Goal: Task Accomplishment & Management: Use online tool/utility

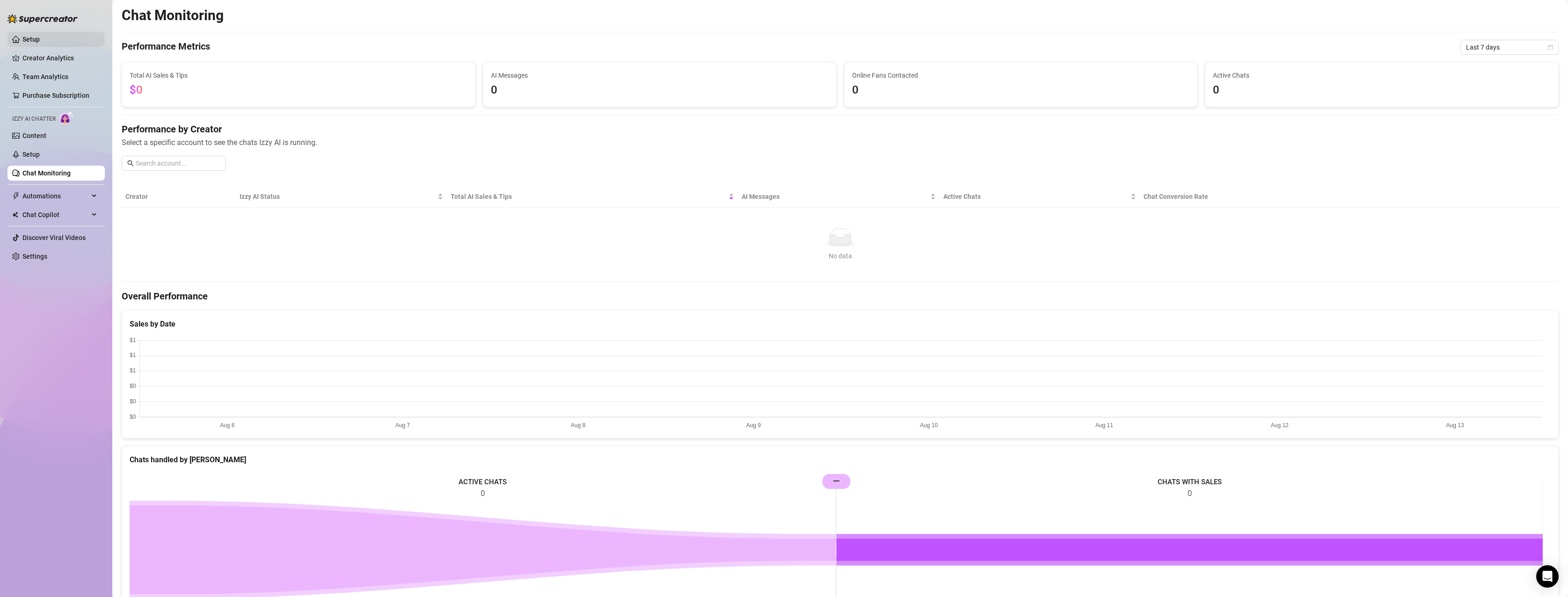
click at [33, 35] on link "Setup" at bounding box center [31, 39] width 17 height 7
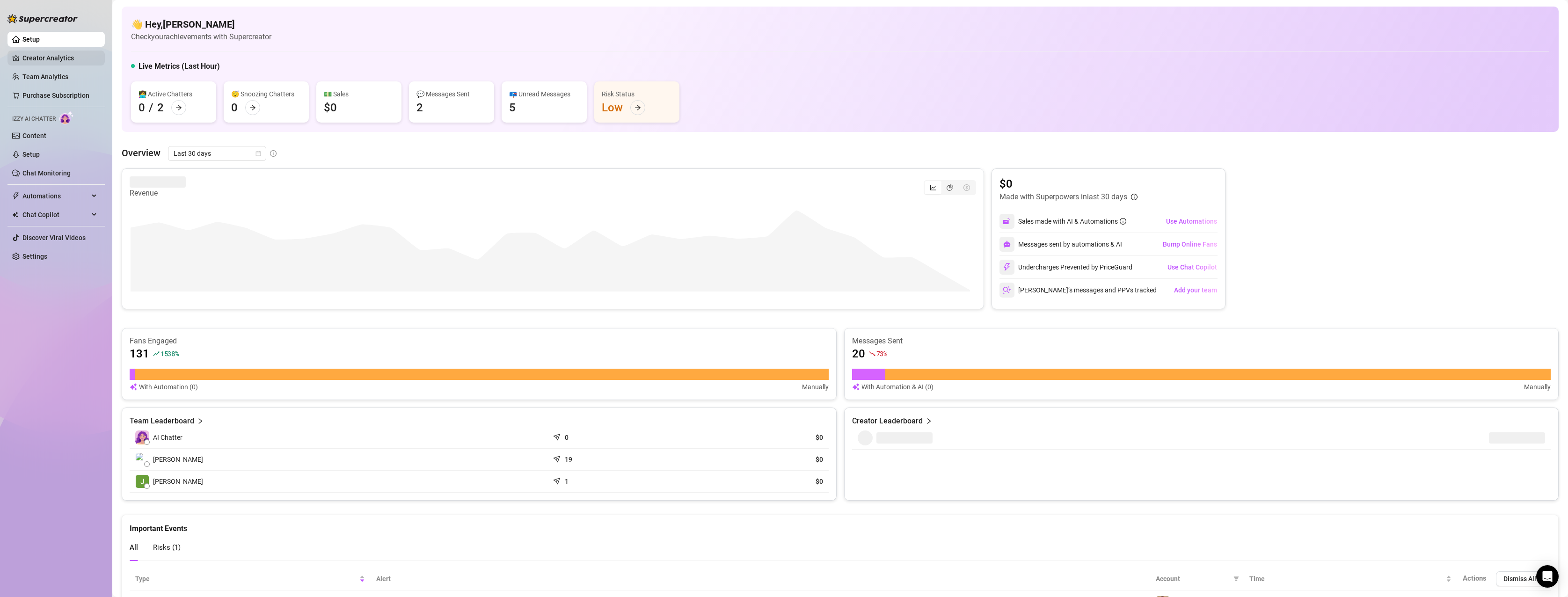
click at [40, 61] on link "Creator Analytics" at bounding box center [60, 58] width 75 height 15
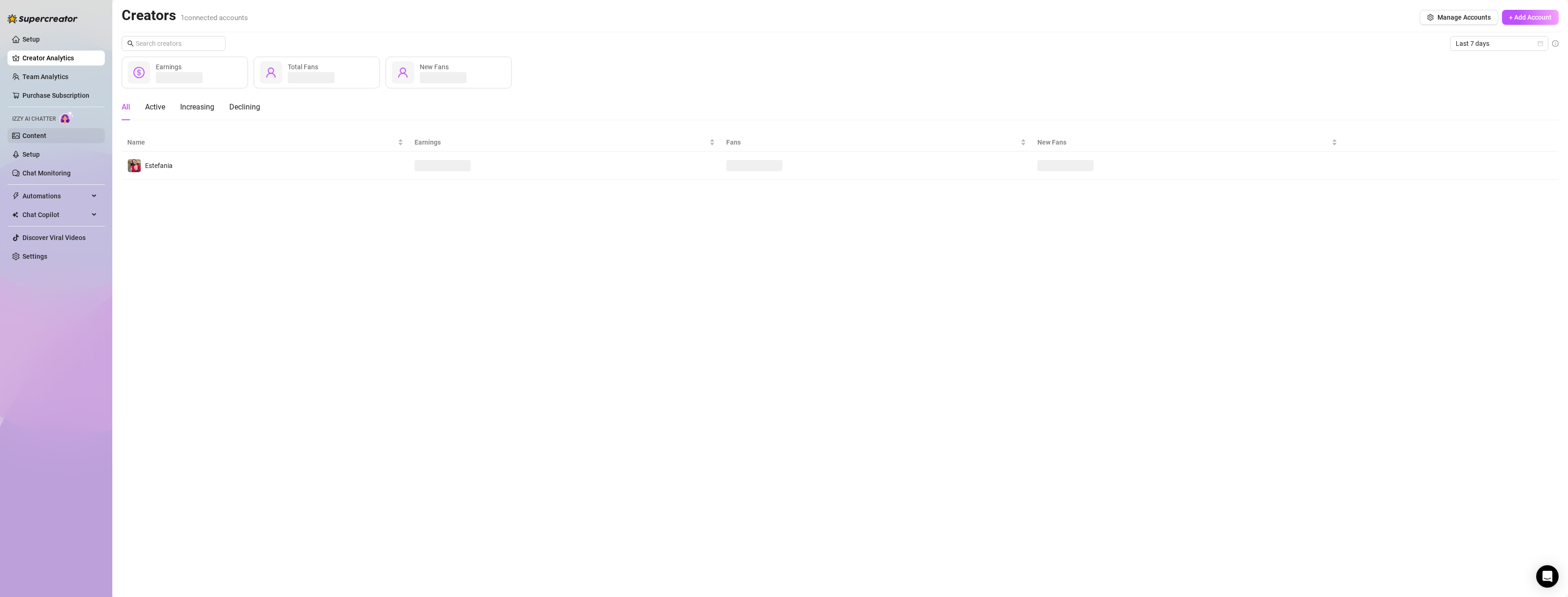
click at [44, 136] on link "Content" at bounding box center [34, 136] width 24 height 7
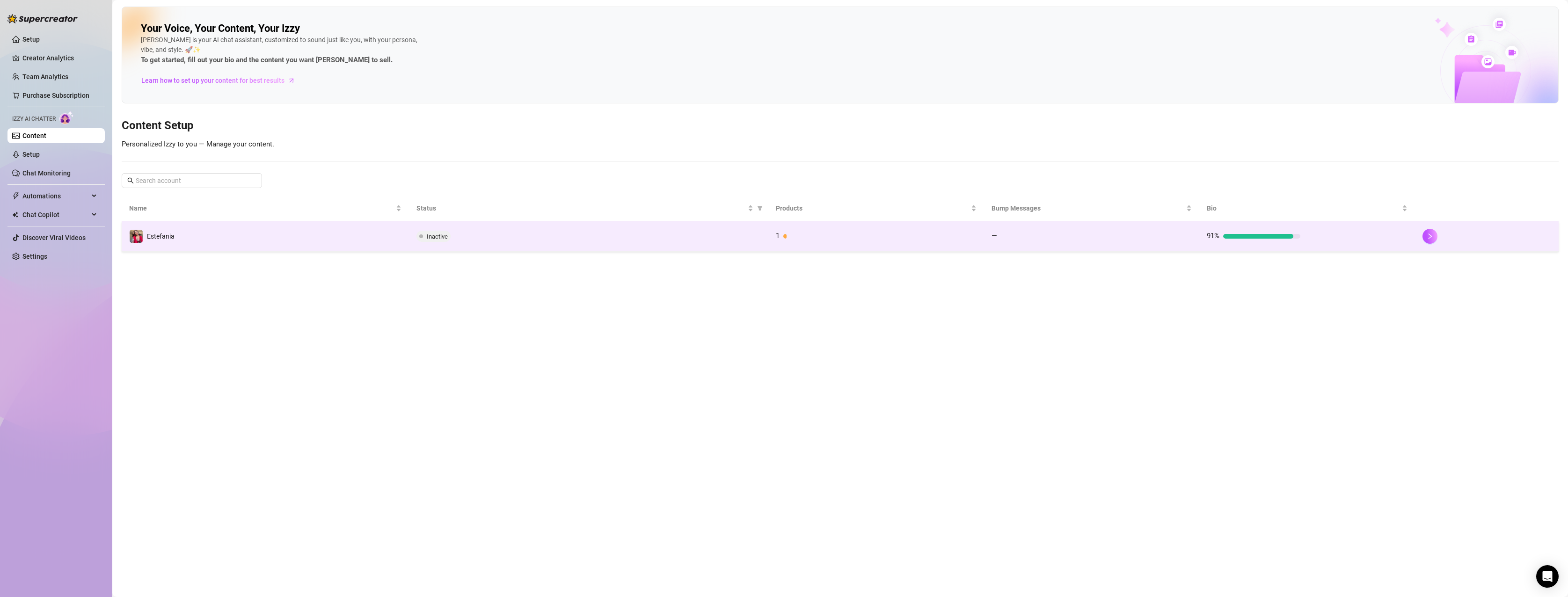
click at [796, 240] on div "1" at bounding box center [823, 236] width 94 height 11
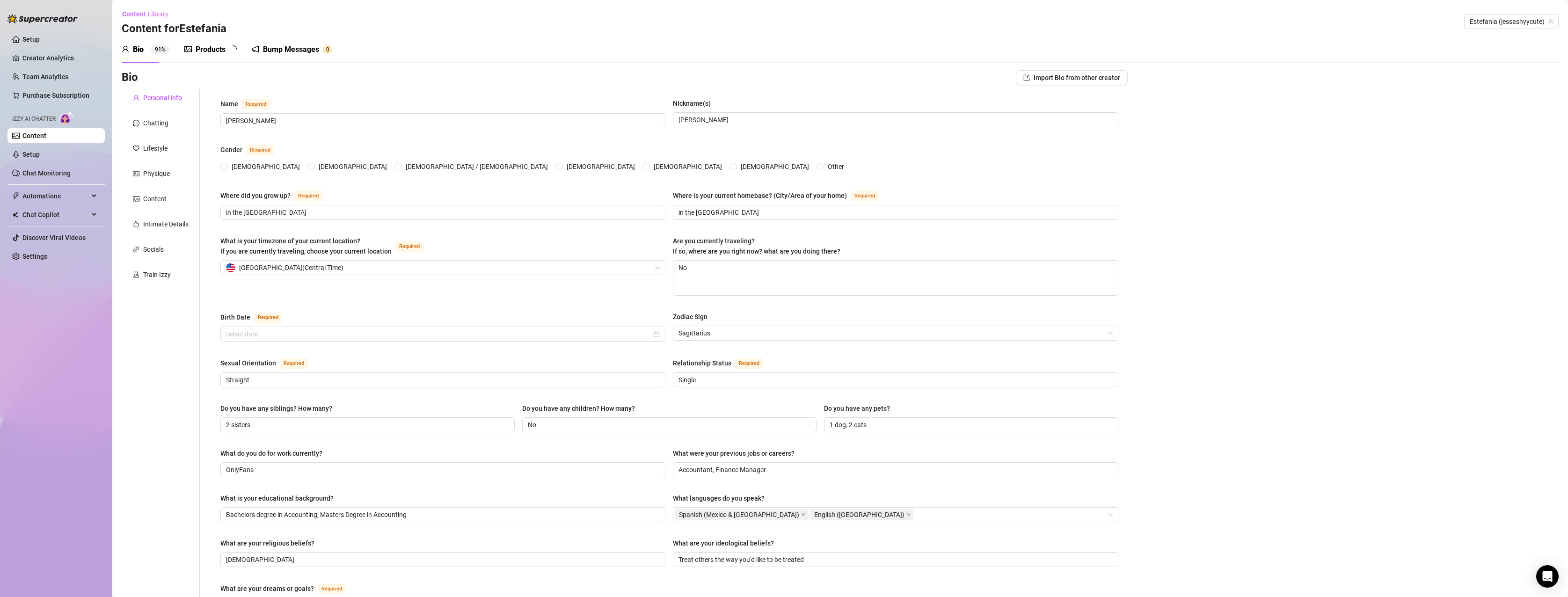
radio input "true"
type input "[DATE]"
click at [142, 120] on div "Chatting" at bounding box center [150, 123] width 35 height 10
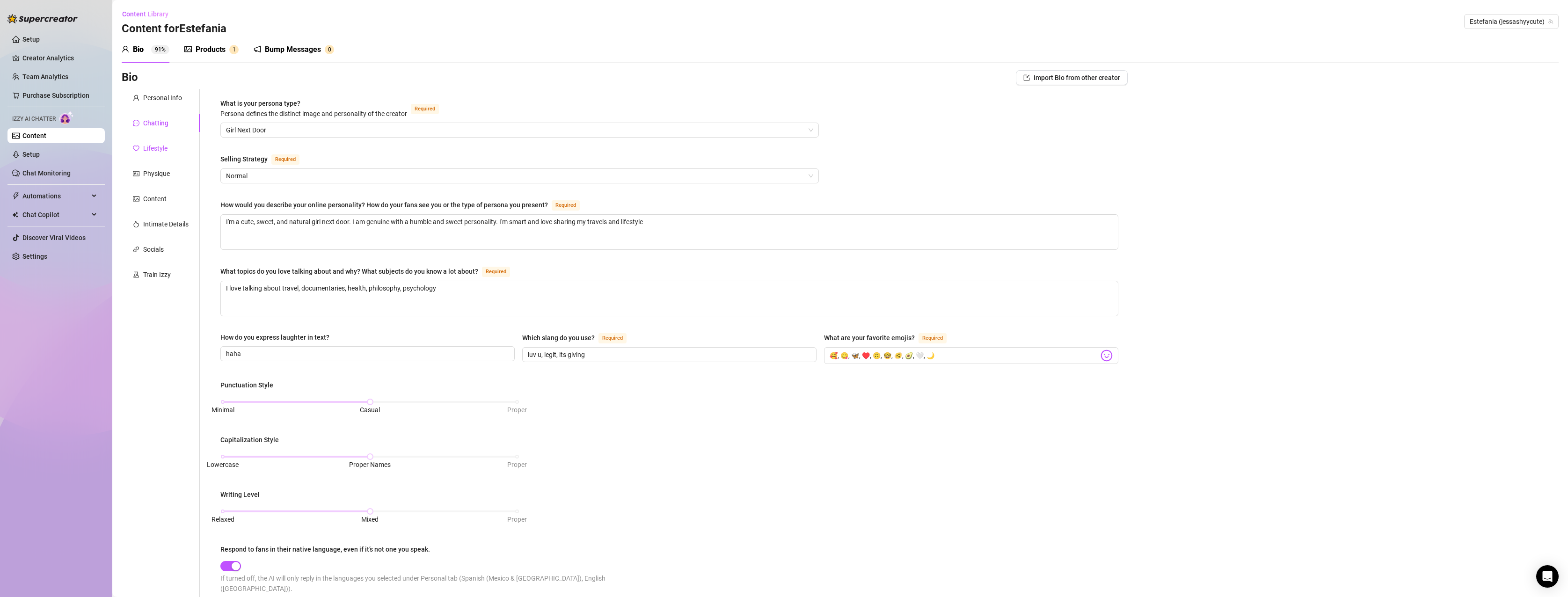
click at [153, 145] on div "Lifestyle" at bounding box center [155, 148] width 24 height 10
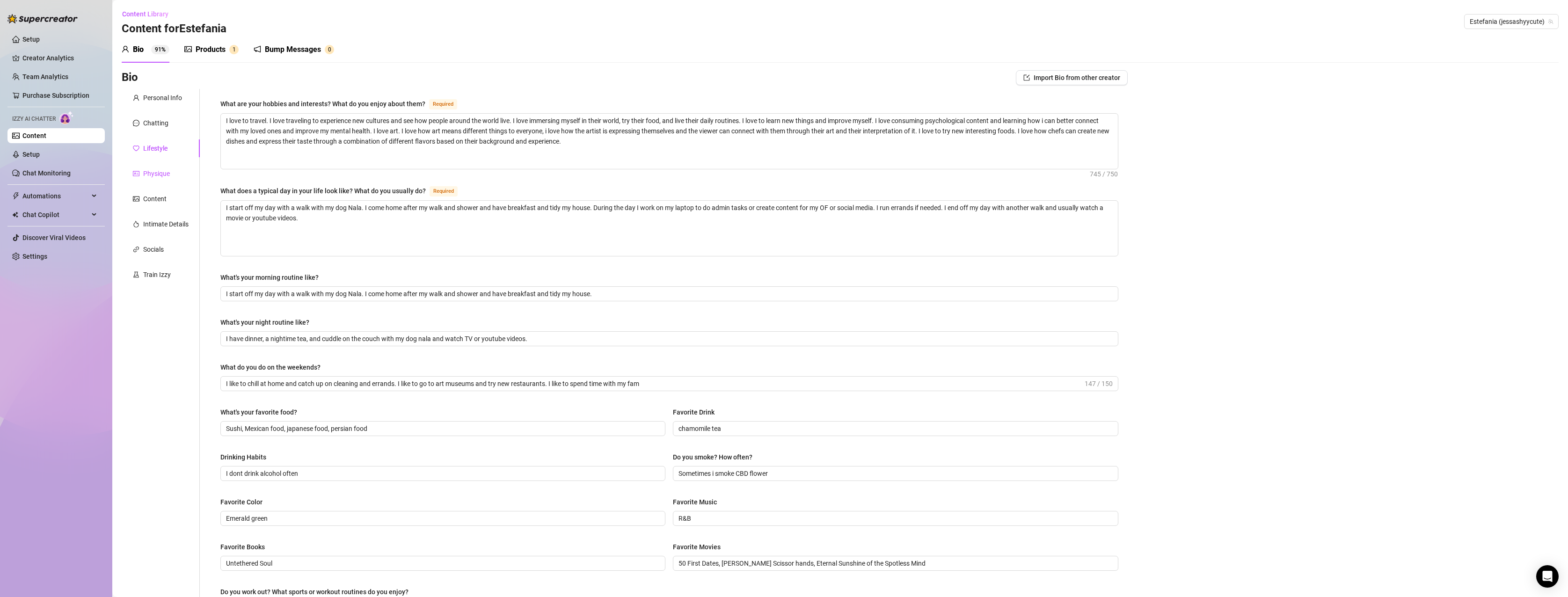
click at [160, 173] on div "Physique" at bounding box center [156, 173] width 27 height 10
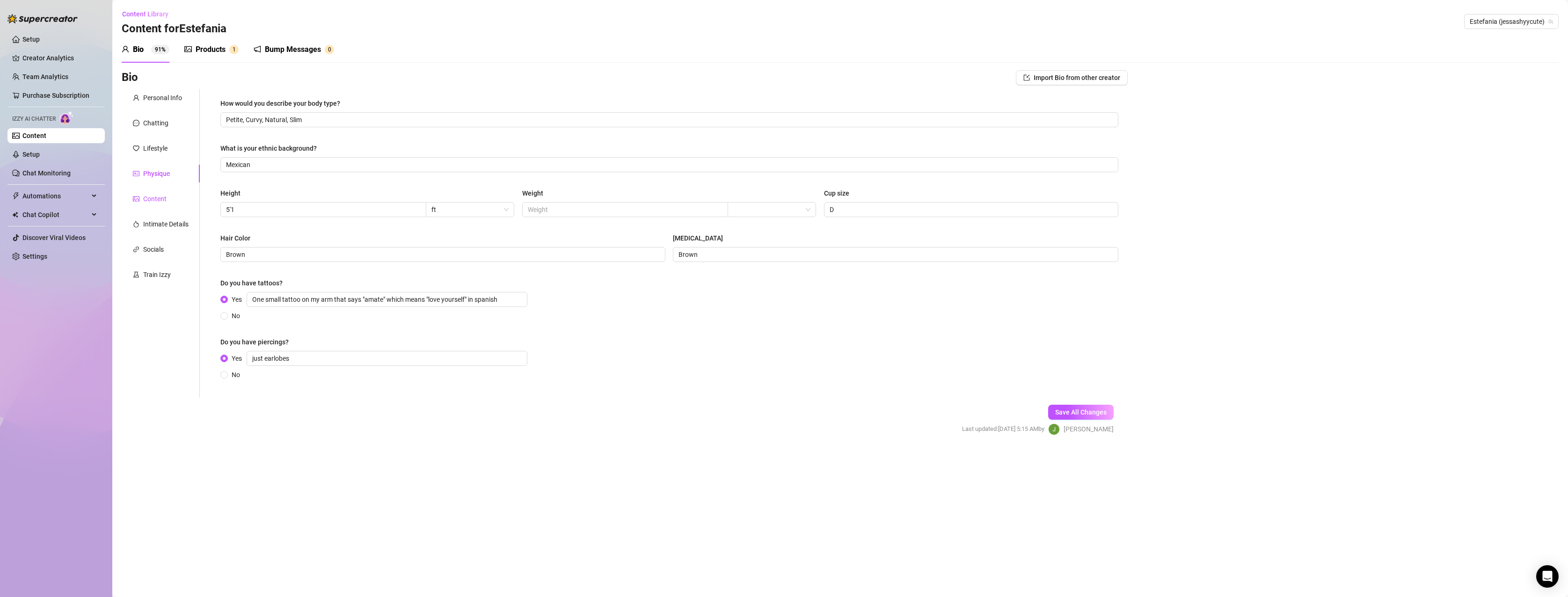
click at [157, 199] on div "Content" at bounding box center [155, 198] width 23 height 10
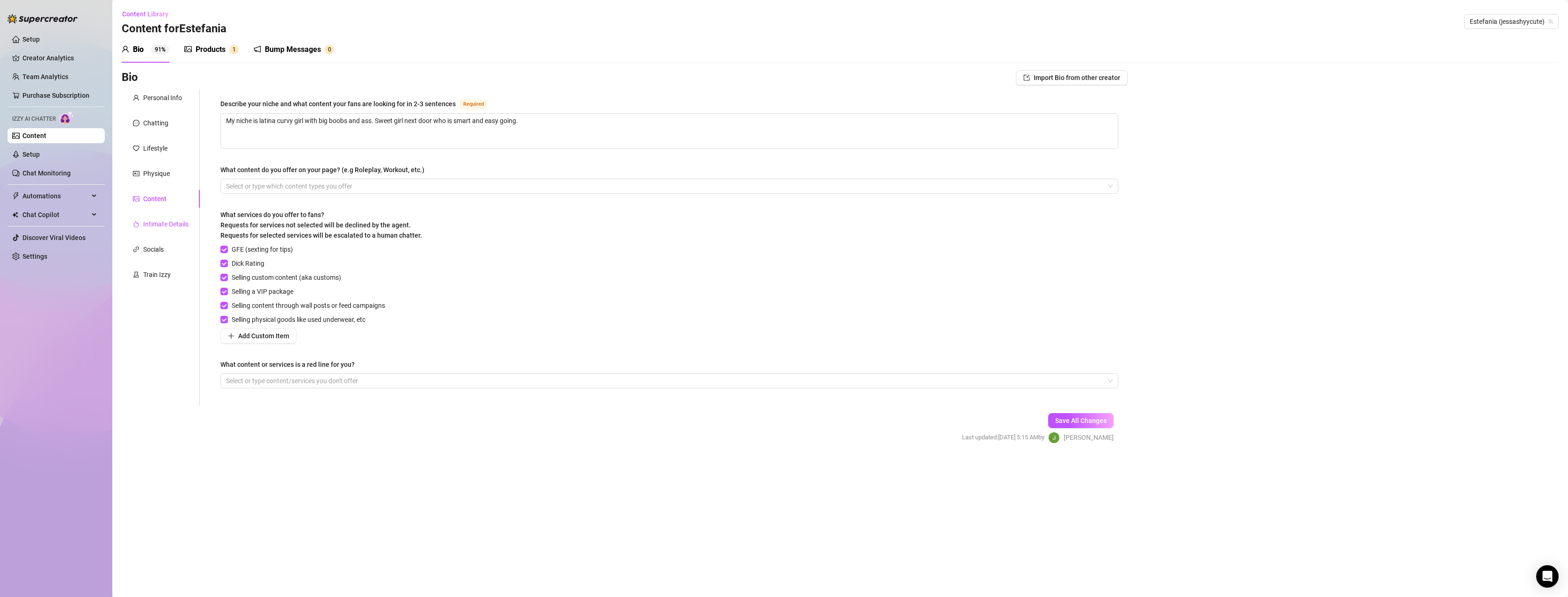
click at [162, 223] on div "Intimate Details" at bounding box center [166, 224] width 46 height 10
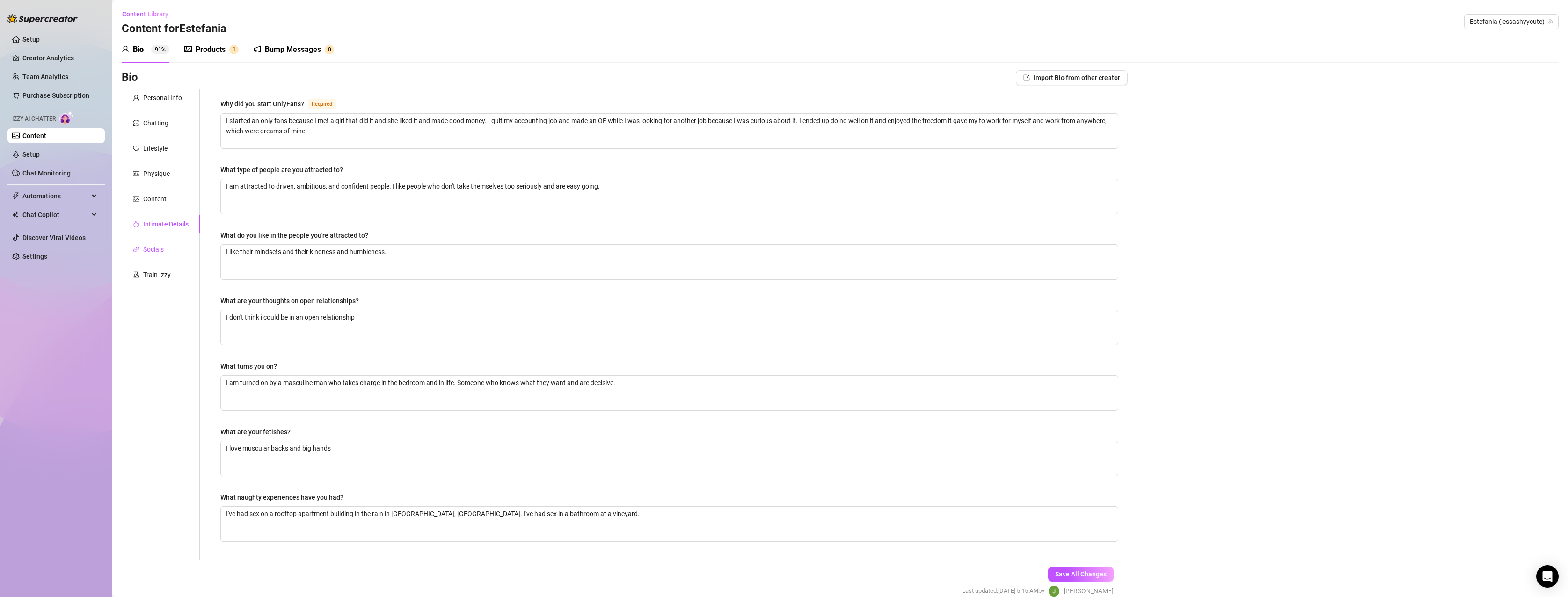
click at [153, 250] on div "Socials" at bounding box center [153, 249] width 21 height 10
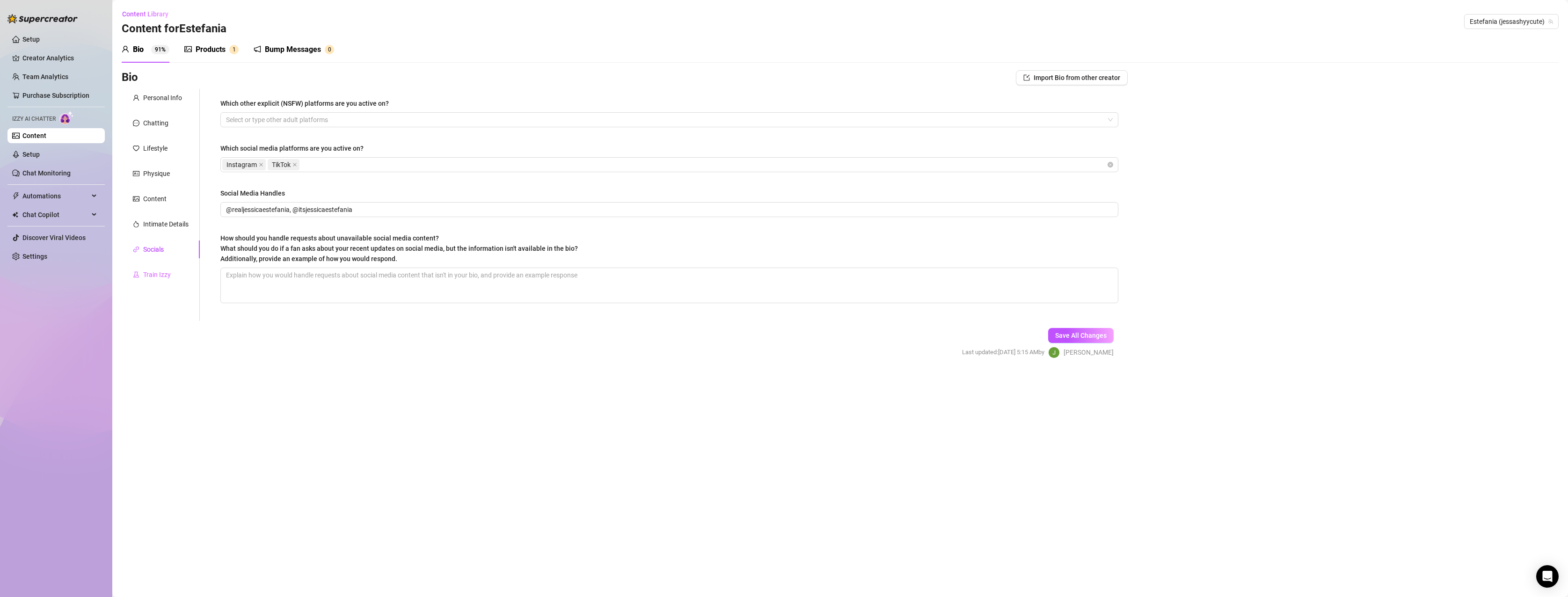
click at [170, 280] on div "Train Izzy" at bounding box center [161, 274] width 78 height 18
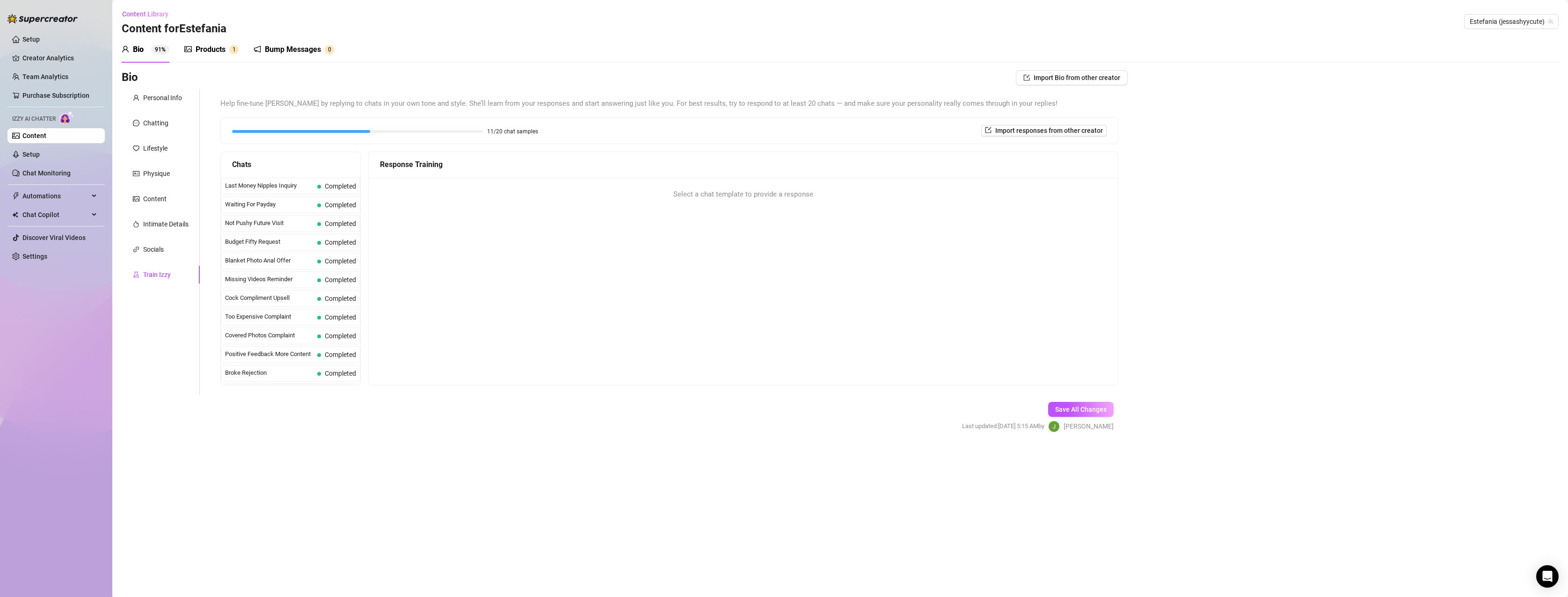
click at [488, 233] on div "Response Training Select a chat template to provide a response" at bounding box center [743, 268] width 750 height 234
click at [40, 152] on link "Setup" at bounding box center [31, 155] width 17 height 7
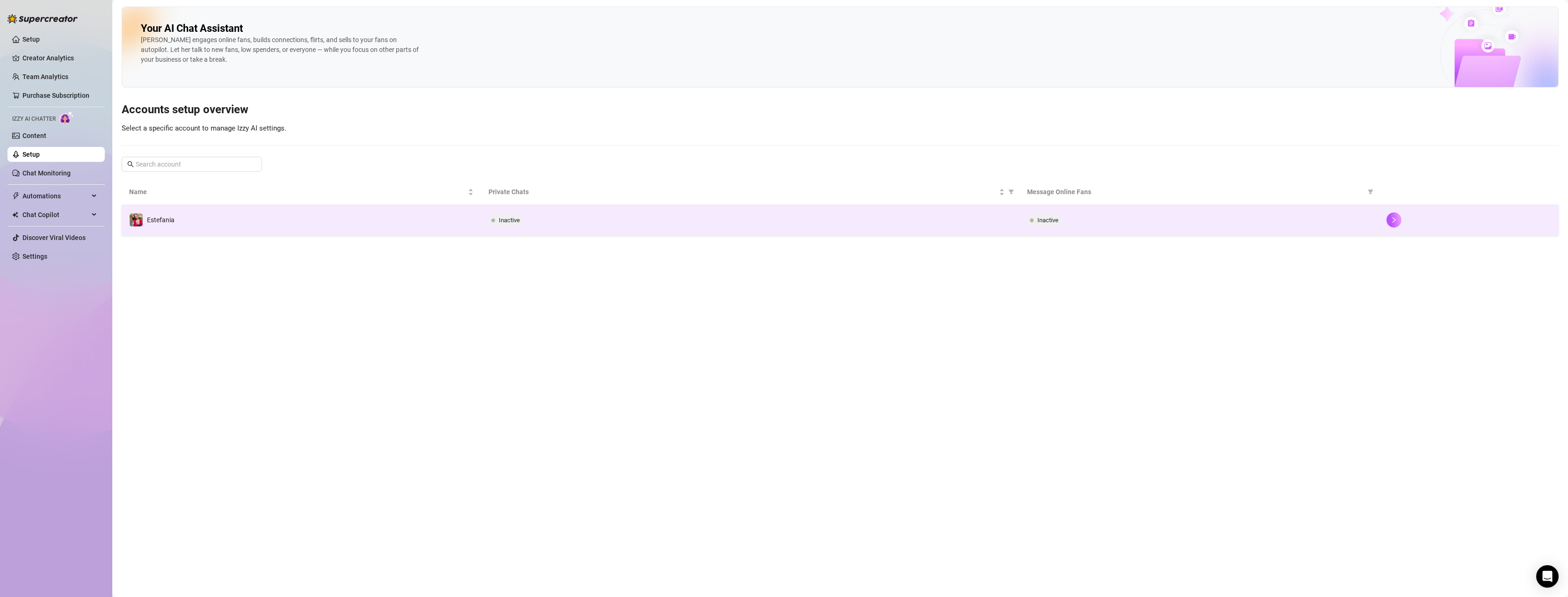
click at [511, 221] on span "Inactive" at bounding box center [509, 220] width 21 height 7
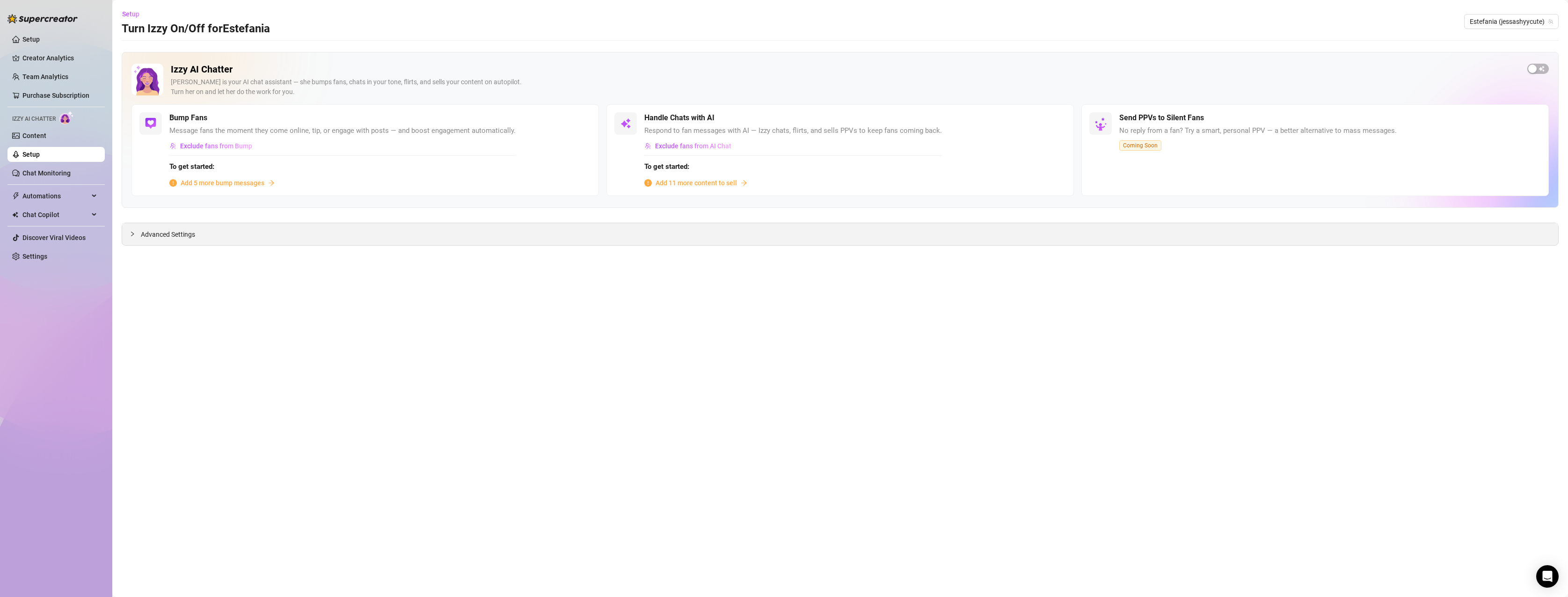
click at [214, 234] on div "Advanced Settings" at bounding box center [840, 234] width 1436 height 22
click at [133, 232] on icon "collapsed" at bounding box center [132, 234] width 5 height 5
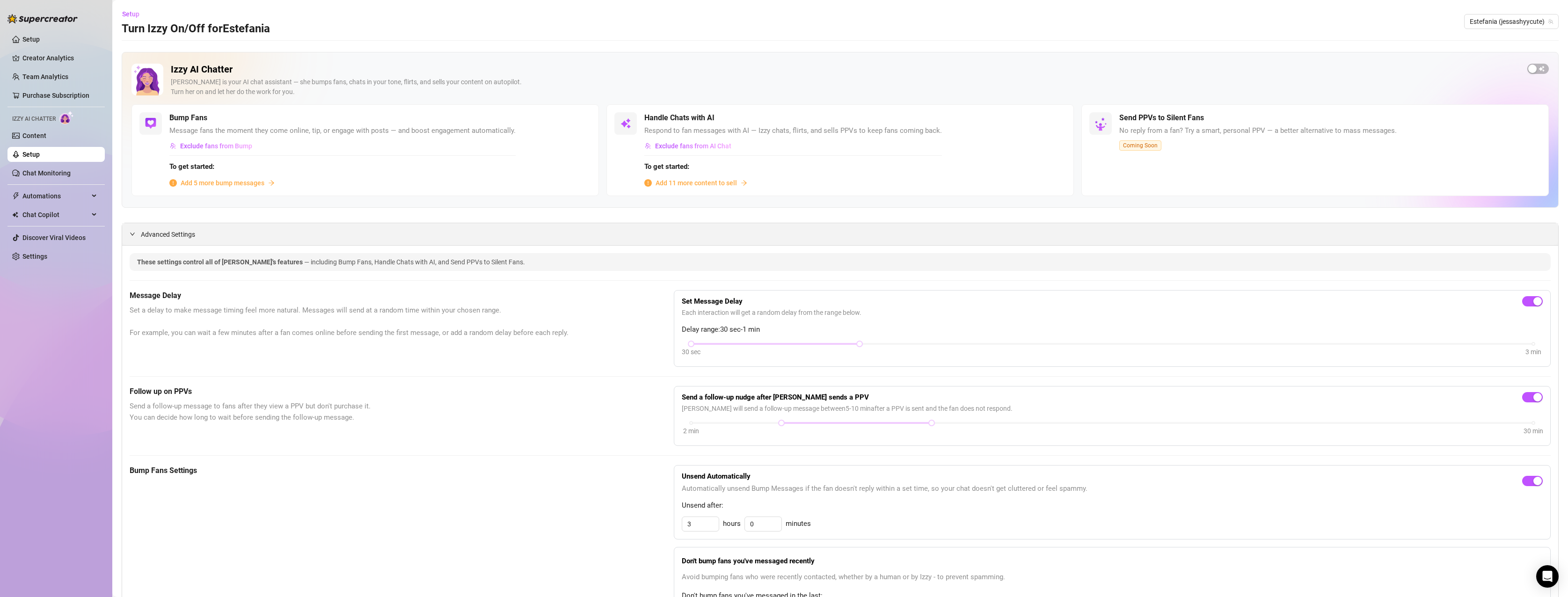
click at [152, 233] on span "Advanced Settings" at bounding box center [167, 234] width 54 height 10
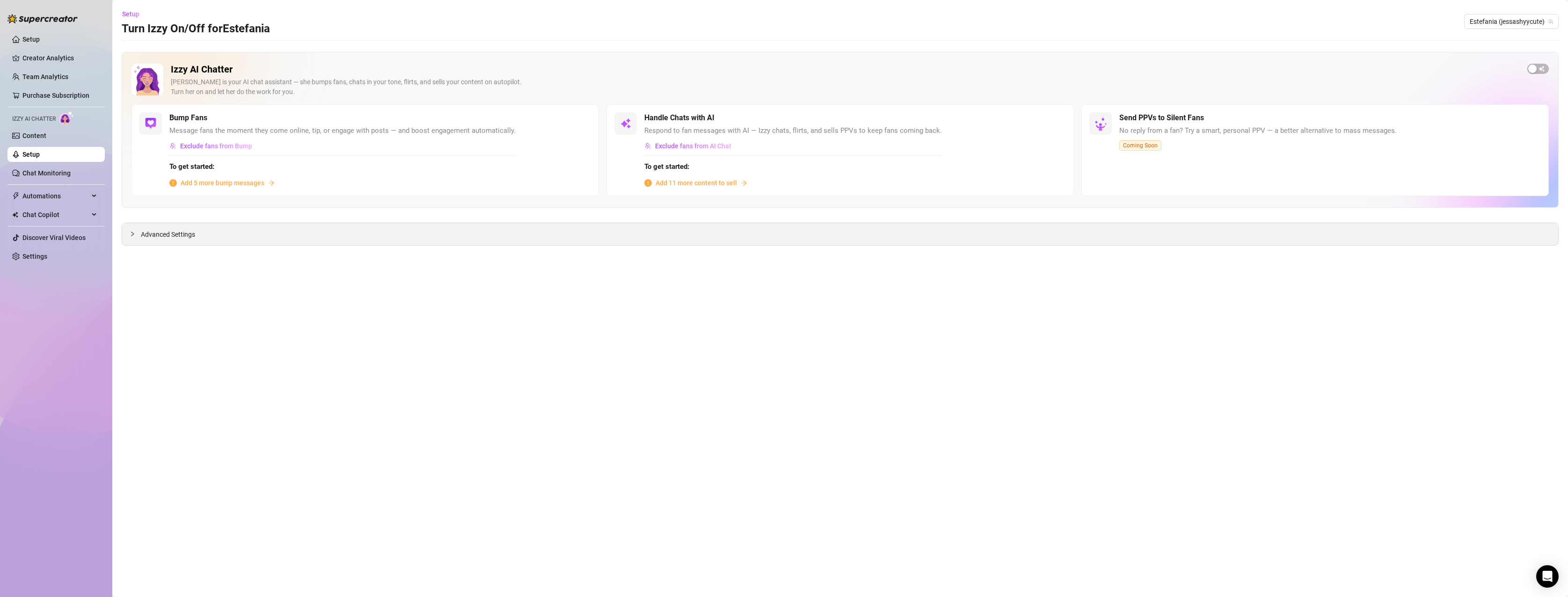
click at [152, 233] on span "Advanced Settings" at bounding box center [167, 234] width 54 height 10
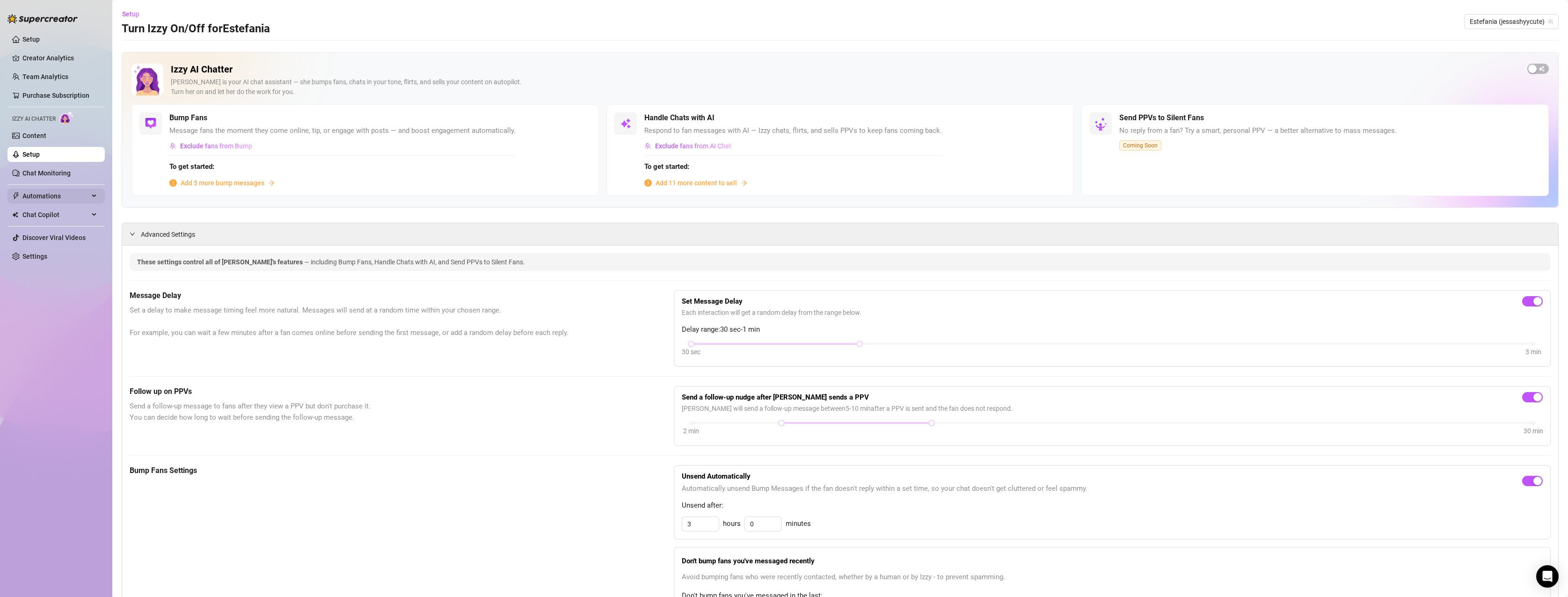
click at [88, 199] on span "Automations" at bounding box center [55, 196] width 66 height 15
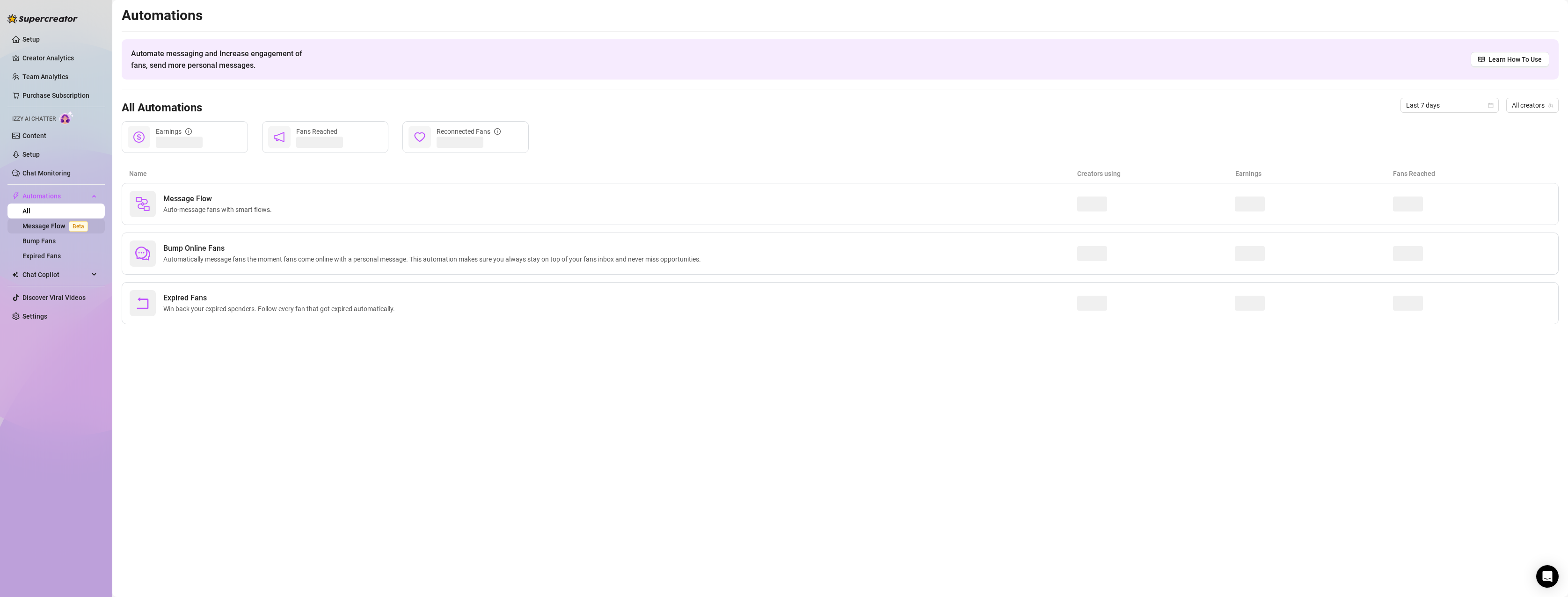
click at [51, 226] on link "Message Flow Beta" at bounding box center [57, 226] width 69 height 7
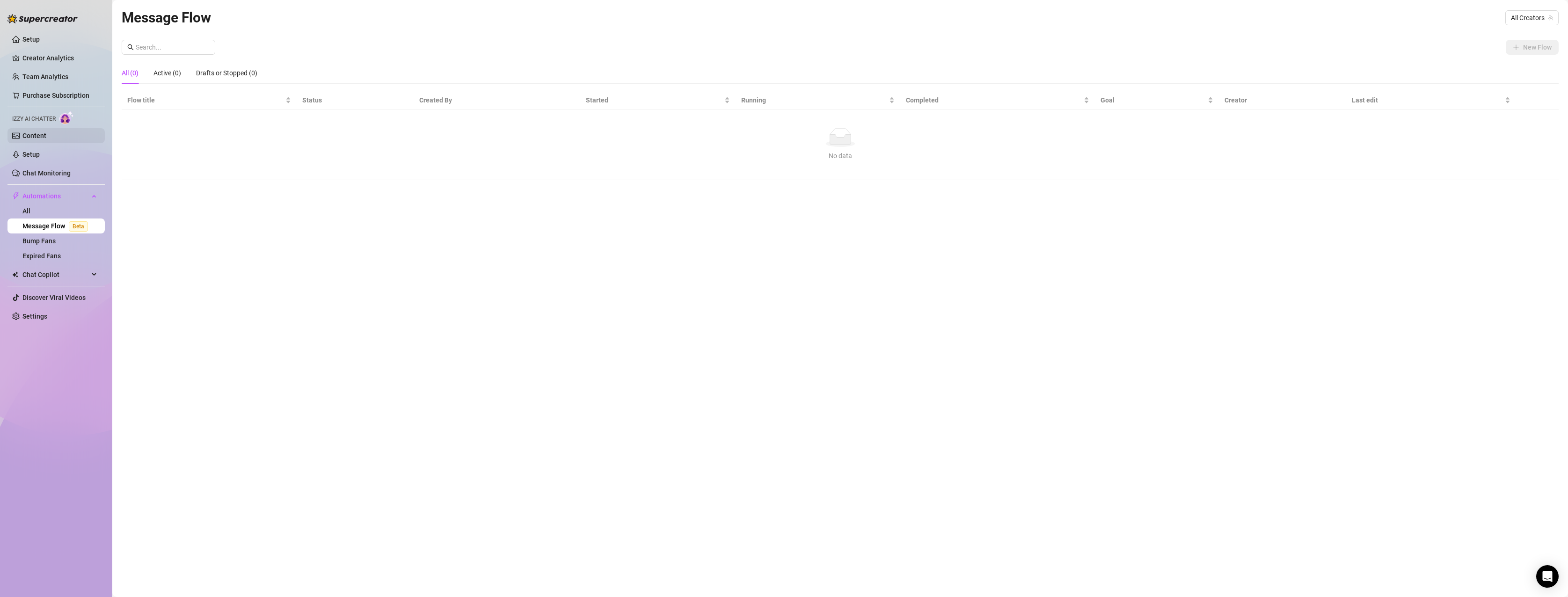
click at [46, 138] on link "Content" at bounding box center [34, 136] width 24 height 7
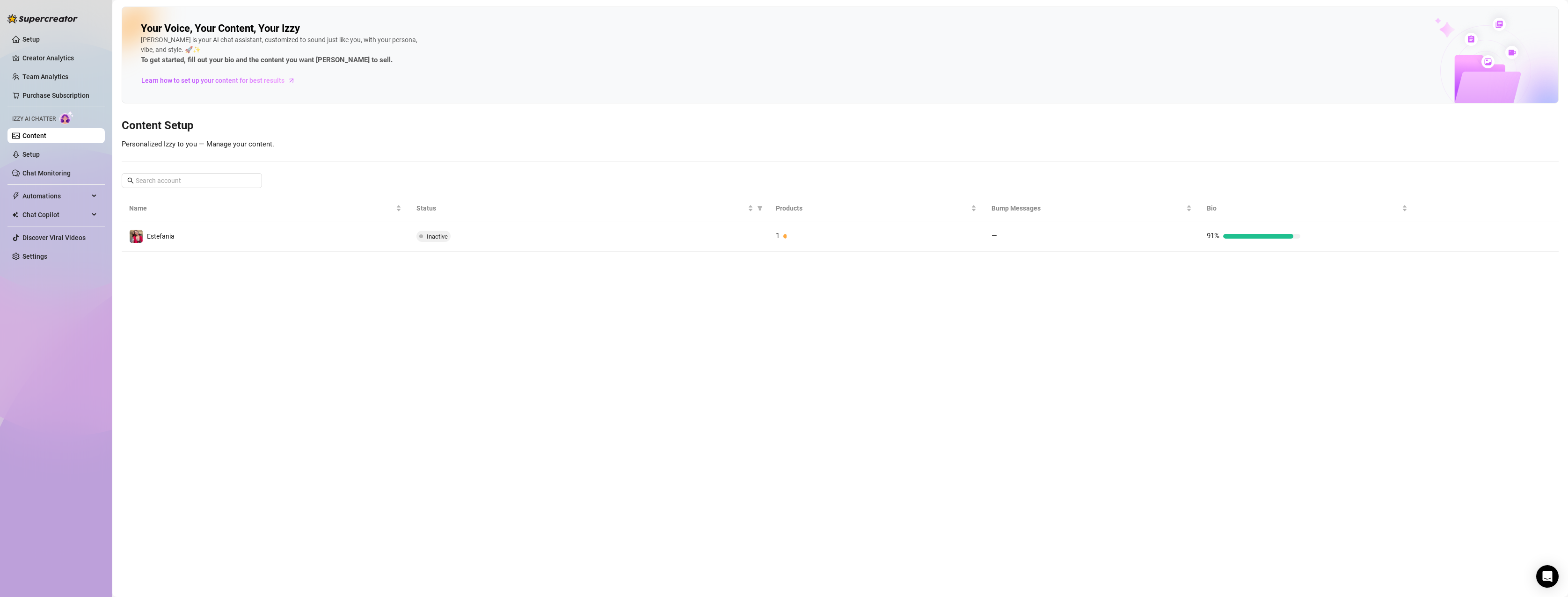
click at [46, 136] on link "Content" at bounding box center [34, 136] width 24 height 7
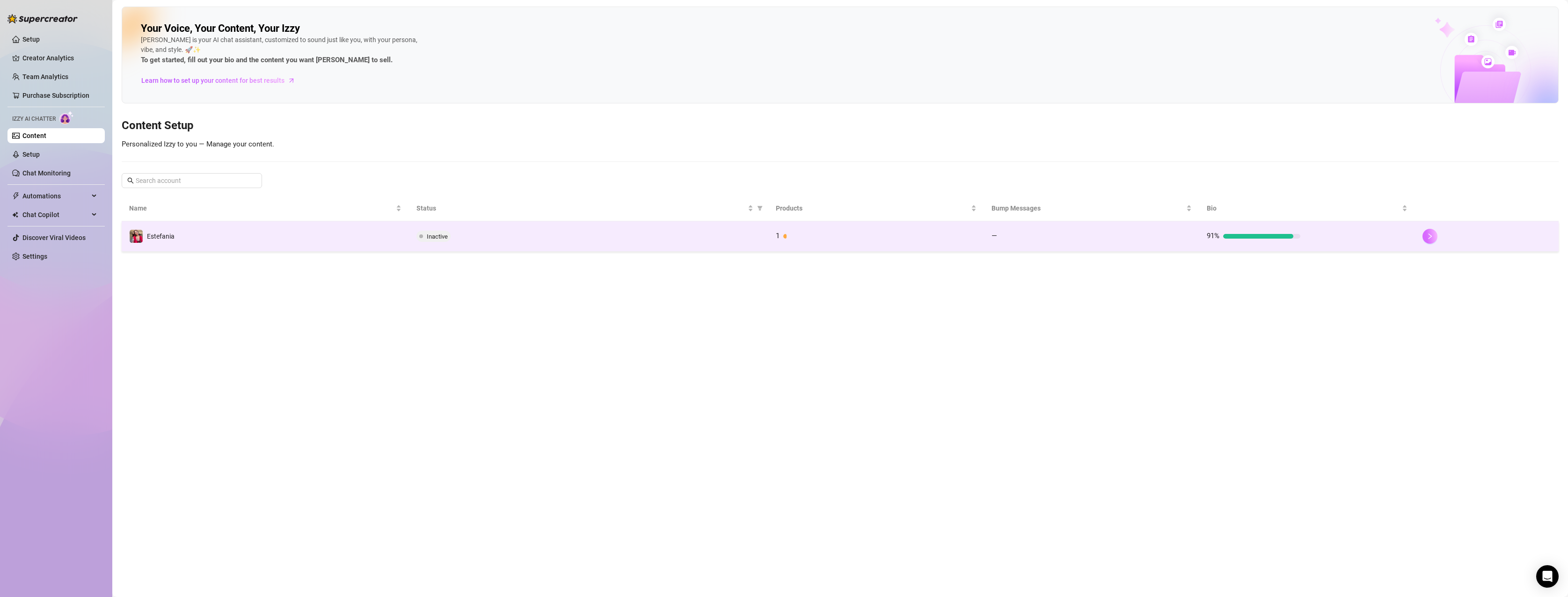
click at [1425, 234] on button "button" at bounding box center [1430, 236] width 15 height 15
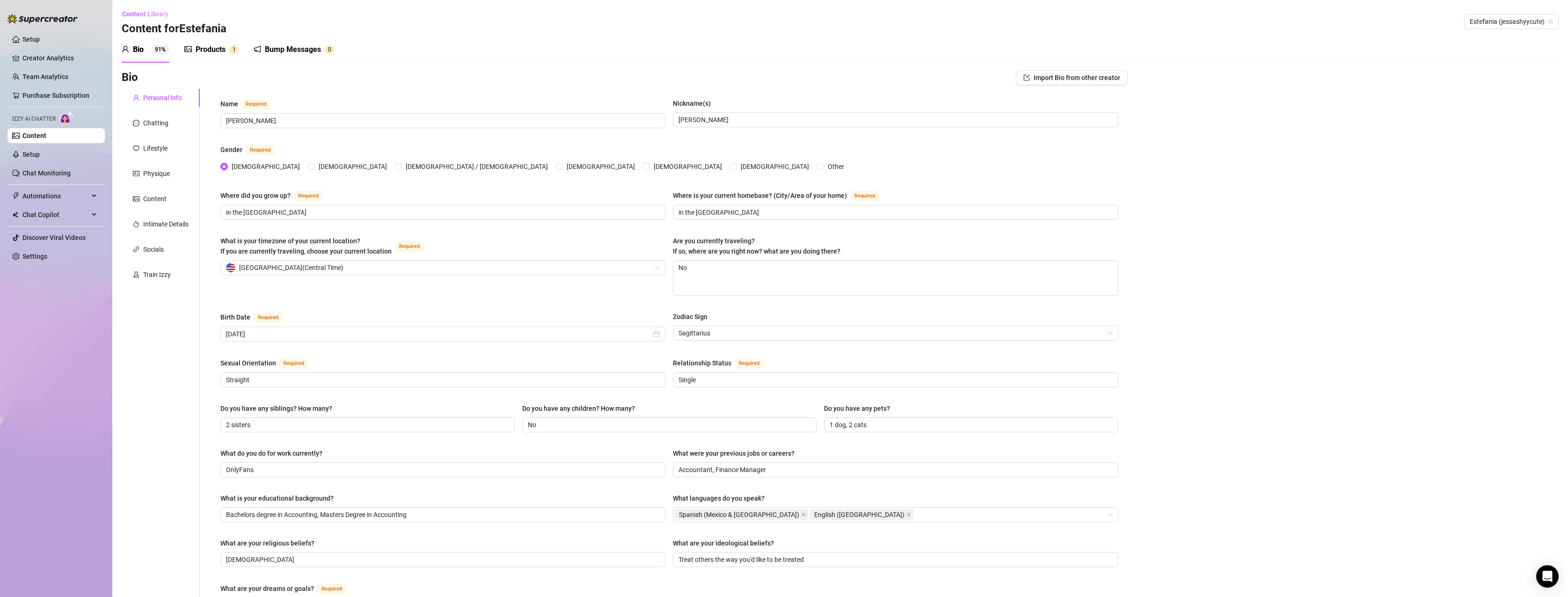
click at [216, 50] on div "Products" at bounding box center [210, 49] width 30 height 11
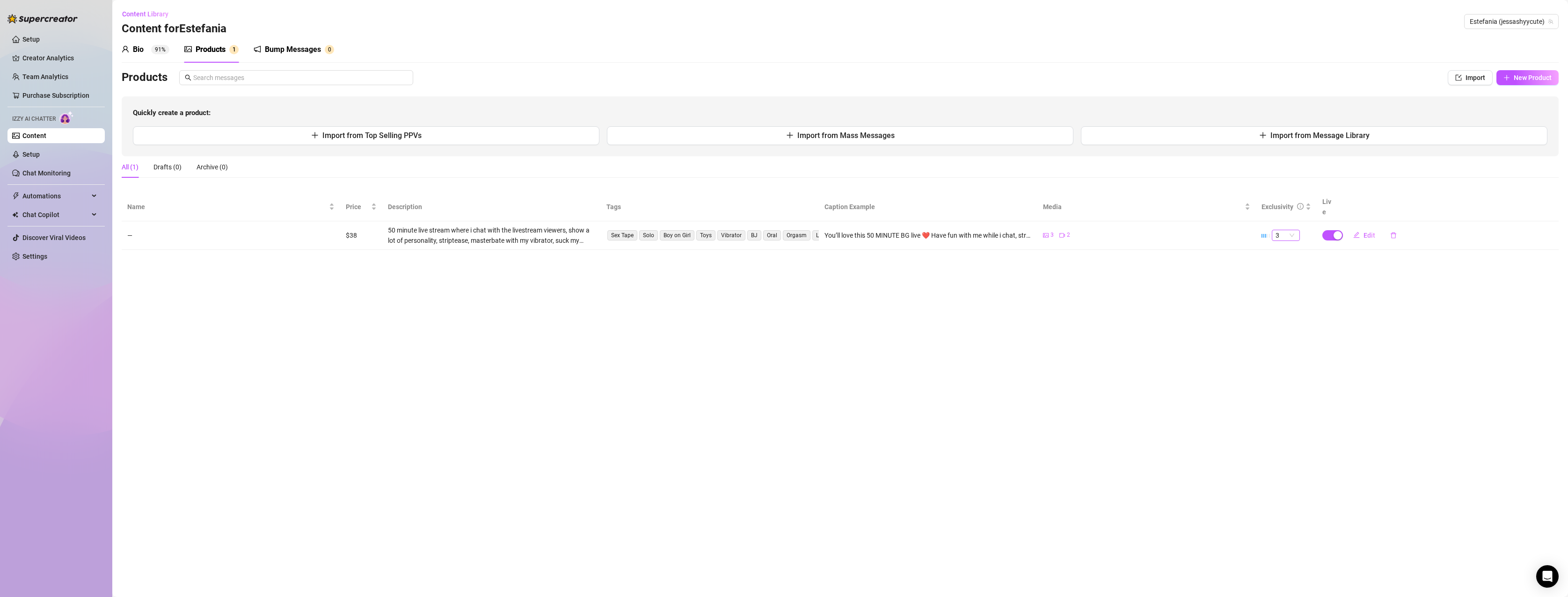
click at [1294, 230] on span "3" at bounding box center [1286, 235] width 21 height 10
click at [1322, 289] on main "Content Library Content for [PERSON_NAME] [PERSON_NAME] (jessashyycute) Bio 91%…" at bounding box center [840, 298] width 1456 height 597
click at [177, 228] on td "—" at bounding box center [231, 236] width 219 height 29
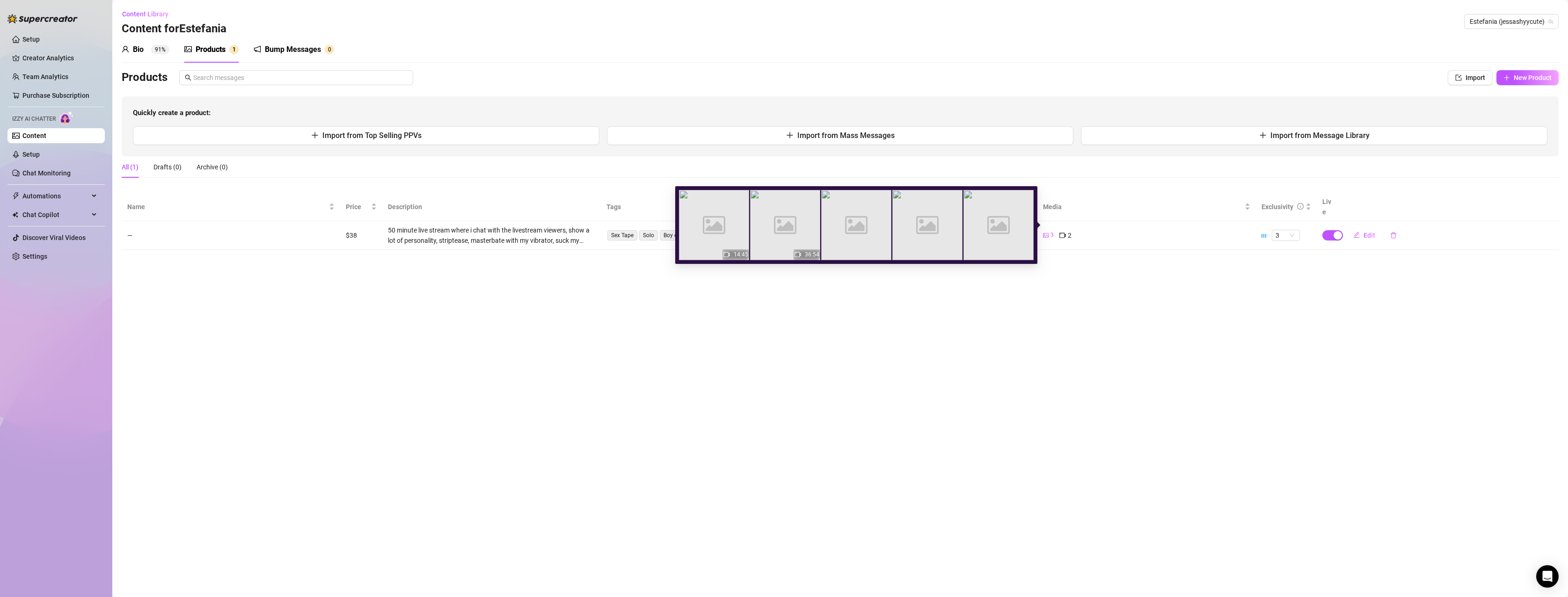
click at [1055, 230] on div "3 2" at bounding box center [1146, 235] width 208 height 10
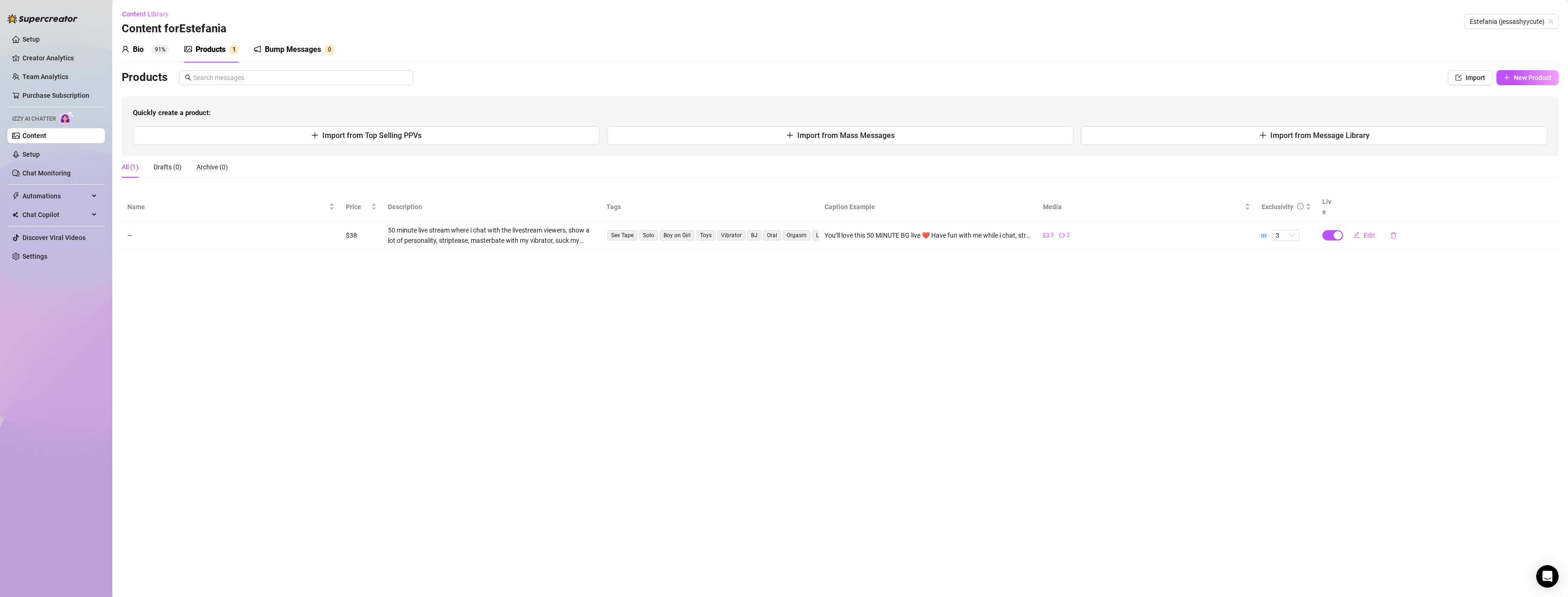
click at [1089, 309] on main "Content Library Content for [PERSON_NAME] [PERSON_NAME] (jessashyycute) Bio 91%…" at bounding box center [840, 298] width 1456 height 597
click at [201, 46] on div "Products" at bounding box center [210, 49] width 30 height 11
click at [295, 46] on div "Bump Messages" at bounding box center [293, 49] width 56 height 11
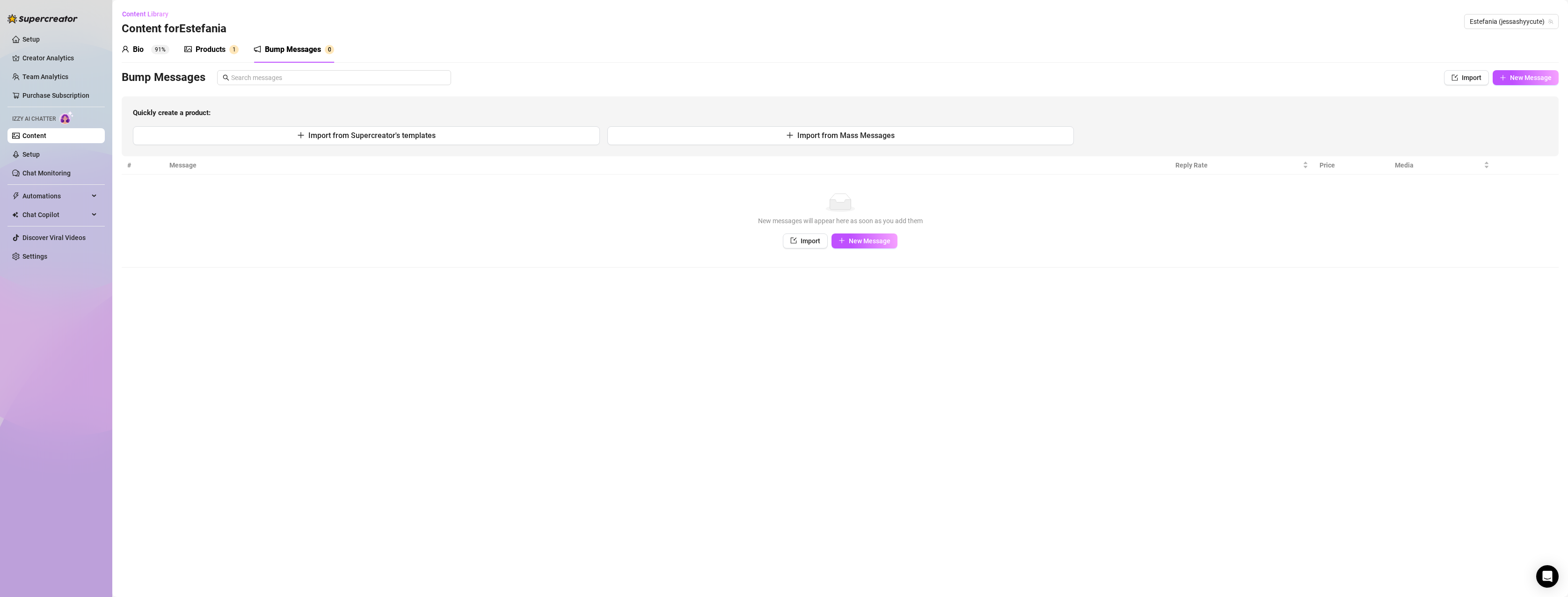
click at [222, 46] on div "Products" at bounding box center [210, 49] width 30 height 11
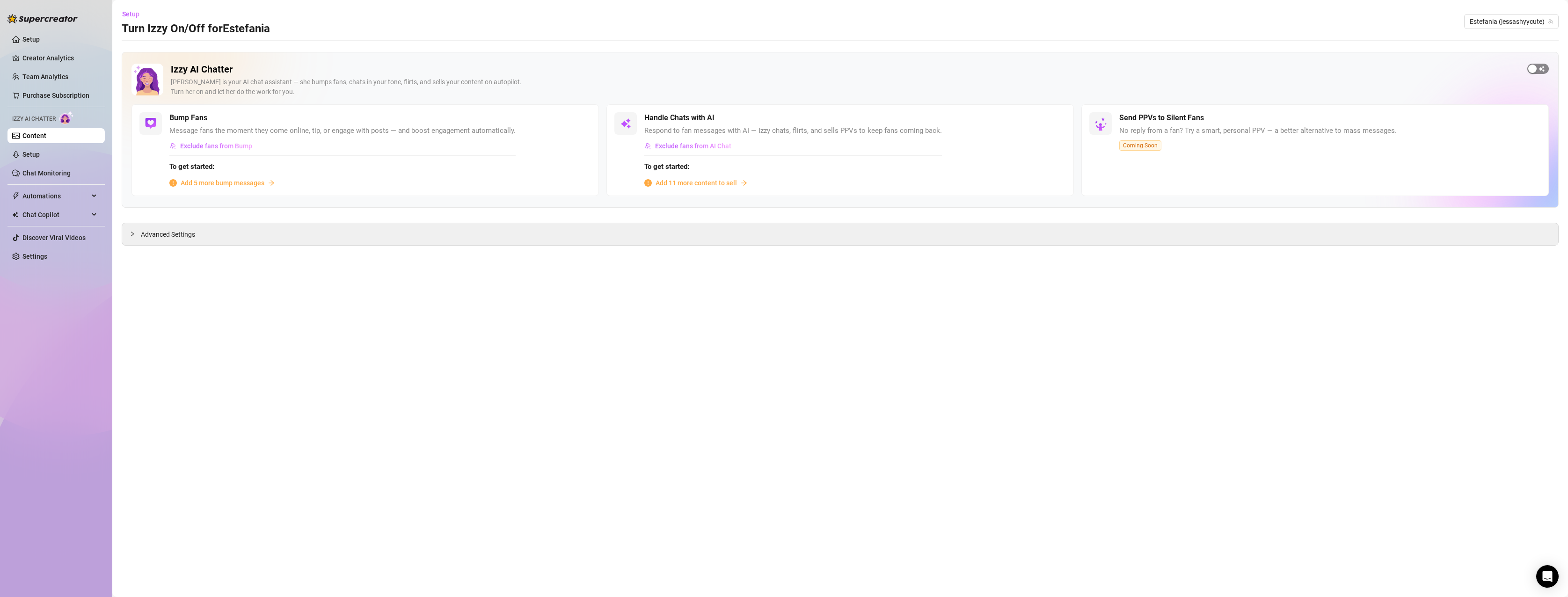
click at [1544, 67] on span "button" at bounding box center [1538, 69] width 21 height 10
click at [1176, 355] on main "Setup Turn Izzy On/Off for [PERSON_NAME] [PERSON_NAME] (jessashyycute) Izzy AI …" at bounding box center [840, 298] width 1456 height 597
click at [932, 116] on span "button" at bounding box center [932, 117] width 21 height 10
click at [936, 117] on span "button" at bounding box center [932, 117] width 21 height 10
click at [936, 116] on span "button" at bounding box center [932, 117] width 21 height 10
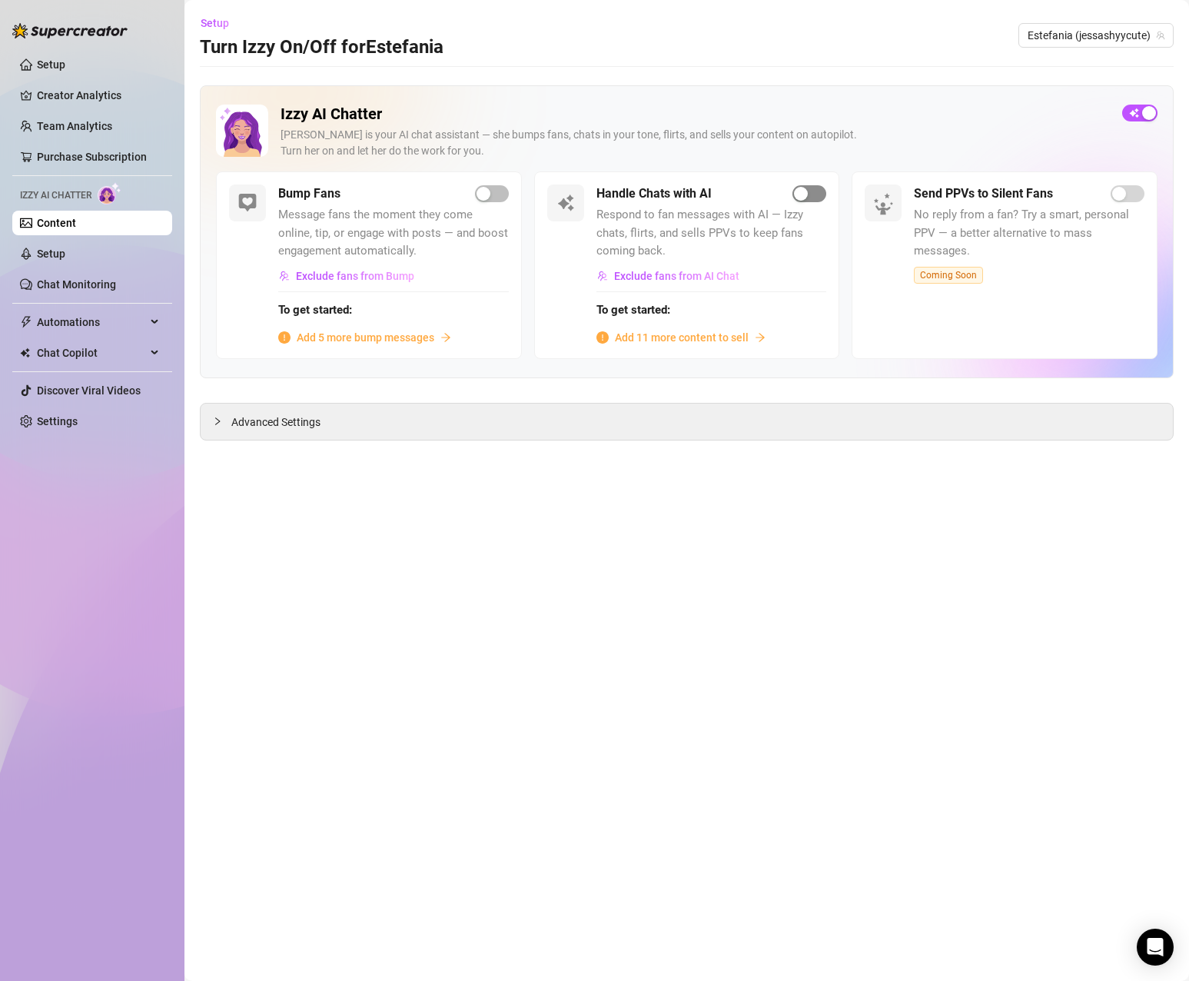
click at [811, 194] on span "button" at bounding box center [810, 193] width 34 height 17
click at [48, 248] on link "Setup" at bounding box center [51, 254] width 28 height 12
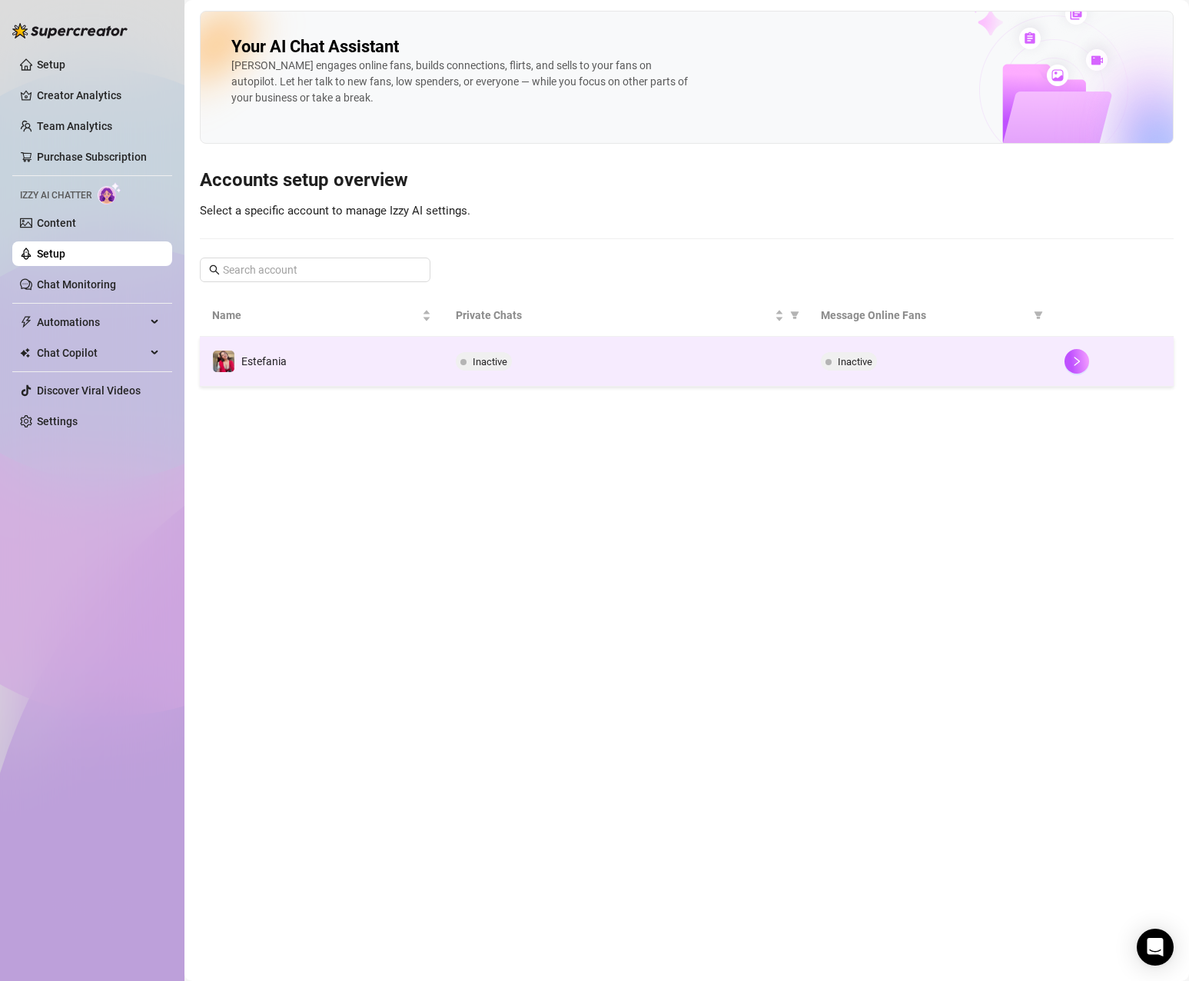
click at [627, 370] on div "Inactive" at bounding box center [626, 361] width 341 height 18
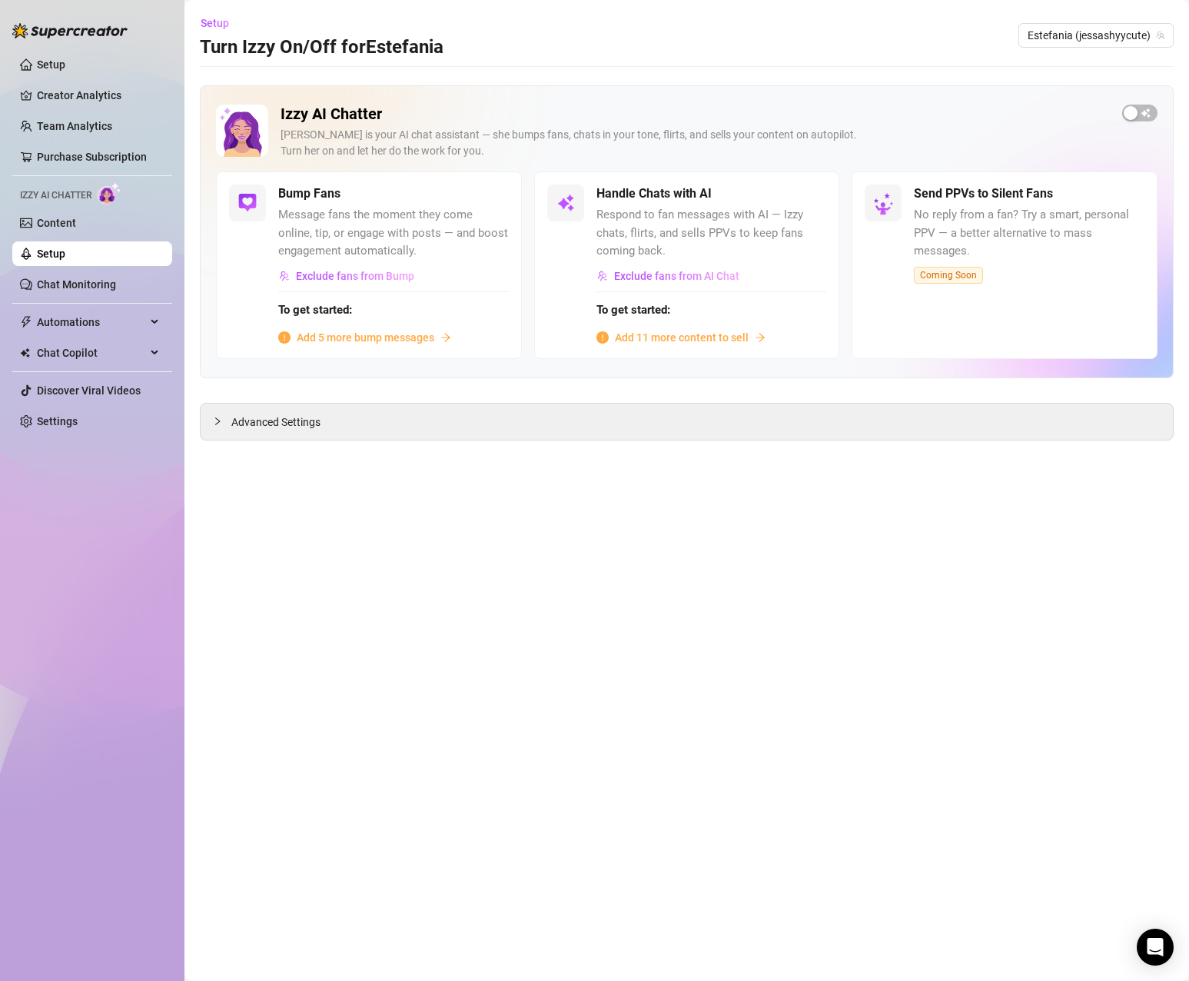
click at [65, 251] on link "Setup" at bounding box center [51, 254] width 28 height 12
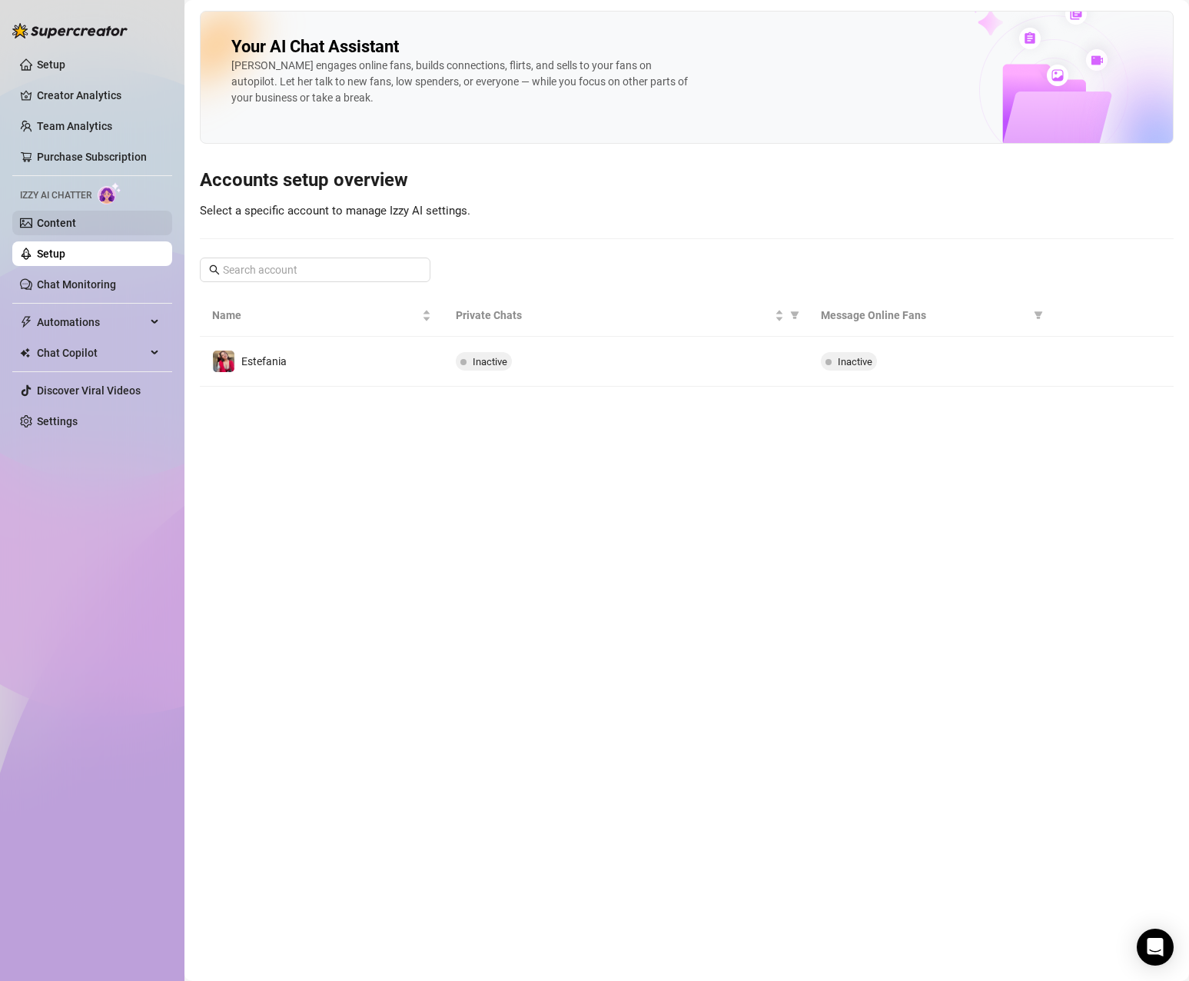
click at [76, 229] on link "Content" at bounding box center [56, 223] width 39 height 12
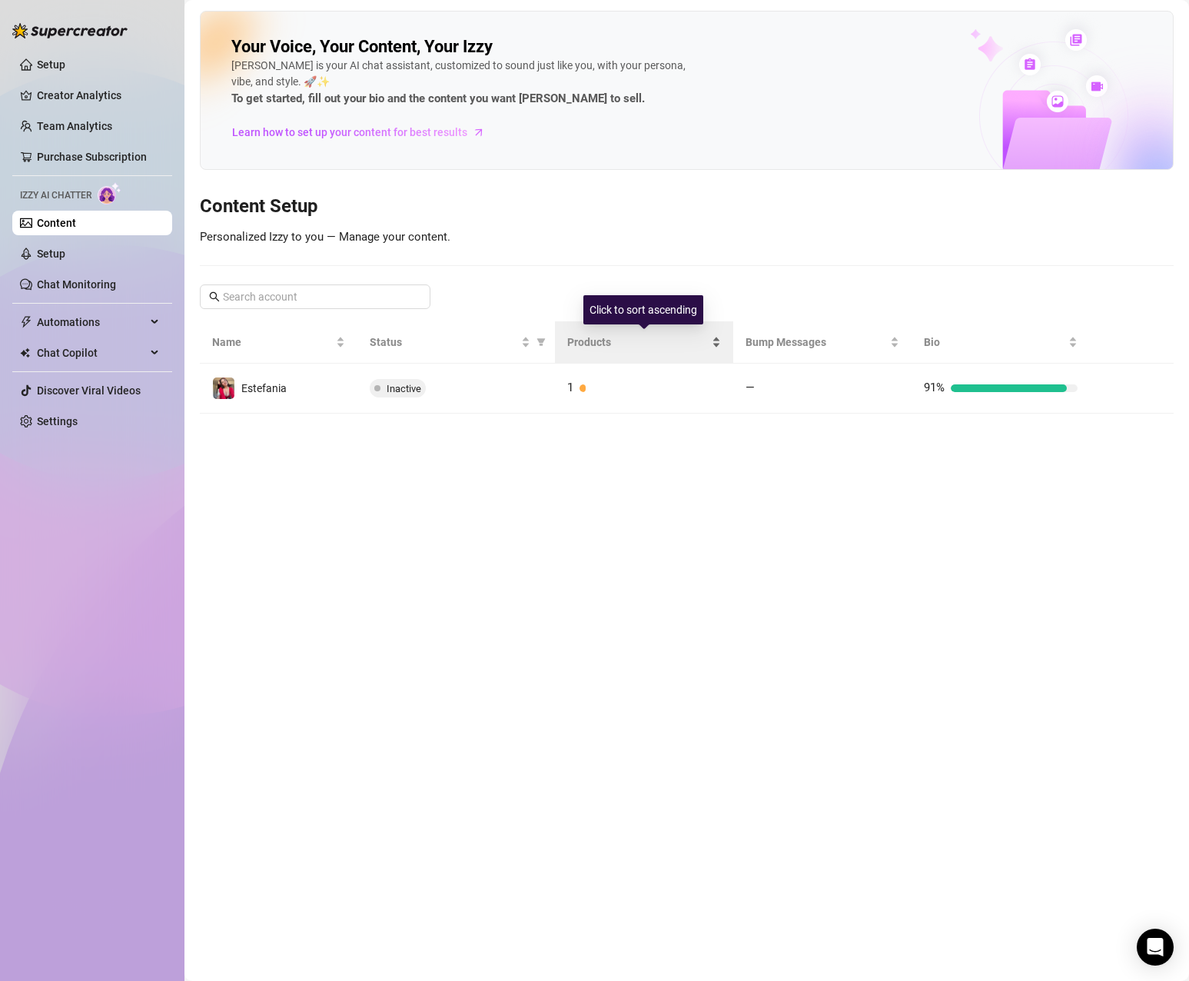
click at [614, 342] on span "Products" at bounding box center [637, 342] width 141 height 17
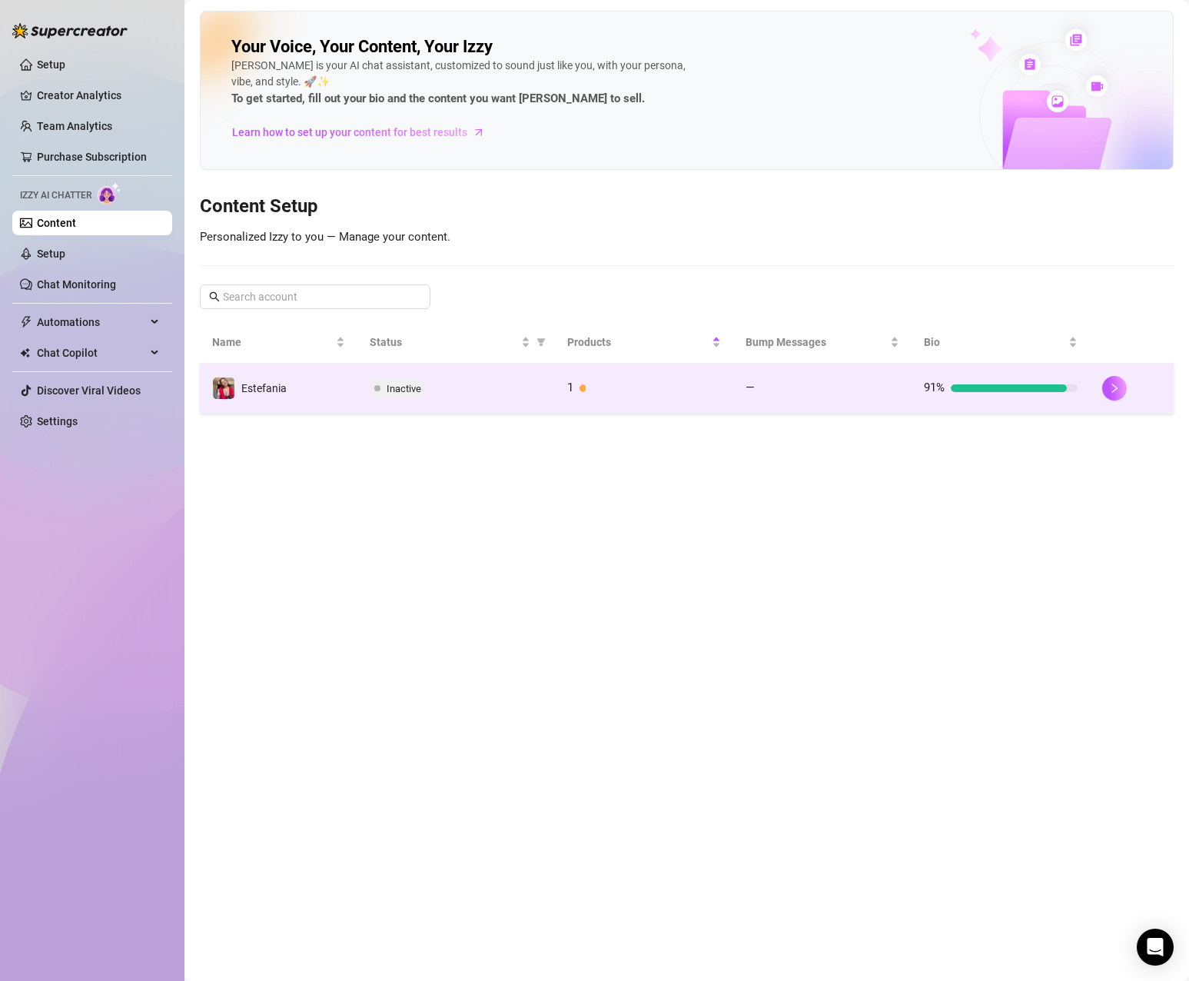
click at [617, 391] on div at bounding box center [650, 388] width 141 height 8
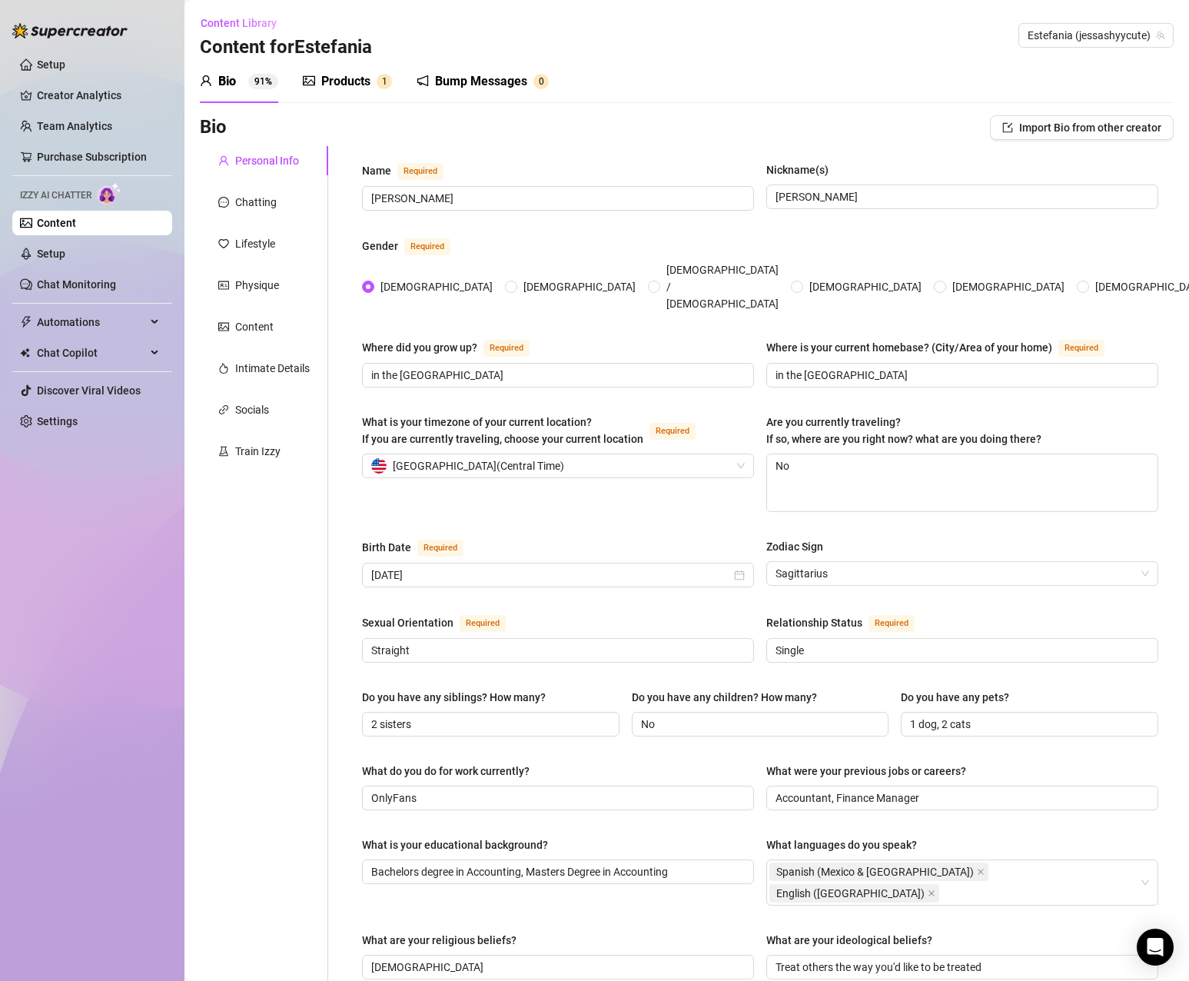
click at [357, 80] on div "Products" at bounding box center [345, 81] width 49 height 18
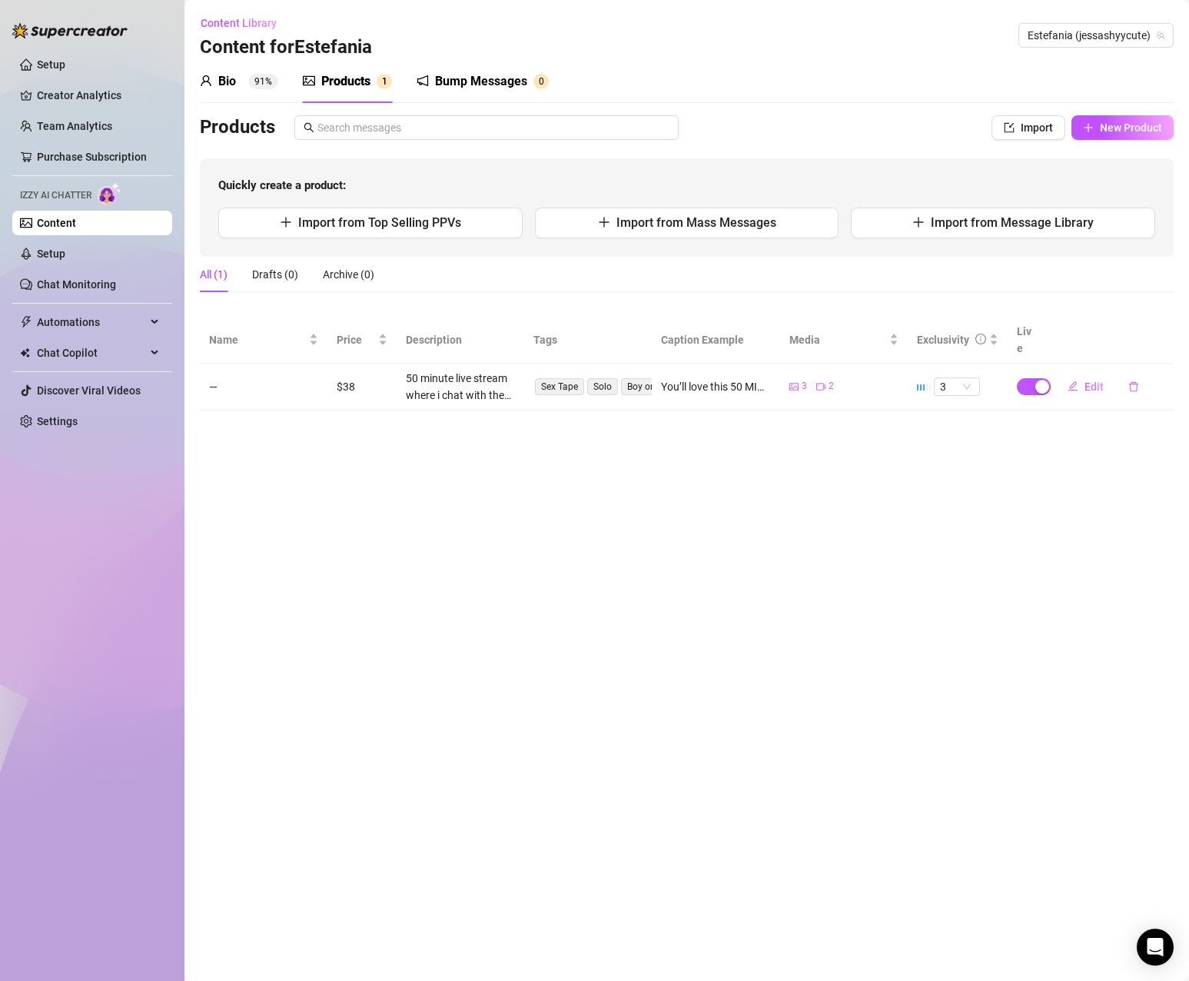
click at [705, 378] on div "You’ll love this 50 MINUTE BG live ❤️ Have fun with me while i chat, strip, use…" at bounding box center [715, 386] width 109 height 17
click at [570, 569] on main "Content Library Content for [PERSON_NAME] [PERSON_NAME] (jessashyycute) Bio 91%…" at bounding box center [686, 490] width 1005 height 981
click at [210, 364] on td "—" at bounding box center [264, 387] width 128 height 47
click at [425, 545] on main "Content Library Content for [PERSON_NAME] [PERSON_NAME] (jessashyycute) Bio 91%…" at bounding box center [686, 490] width 1005 height 981
click at [426, 421] on main "Content Library Content for [PERSON_NAME] [PERSON_NAME] (jessashyycute) Bio 91%…" at bounding box center [686, 490] width 1005 height 981
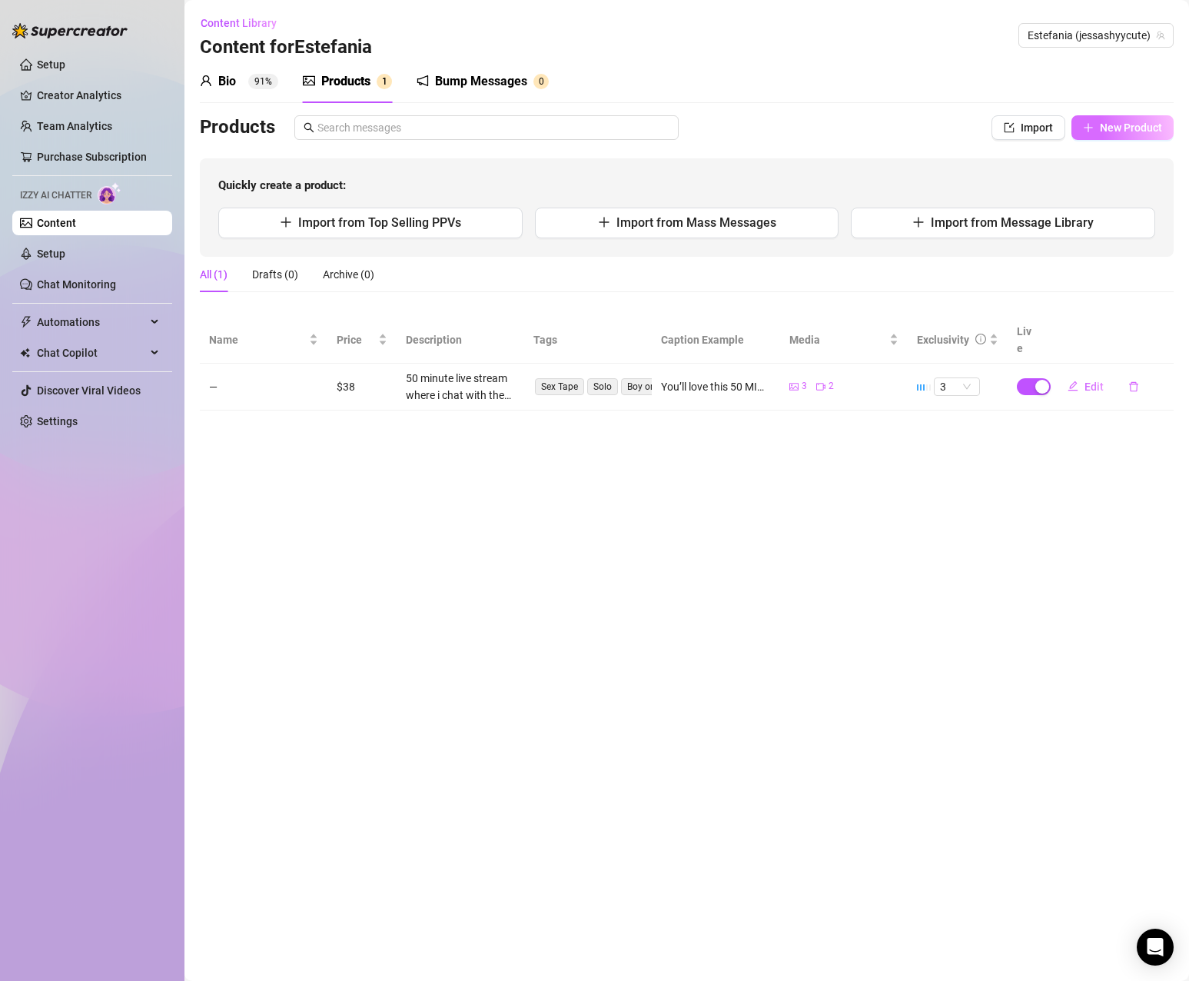
click at [1102, 130] on span "New Product" at bounding box center [1131, 127] width 62 height 12
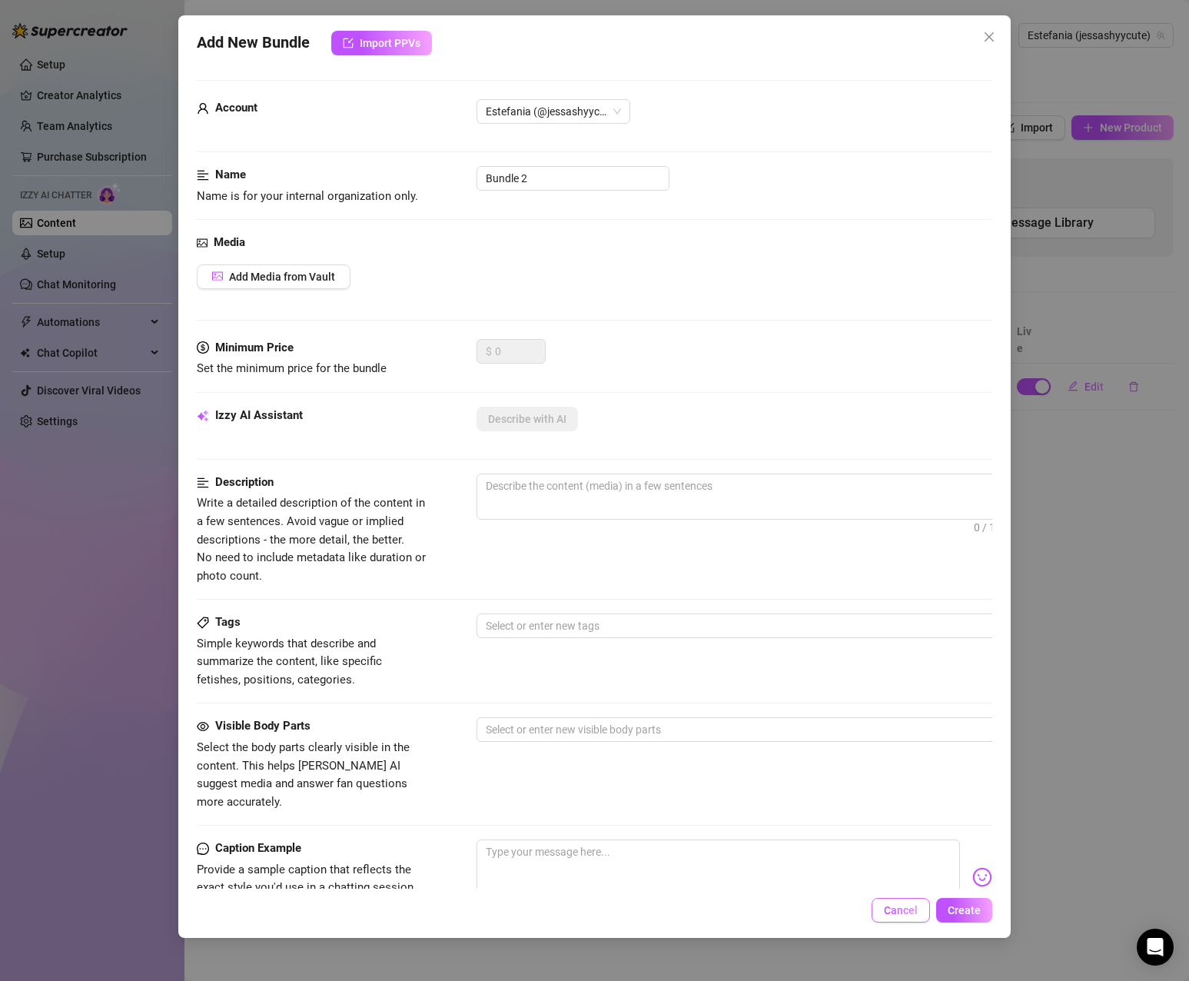
click at [914, 910] on span "Cancel" at bounding box center [901, 910] width 34 height 12
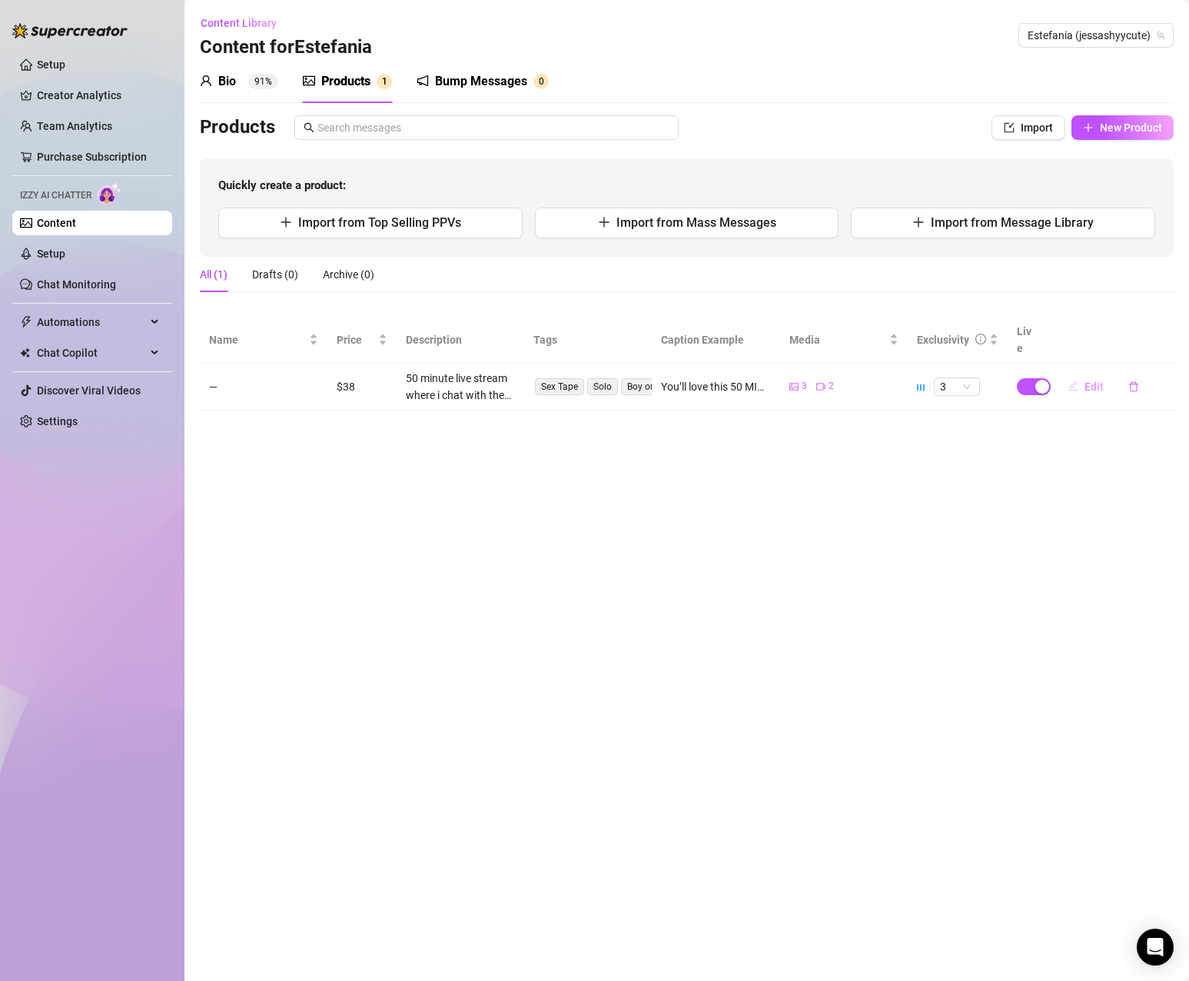
click at [1098, 381] on span "Edit" at bounding box center [1094, 387] width 19 height 12
type textarea "You’ll love this 50 MINUTE BG live ❤️ Have fun with me while i chat, strip, use…"
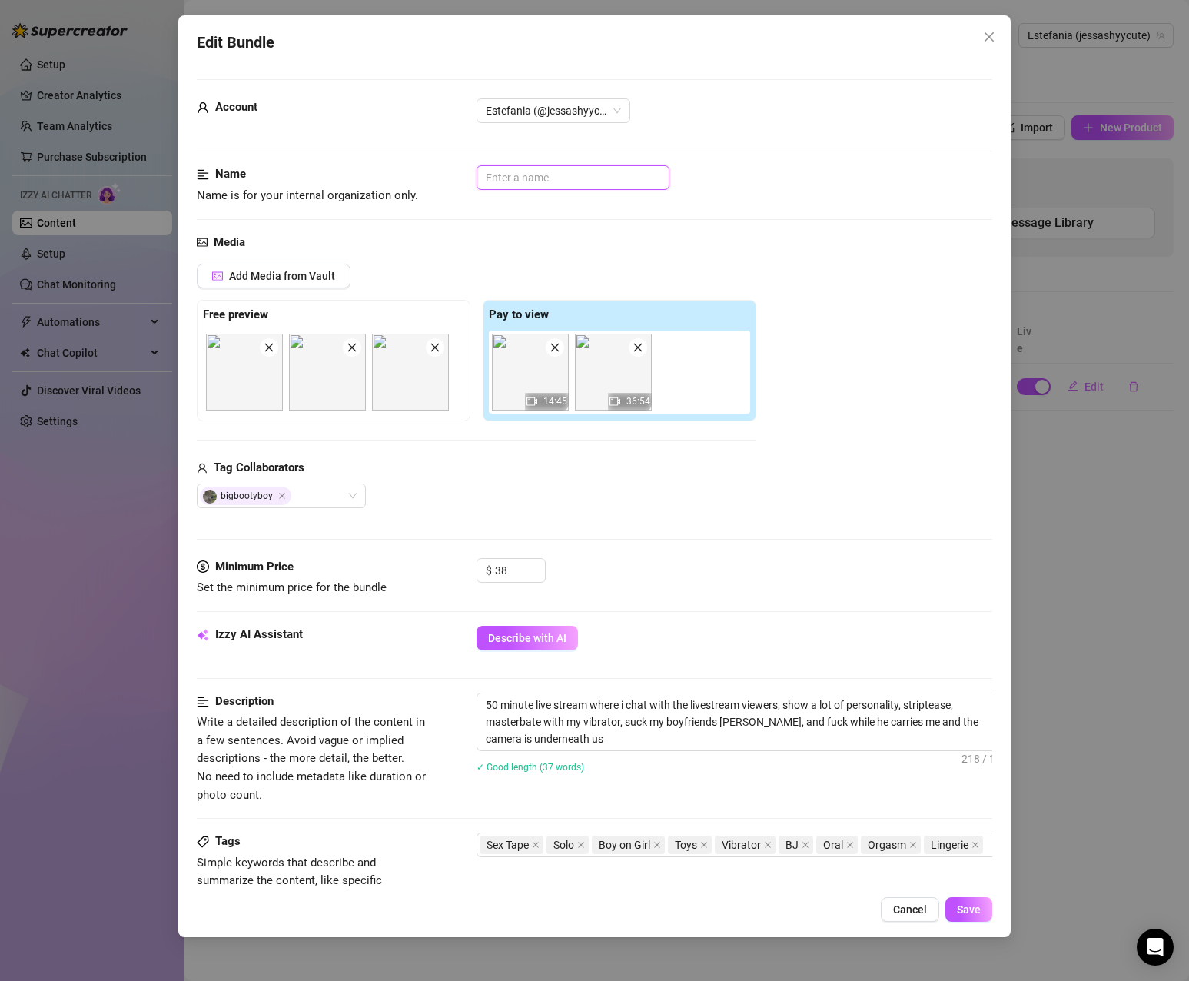
click at [587, 174] on input "text" at bounding box center [573, 177] width 193 height 25
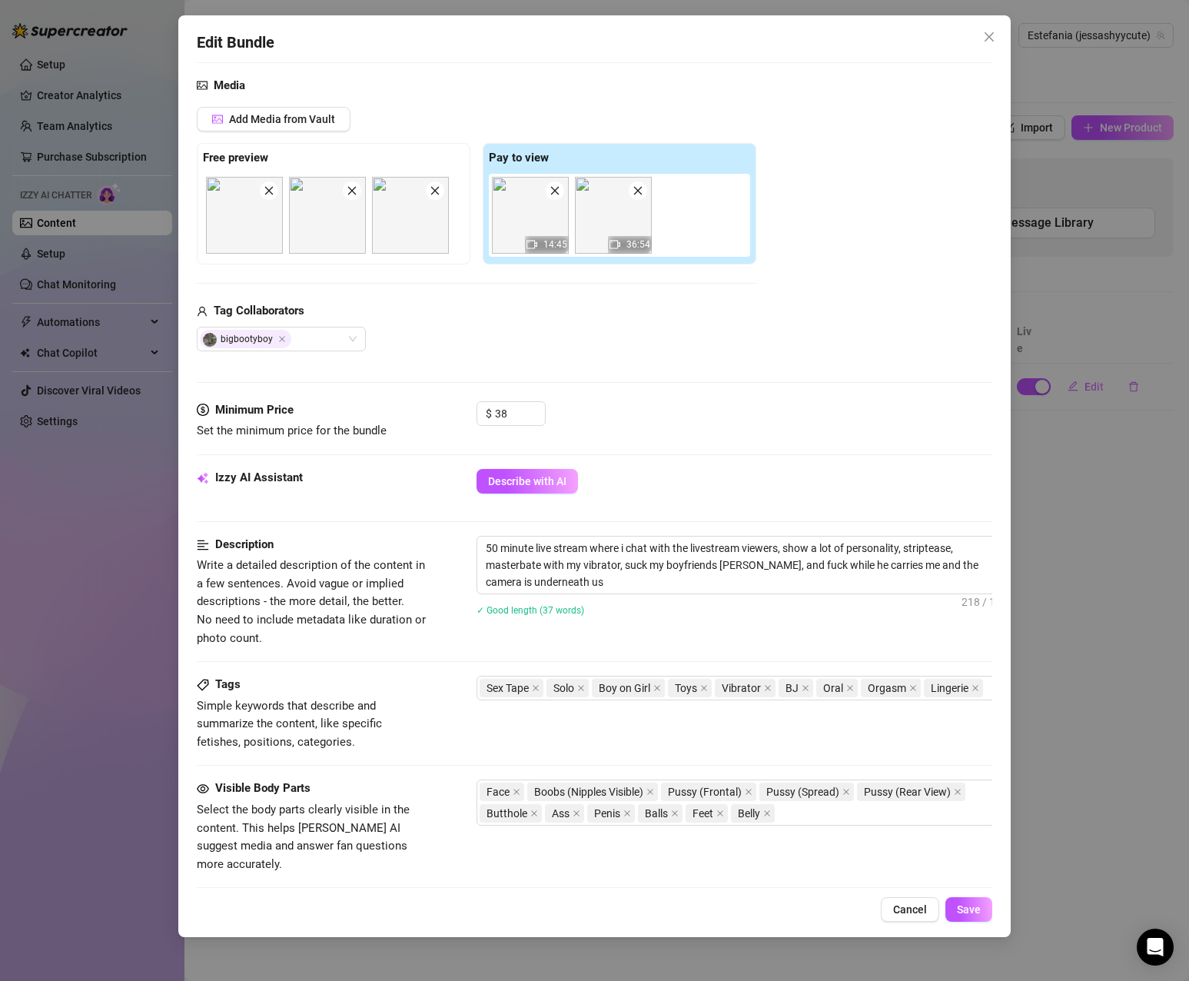
scroll to position [231, 0]
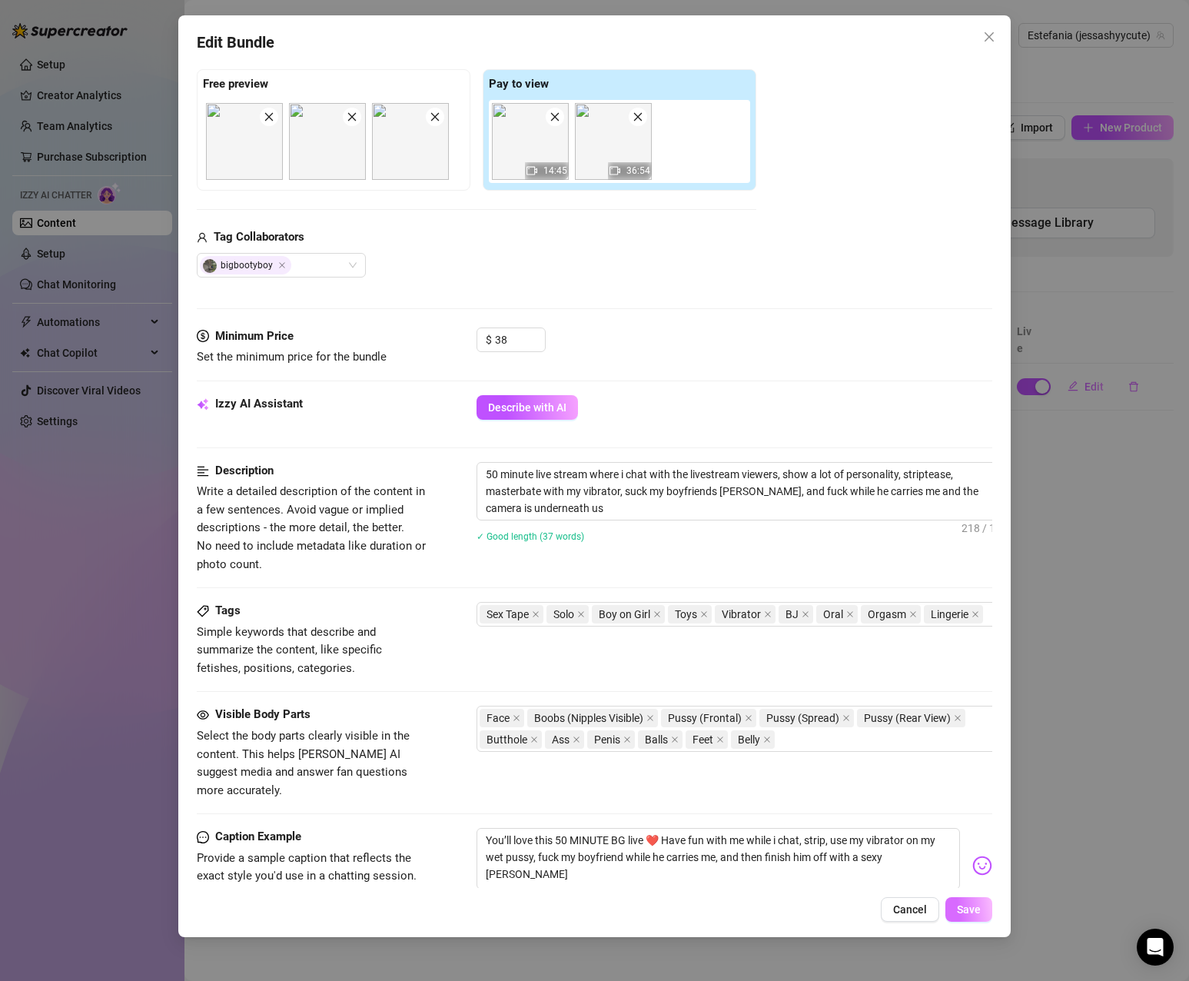
type input "Live"
click at [966, 906] on span "Save" at bounding box center [969, 909] width 24 height 12
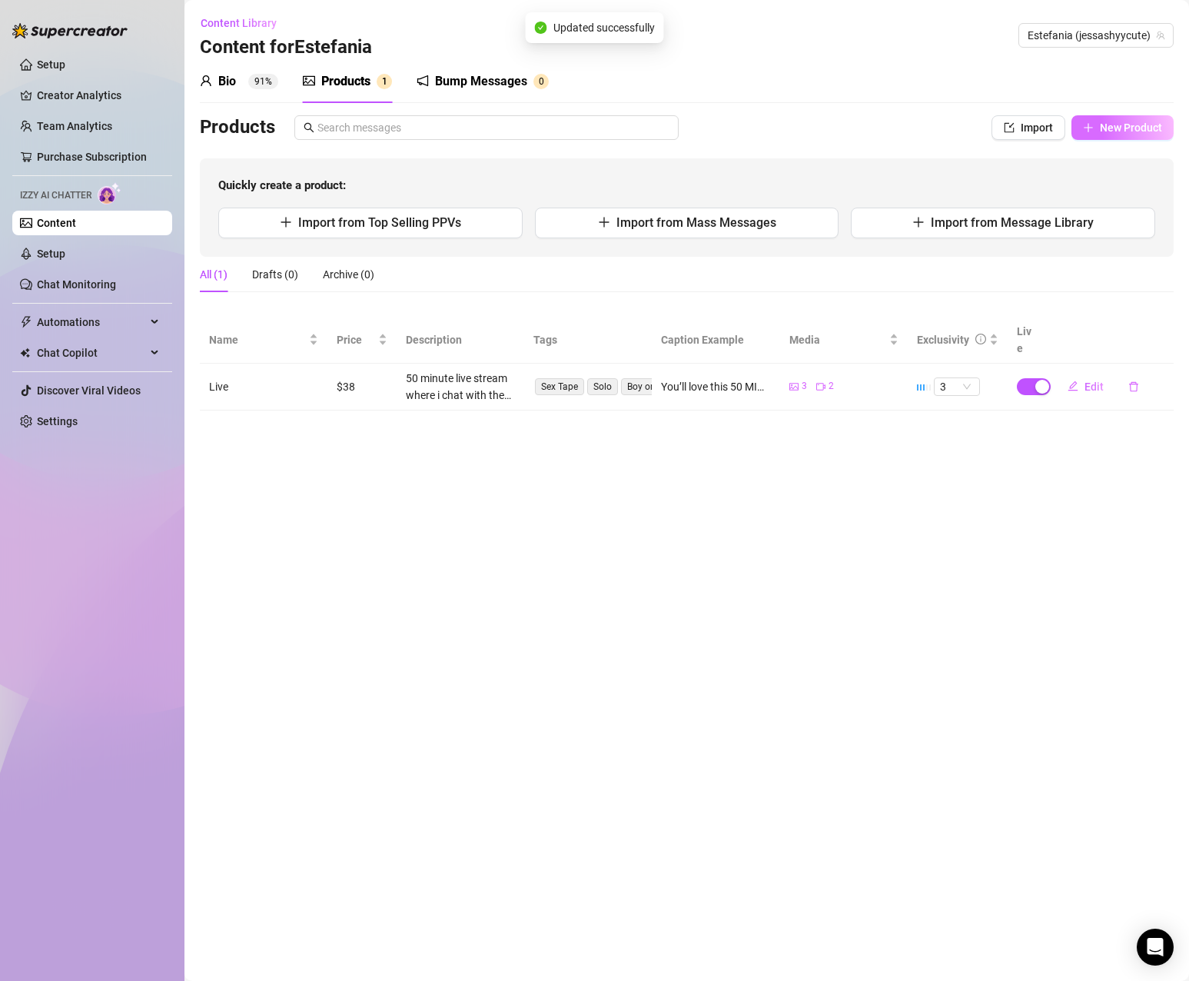
click at [1118, 127] on span "New Product" at bounding box center [1131, 127] width 62 height 12
type textarea "Type your message here..."
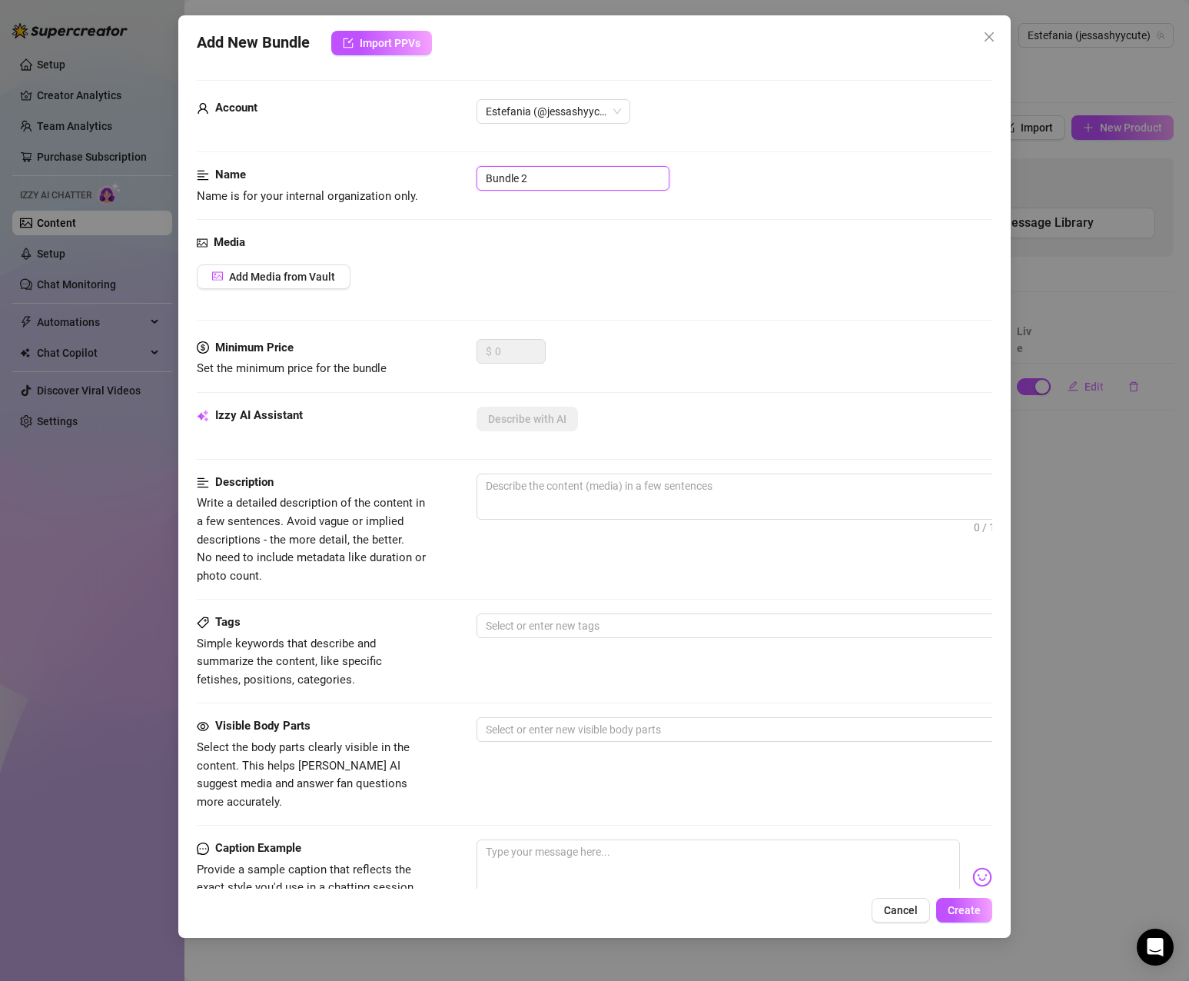
drag, startPoint x: 547, startPoint y: 181, endPoint x: 404, endPoint y: 174, distance: 142.4
click at [404, 174] on div "Name Name is for your internal organization only. Bundle 2" at bounding box center [595, 185] width 796 height 39
type input "Morning Sex"
click at [333, 283] on span "Add Media from Vault" at bounding box center [282, 277] width 106 height 12
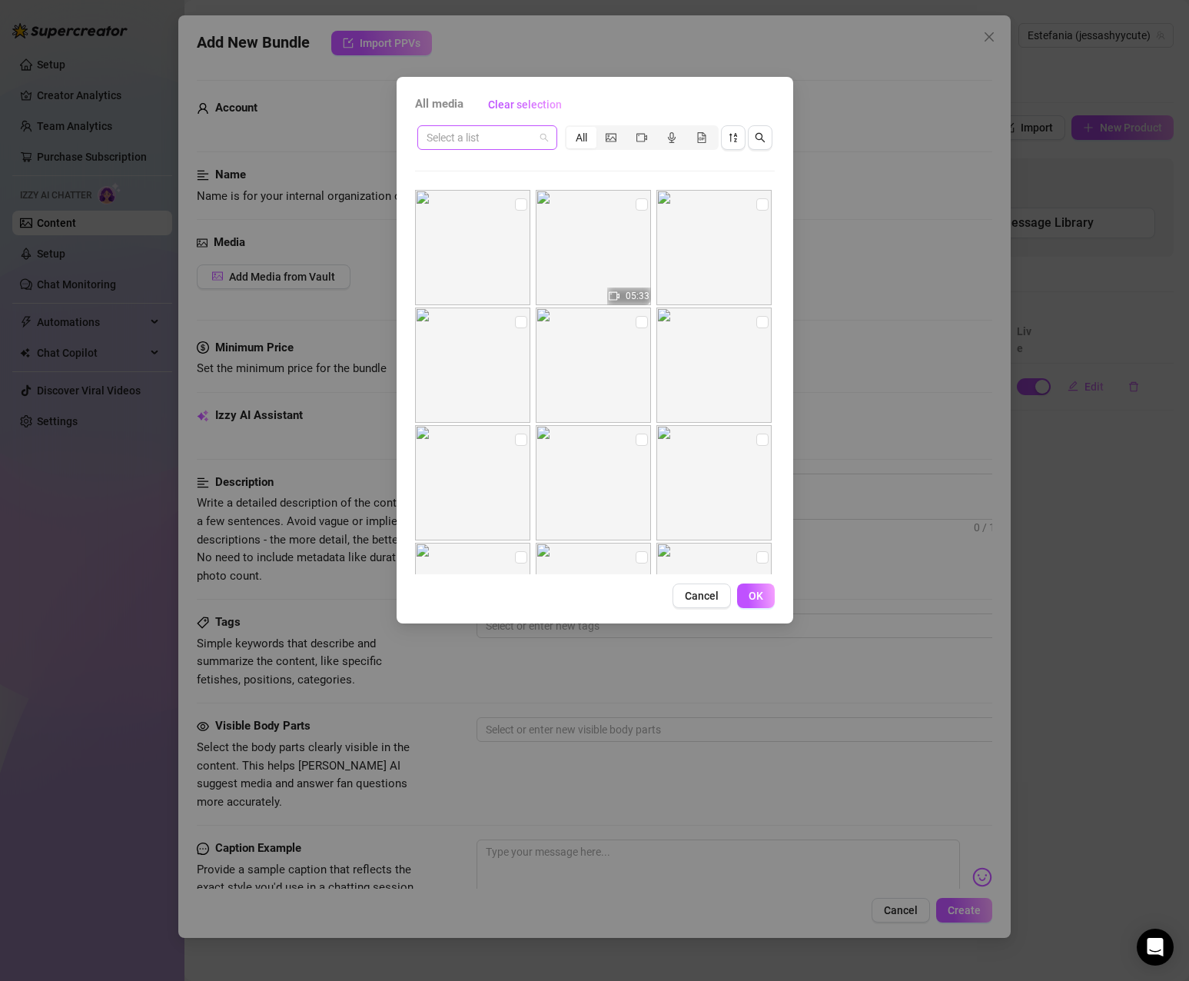
click at [477, 134] on input "search" at bounding box center [481, 137] width 108 height 23
type input "morning"
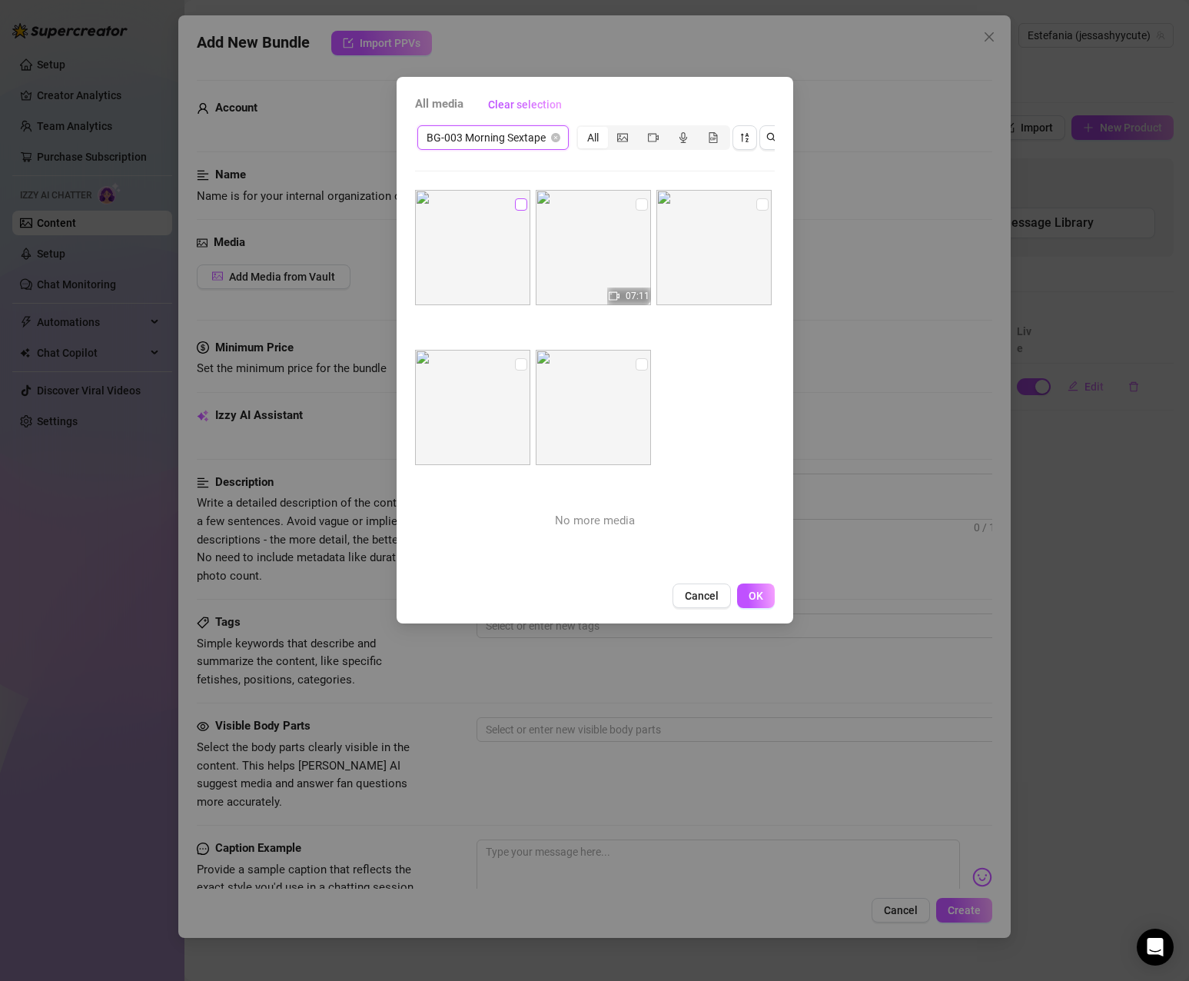
click at [518, 201] on input "checkbox" at bounding box center [521, 204] width 12 height 12
checkbox input "true"
click at [636, 366] on input "checkbox" at bounding box center [642, 364] width 12 height 12
checkbox input "true"
click at [636, 203] on input "checkbox" at bounding box center [642, 204] width 12 height 12
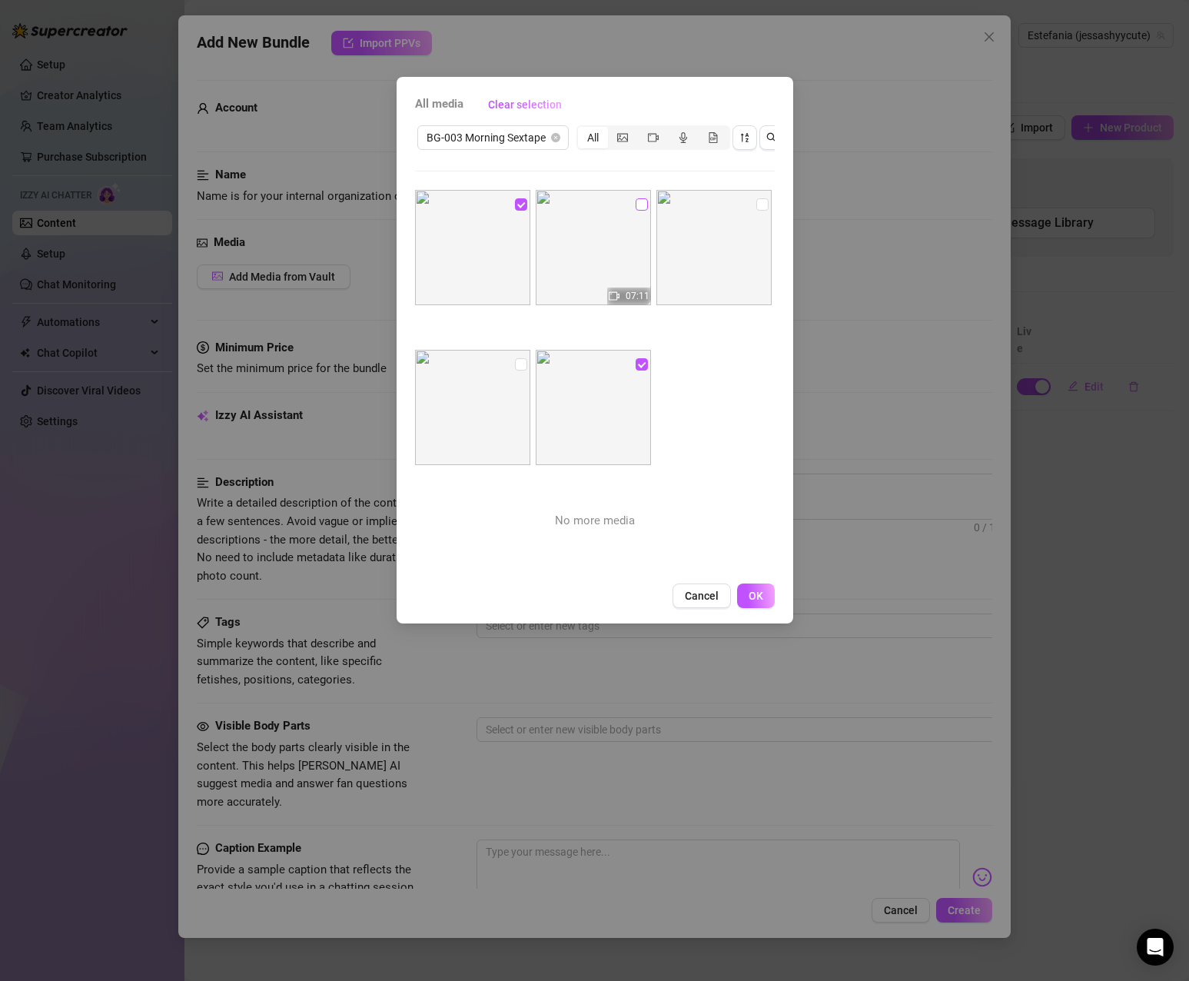
checkbox input "true"
click at [756, 602] on span "OK" at bounding box center [756, 596] width 15 height 12
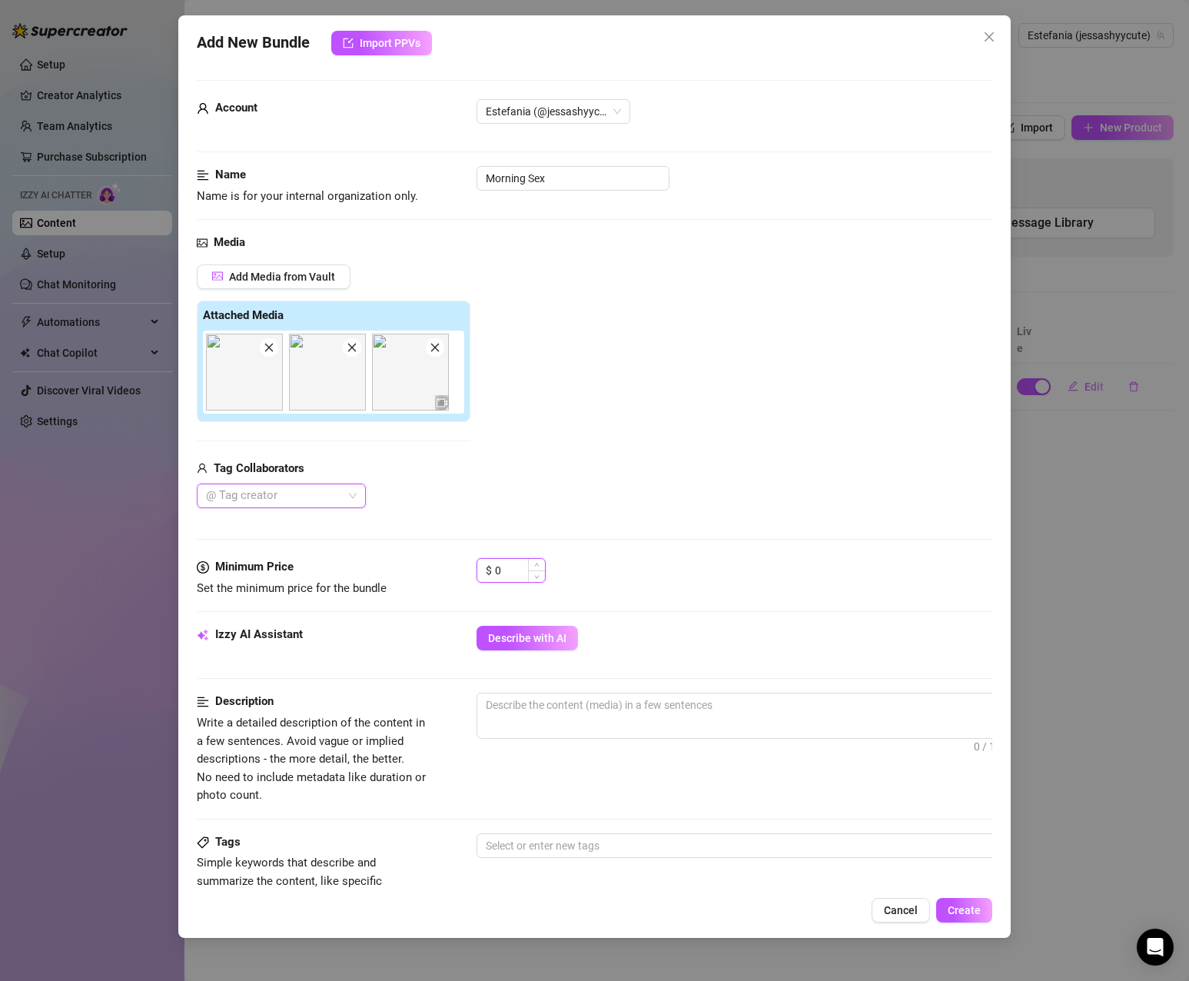
click at [516, 576] on input "0" at bounding box center [520, 570] width 50 height 23
drag, startPoint x: 518, startPoint y: 569, endPoint x: 469, endPoint y: 569, distance: 49.2
click at [469, 569] on div "Minimum Price Set the minimum price for the bundle $ 0" at bounding box center [595, 577] width 796 height 39
click at [517, 361] on div "Add Media from Vault Attached Media Tag Collaborators @ Tag creator" at bounding box center [595, 386] width 796 height 244
click at [615, 359] on div "Add Media from Vault Attached Media Tag Collaborators @ Tag creator" at bounding box center [595, 386] width 796 height 244
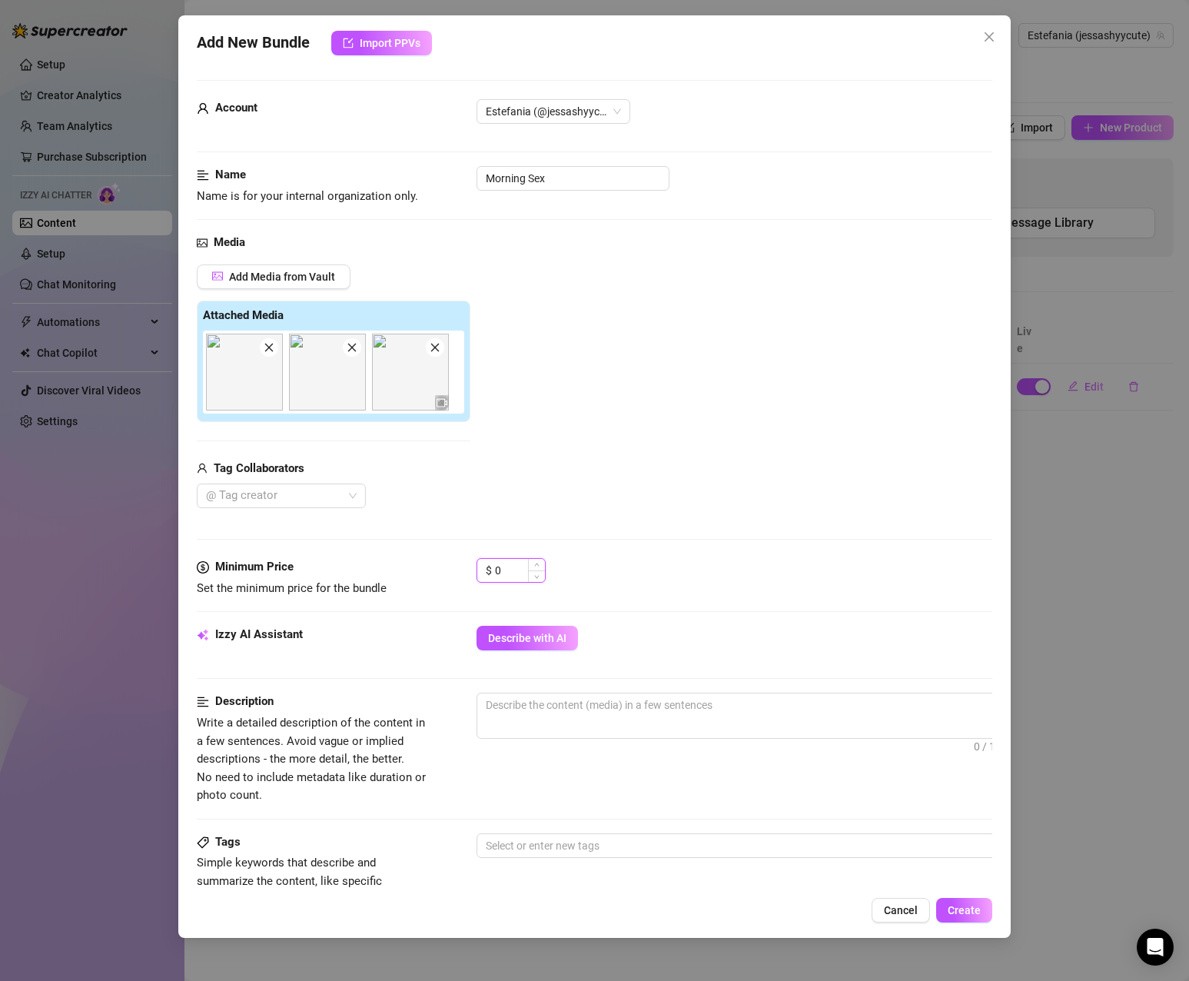
drag, startPoint x: 512, startPoint y: 572, endPoint x: 478, endPoint y: 573, distance: 33.9
click at [478, 573] on div "$ 0" at bounding box center [511, 570] width 69 height 25
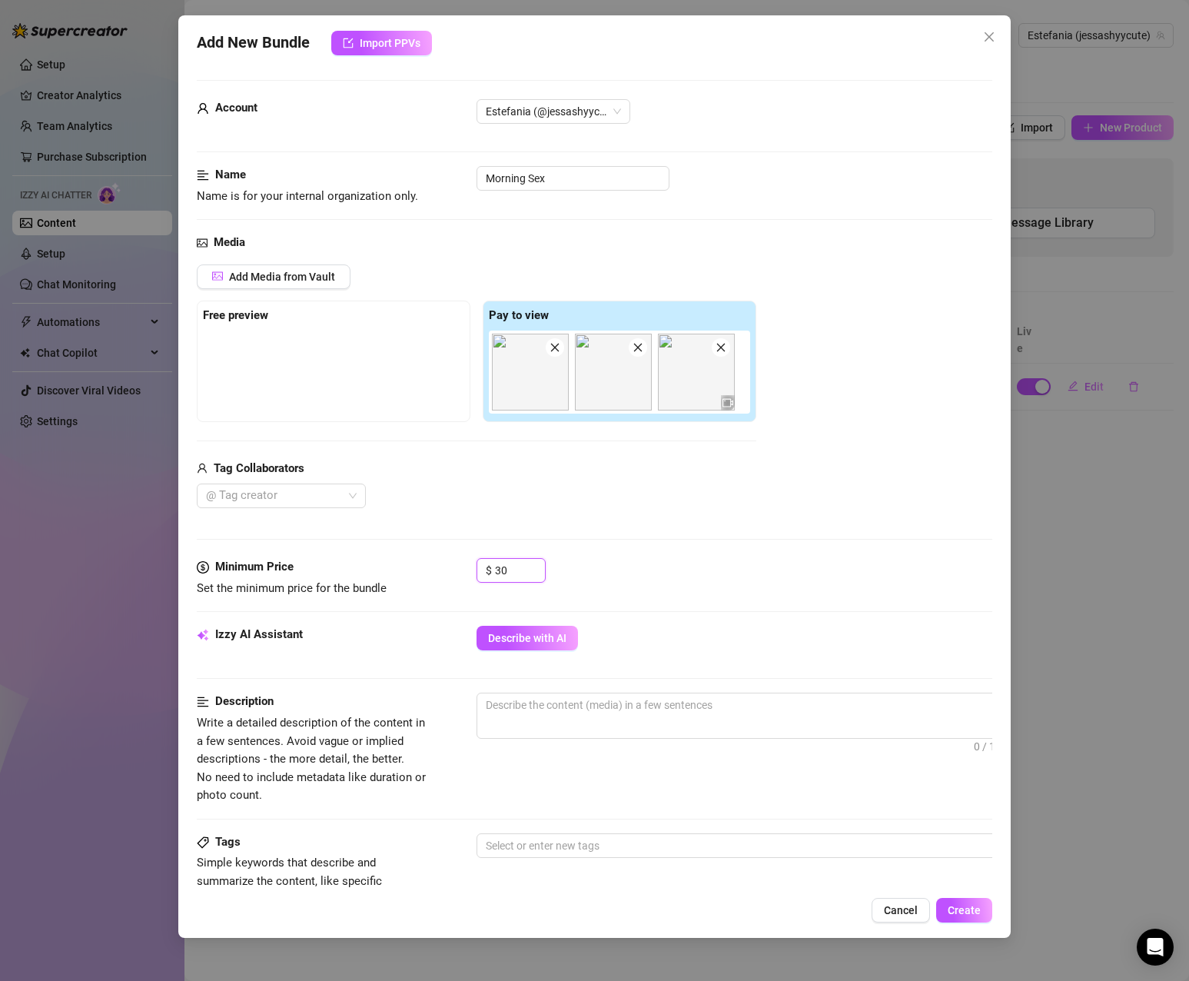
type input "30"
click at [471, 489] on div "@ Tag creator" at bounding box center [477, 496] width 560 height 25
drag, startPoint x: 534, startPoint y: 389, endPoint x: 249, endPoint y: 384, distance: 285.2
click at [249, 384] on div "Free preview Pay to view" at bounding box center [477, 361] width 560 height 121
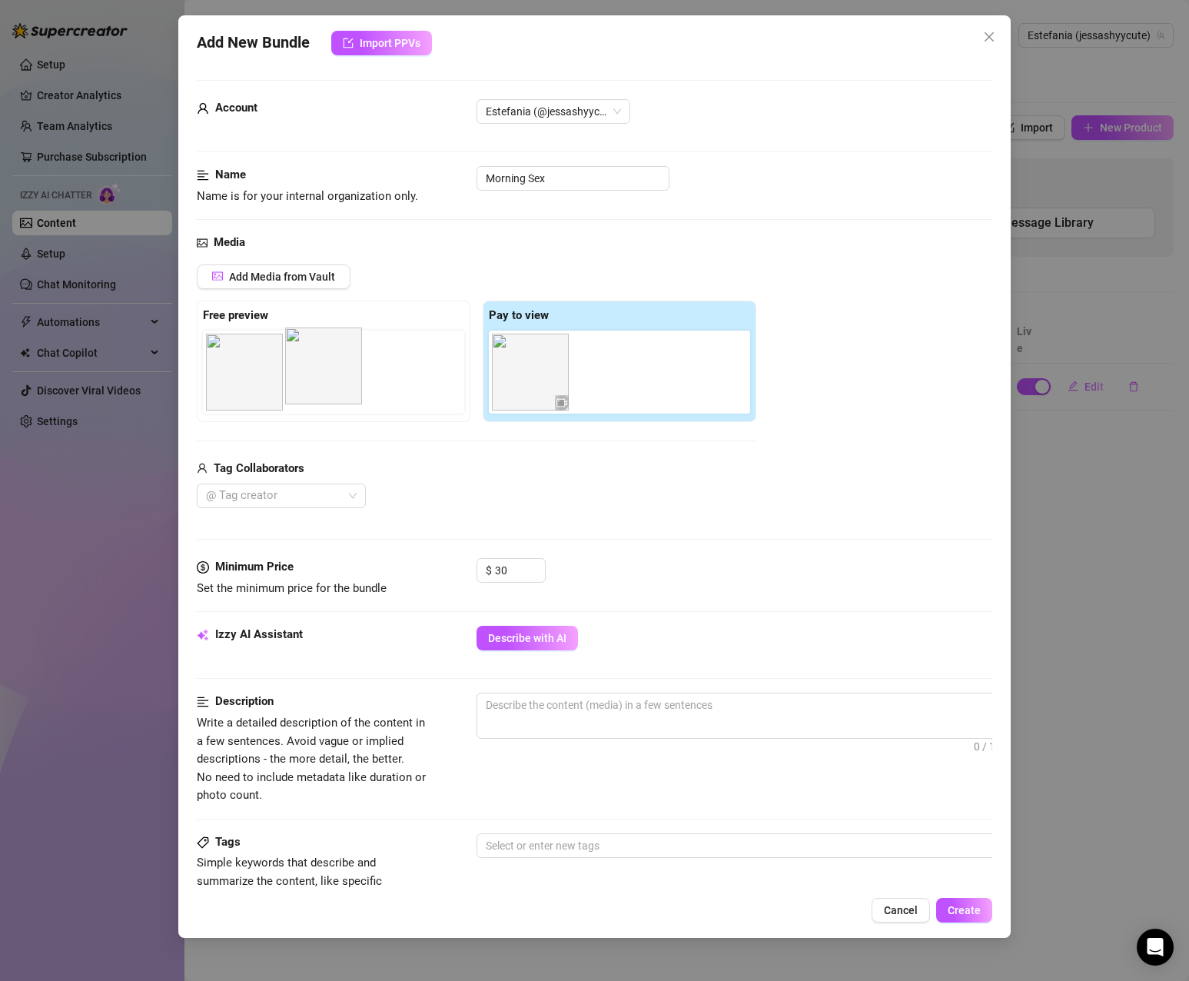
drag, startPoint x: 537, startPoint y: 390, endPoint x: 317, endPoint y: 384, distance: 219.2
click at [317, 384] on div "Free preview Pay to view" at bounding box center [477, 361] width 560 height 121
click at [519, 570] on input "30" at bounding box center [520, 570] width 50 height 23
click at [616, 574] on div "$ 30" at bounding box center [735, 577] width 516 height 38
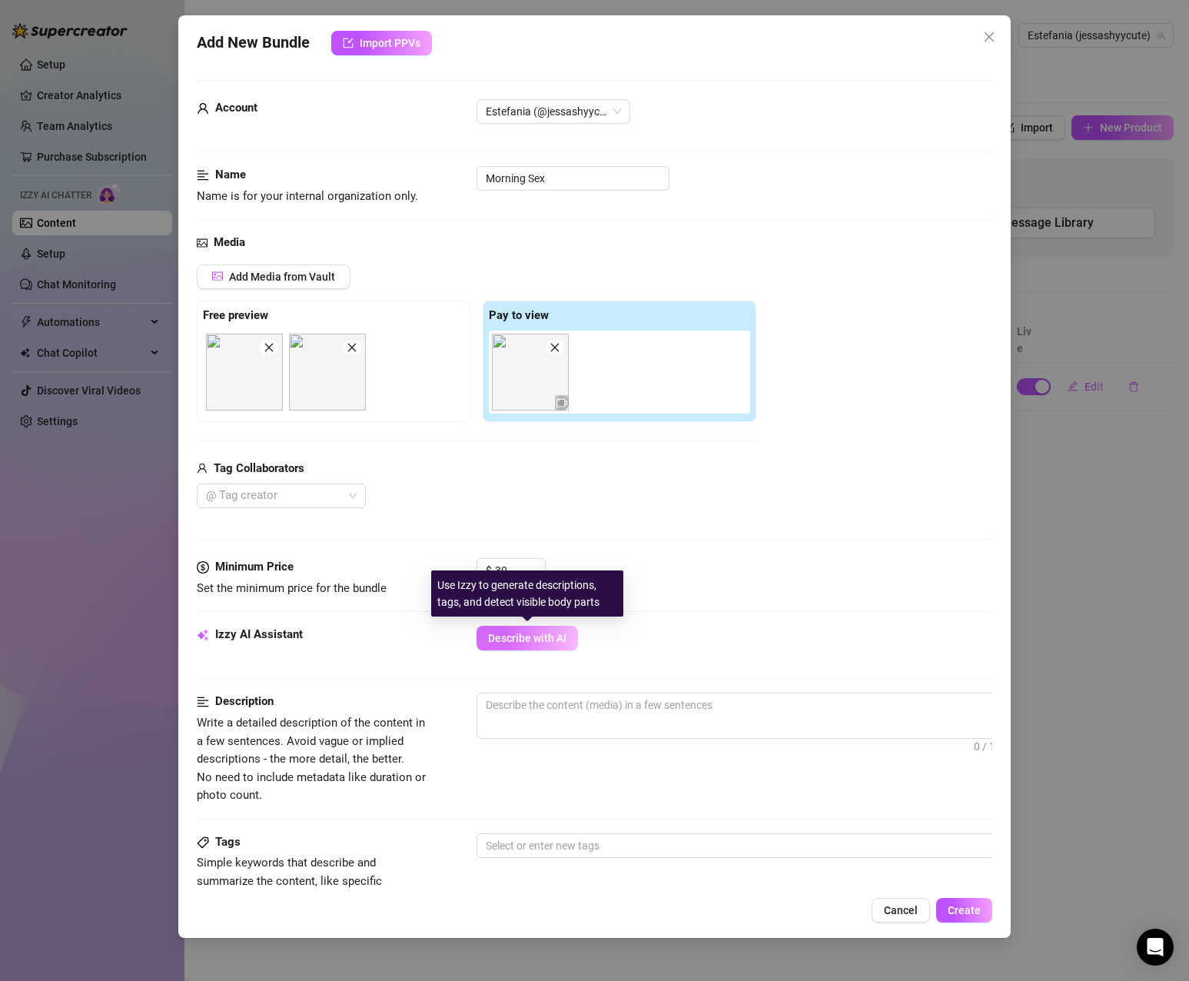
click at [551, 640] on span "Describe with AI" at bounding box center [527, 638] width 78 height 12
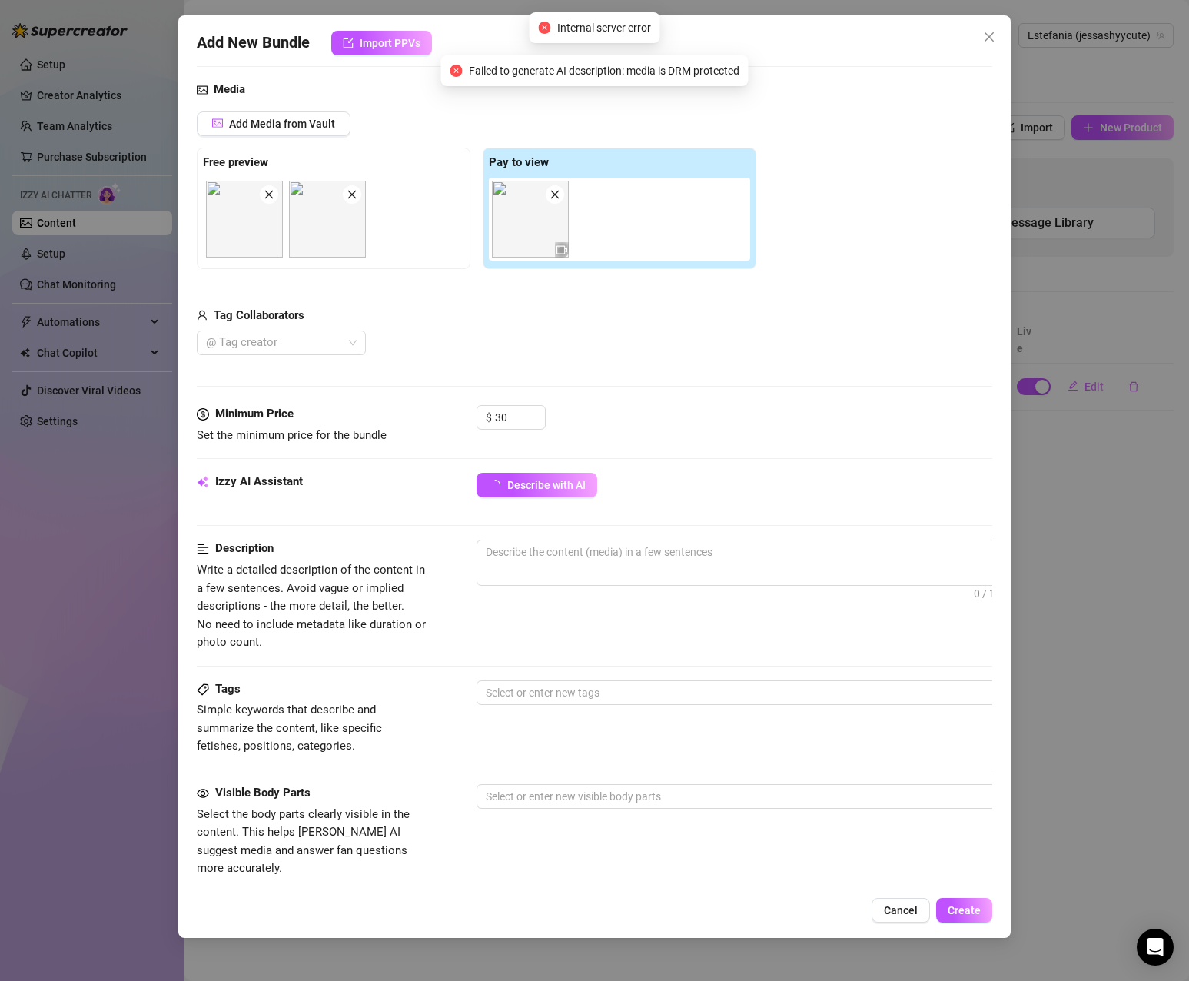
scroll to position [154, 0]
click at [521, 488] on span "Describe with AI" at bounding box center [527, 484] width 78 height 12
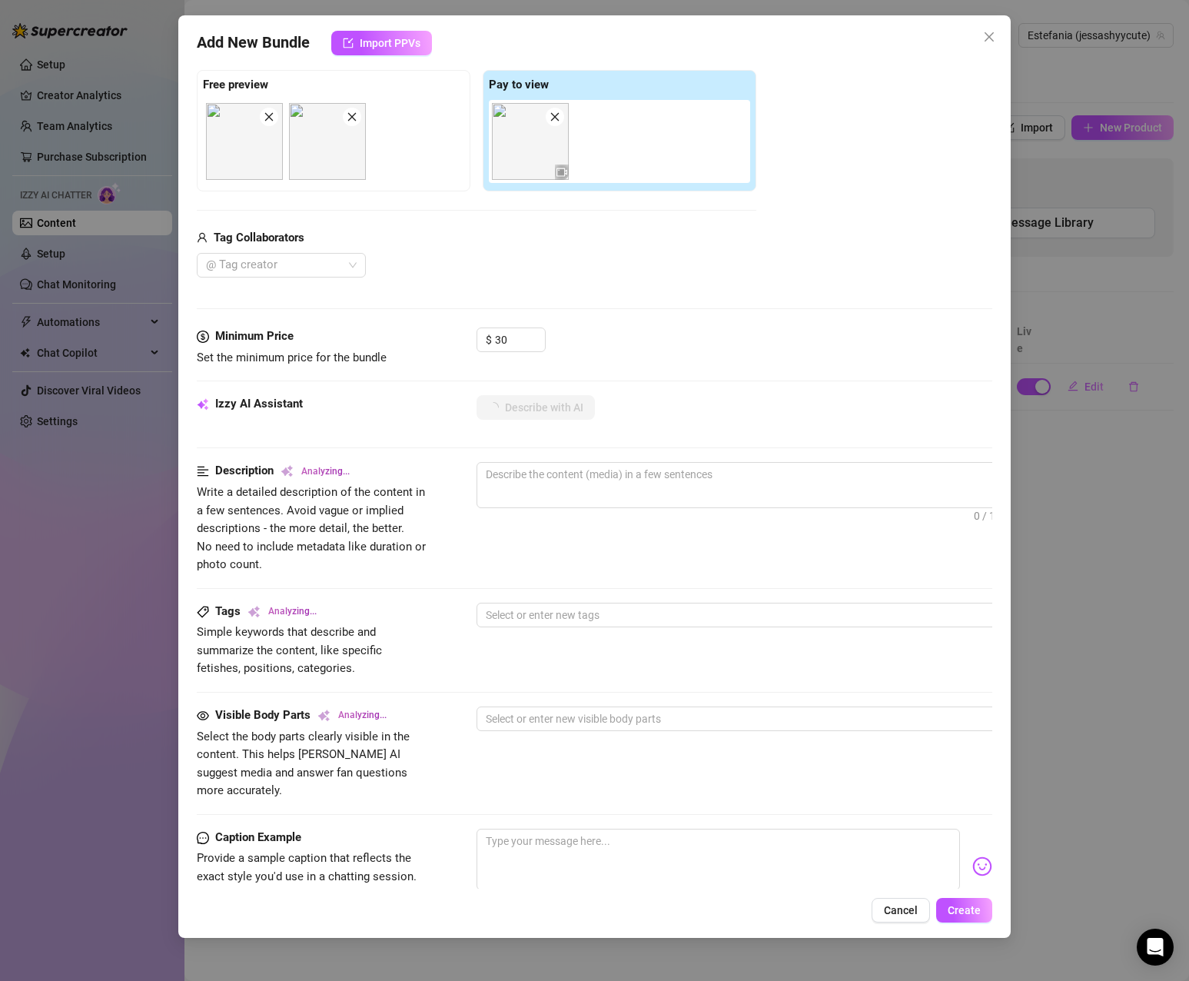
scroll to position [307, 0]
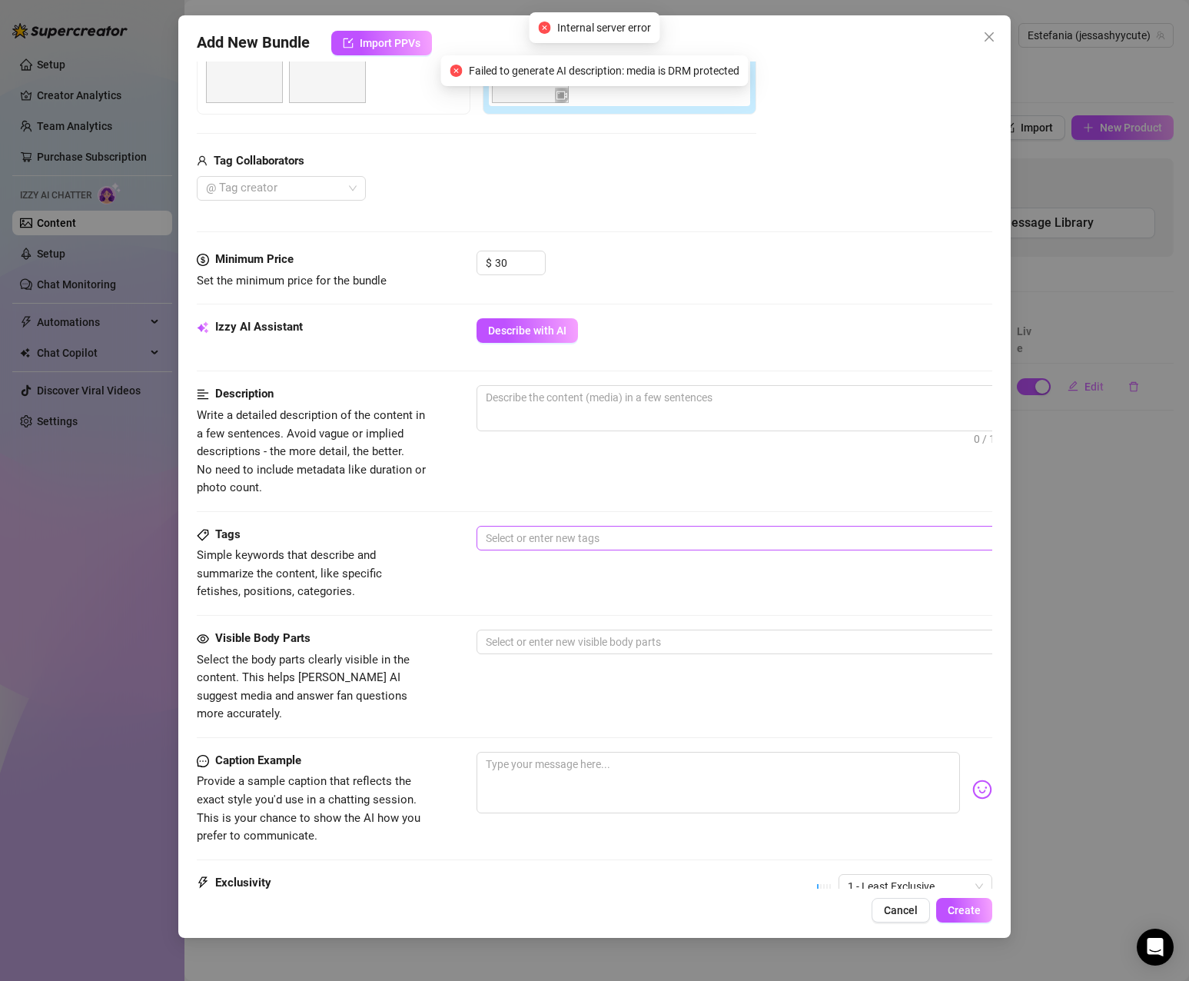
click at [657, 538] on div at bounding box center [738, 538] width 516 height 22
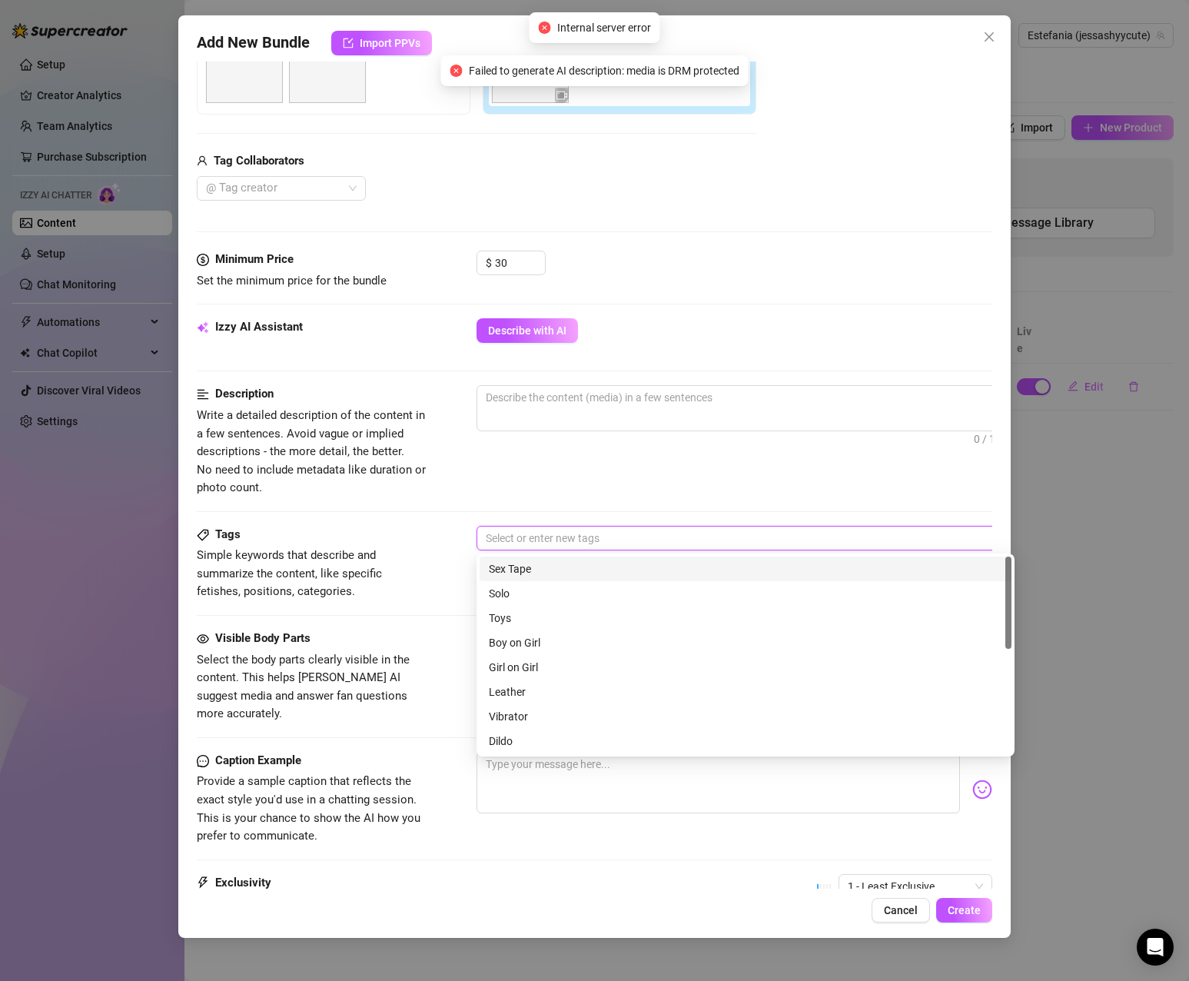
click at [640, 563] on div "Sex Tape" at bounding box center [746, 568] width 514 height 17
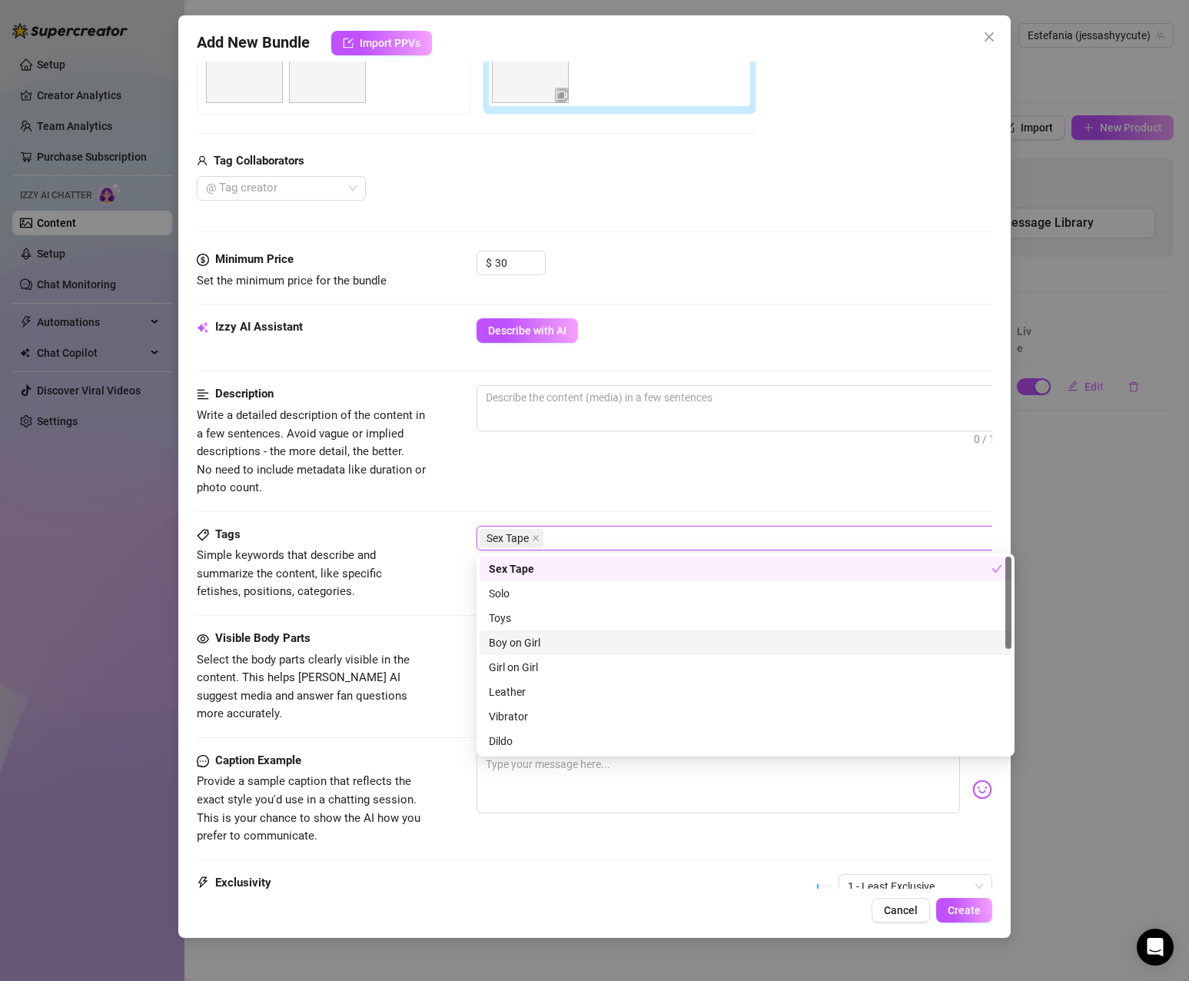
click at [624, 640] on div "Boy on Girl" at bounding box center [746, 642] width 514 height 17
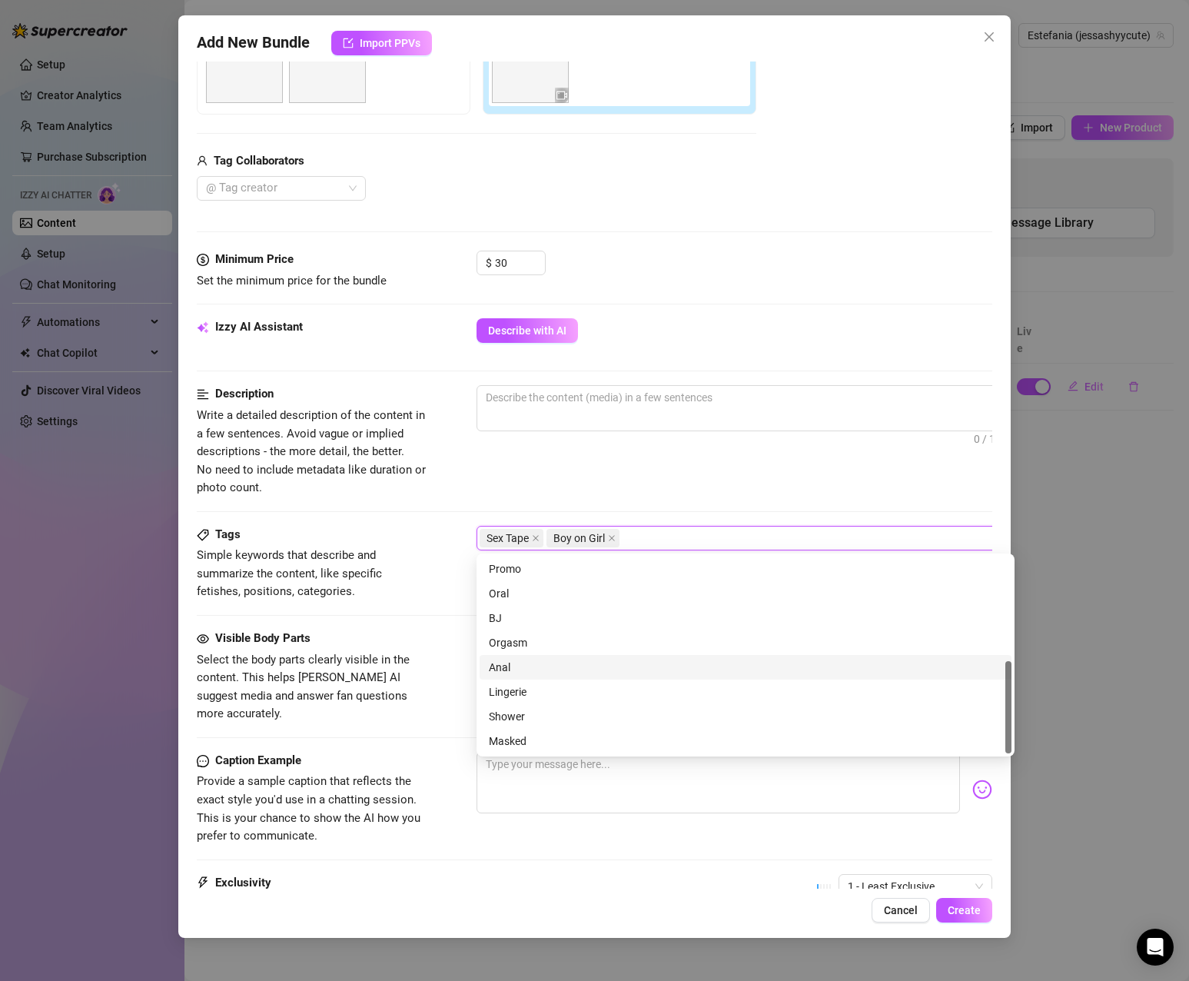
scroll to position [145, 0]
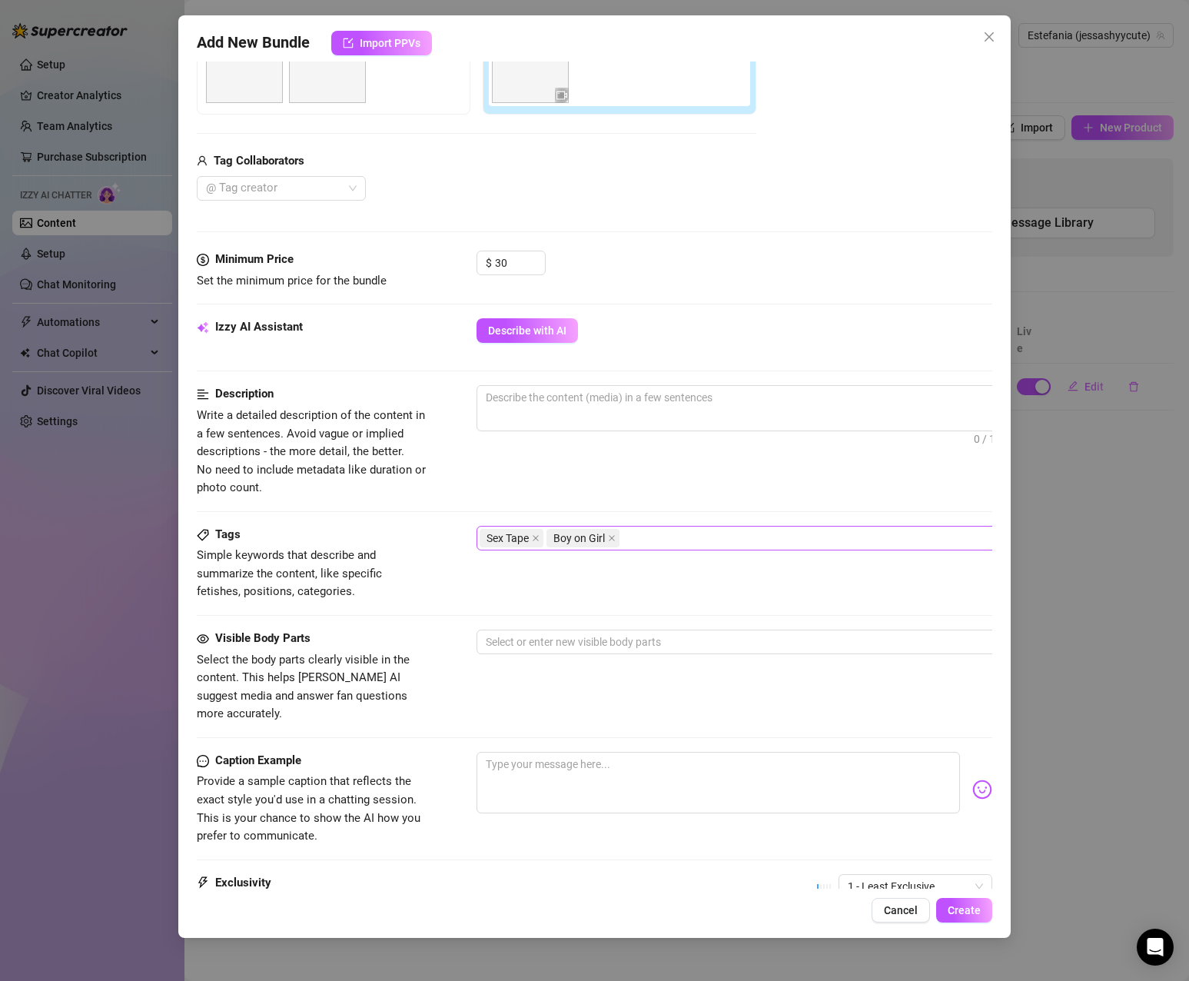
click at [652, 543] on div "Sex Tape Boy on Girl" at bounding box center [738, 538] width 516 height 22
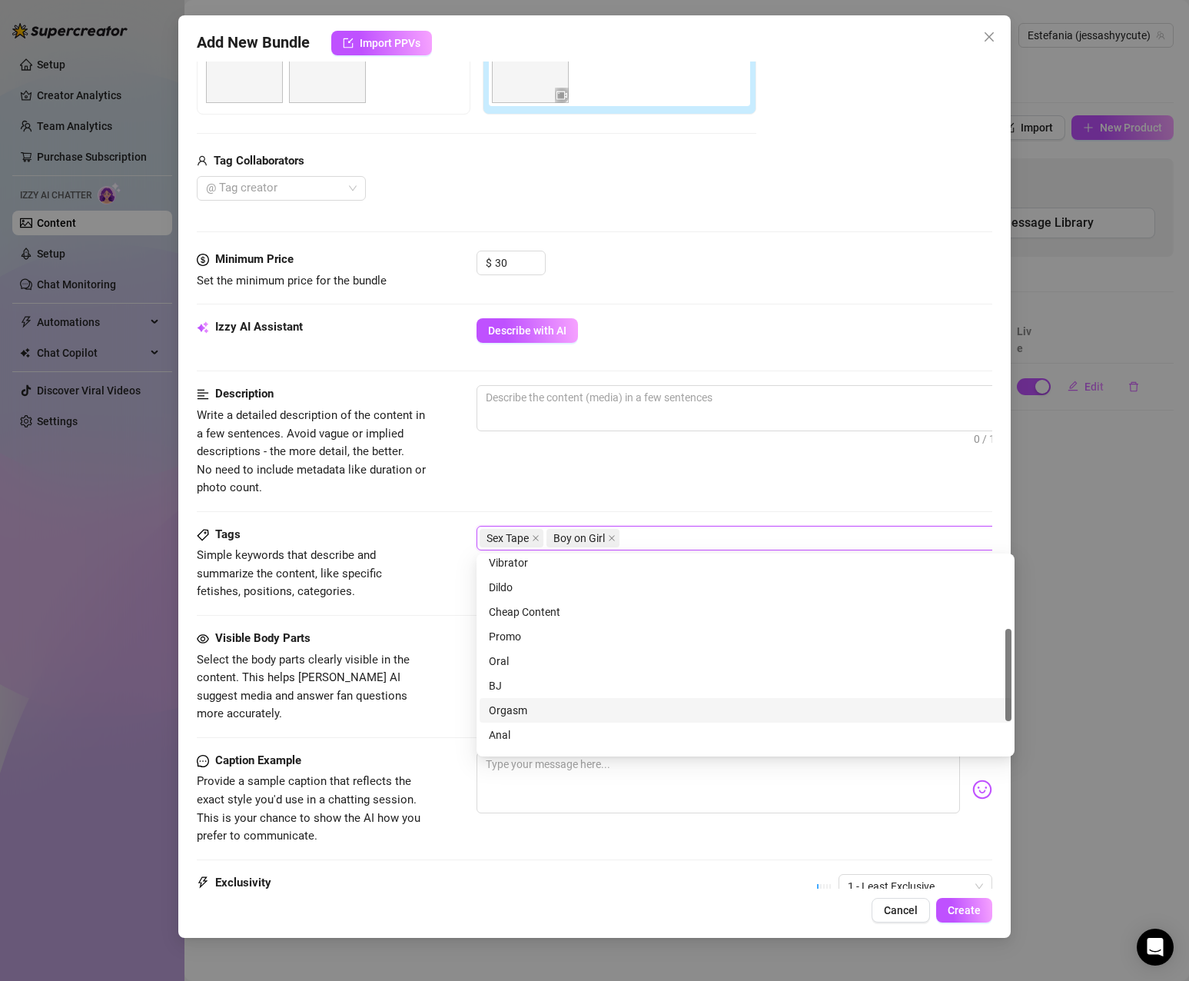
scroll to position [221, 0]
click at [527, 620] on div "BJ" at bounding box center [746, 618] width 514 height 17
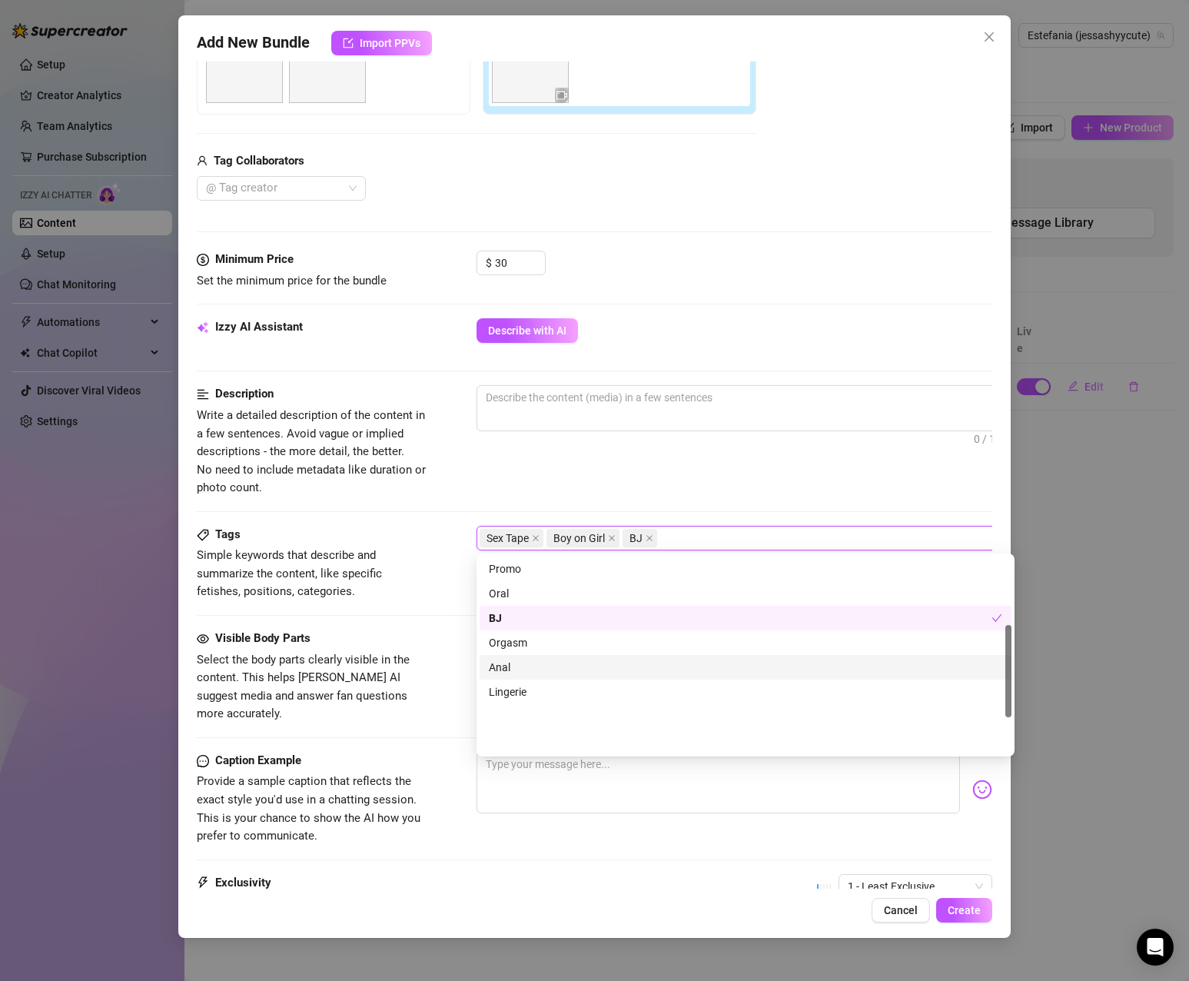
scroll to position [145, 0]
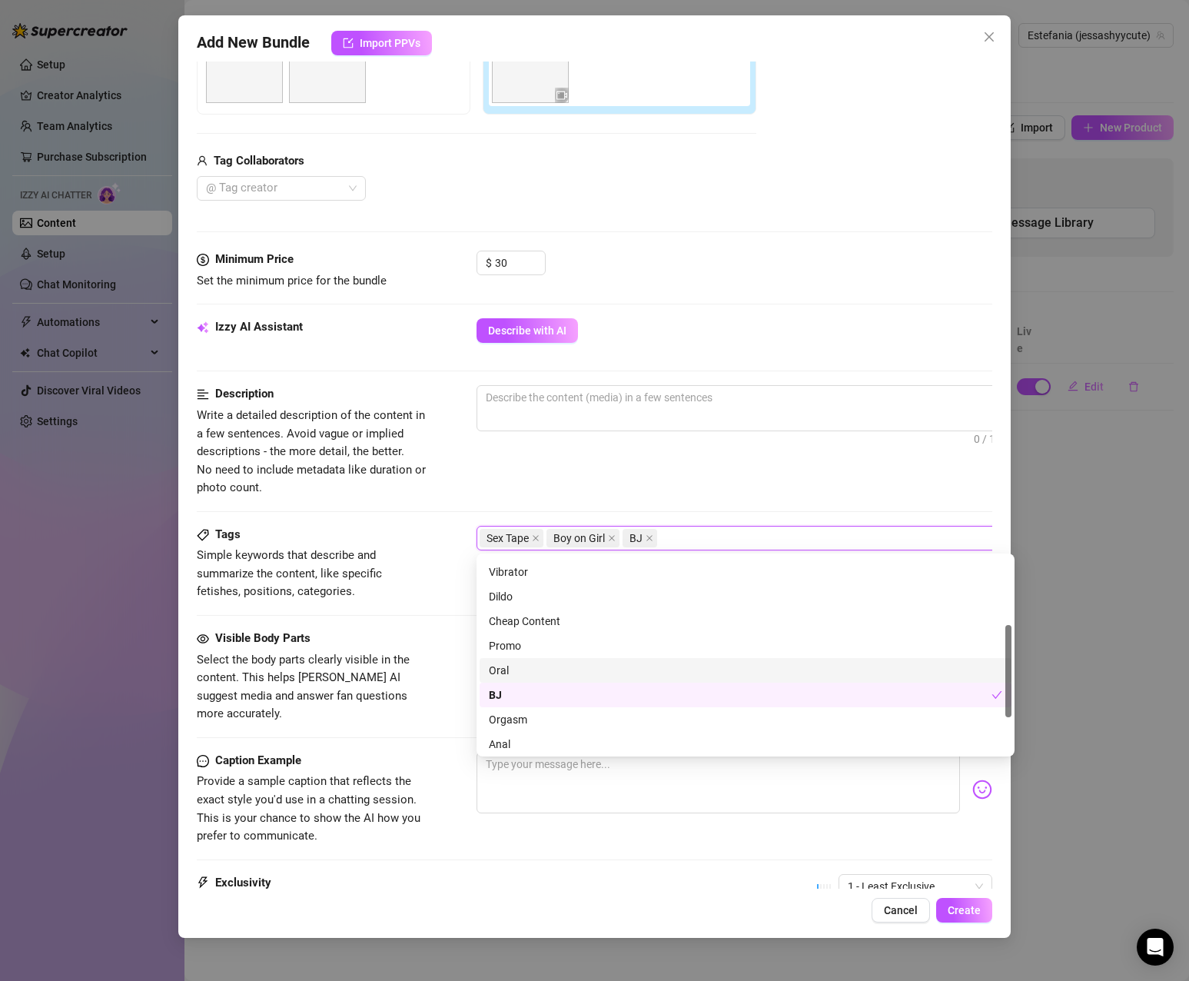
click at [676, 670] on div "Oral" at bounding box center [746, 670] width 514 height 17
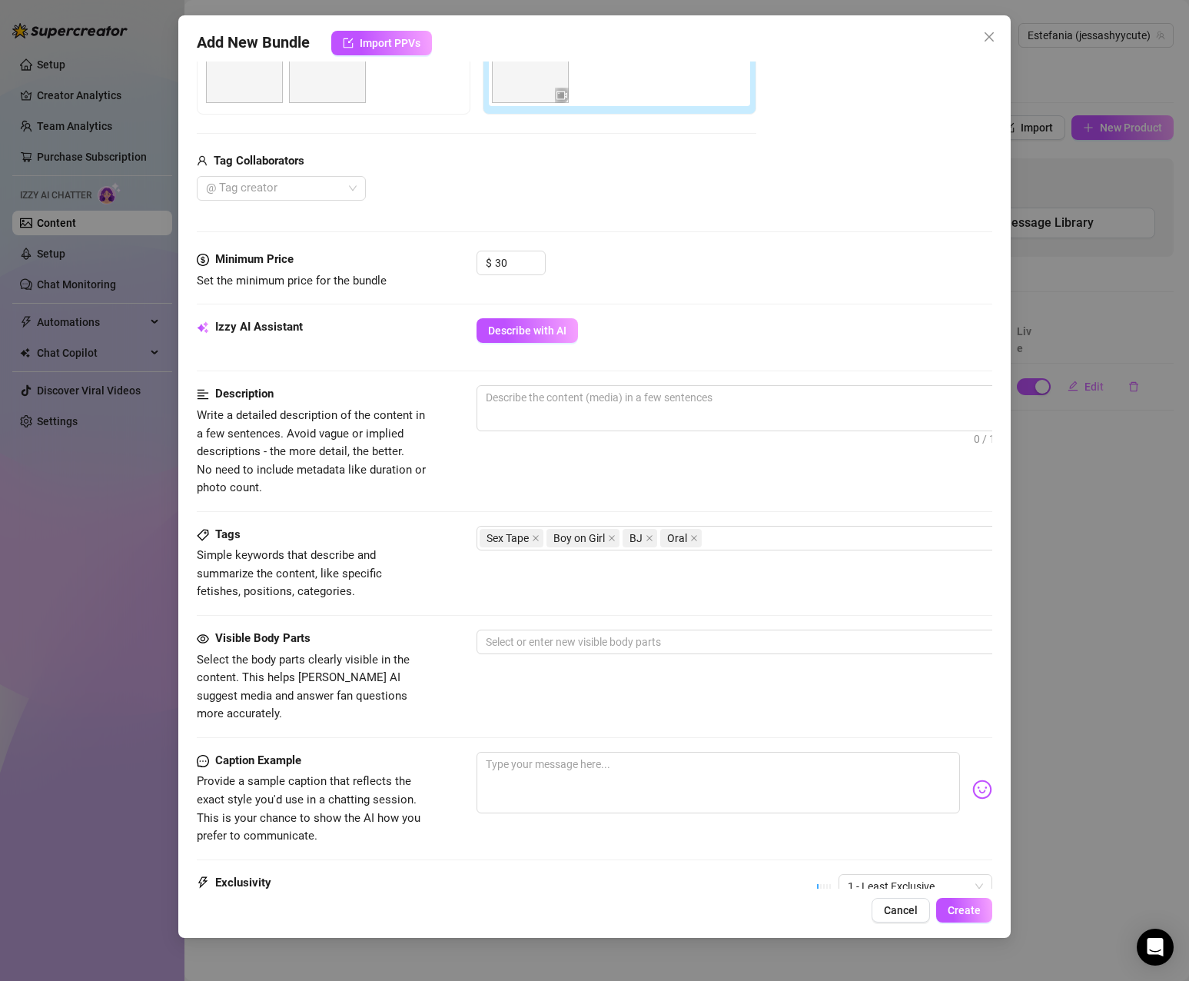
click at [805, 477] on div "Description Write a detailed description of the content in a few sentences. Avo…" at bounding box center [595, 440] width 796 height 111
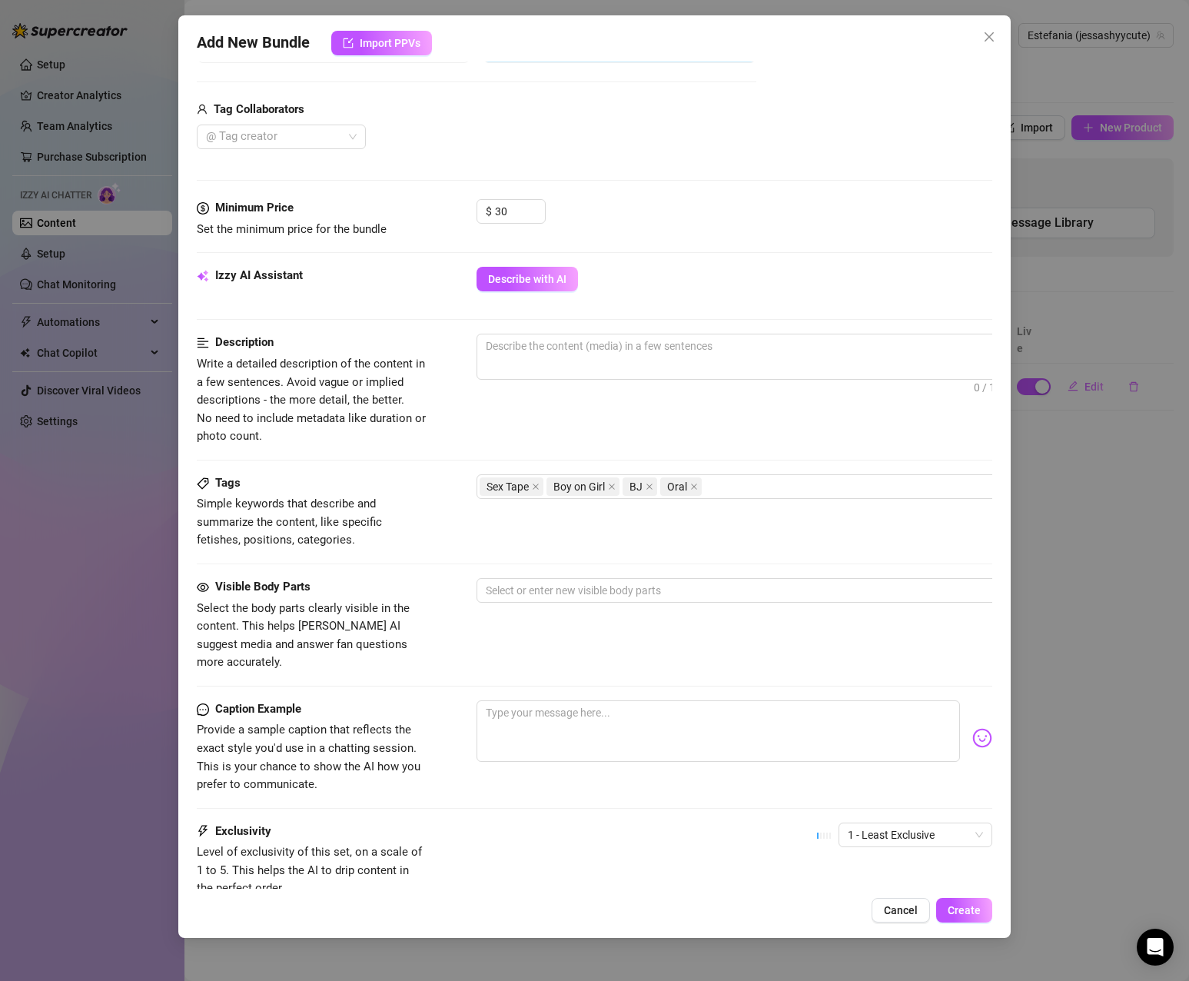
scroll to position [384, 0]
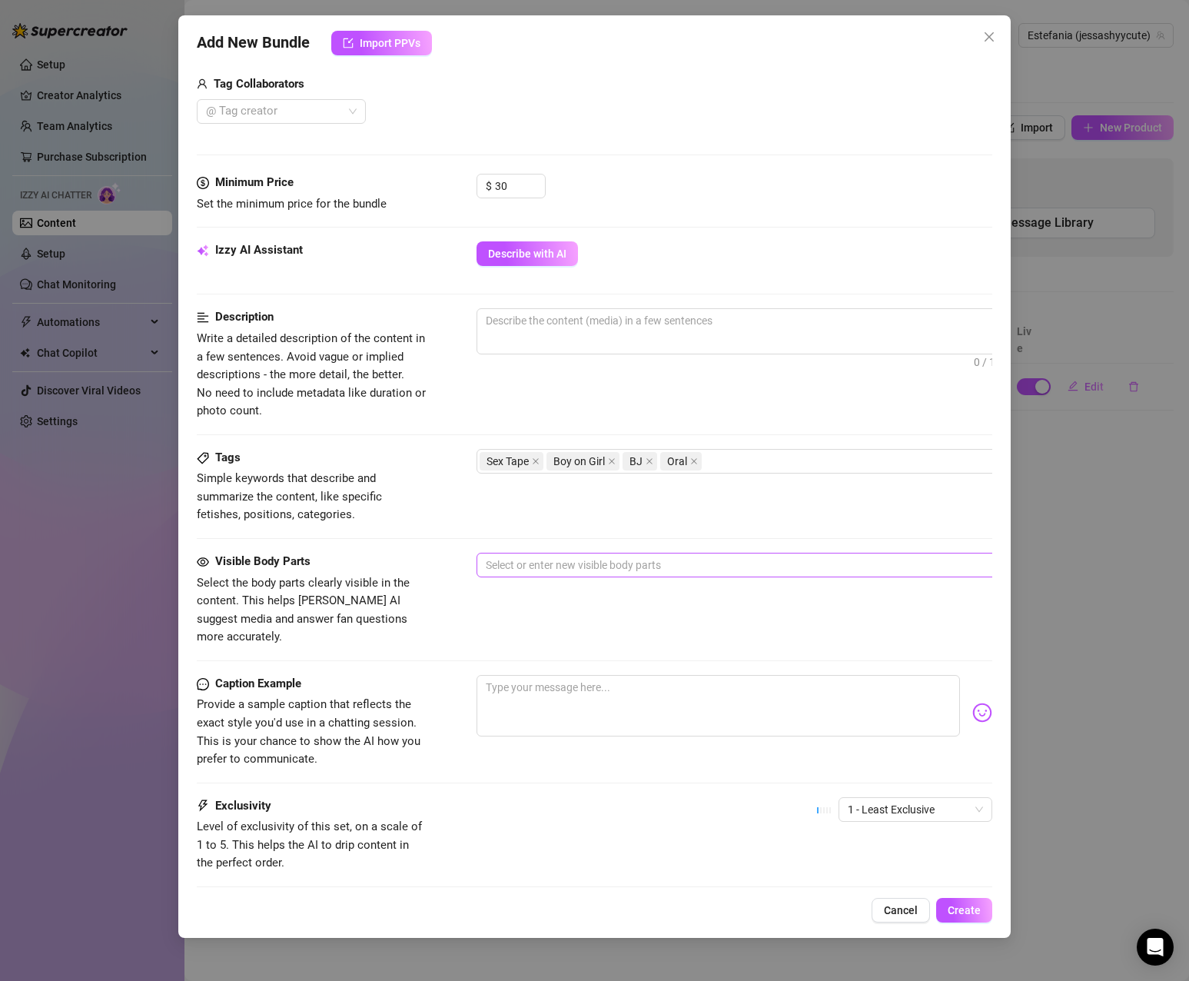
click at [664, 566] on div at bounding box center [738, 565] width 516 height 22
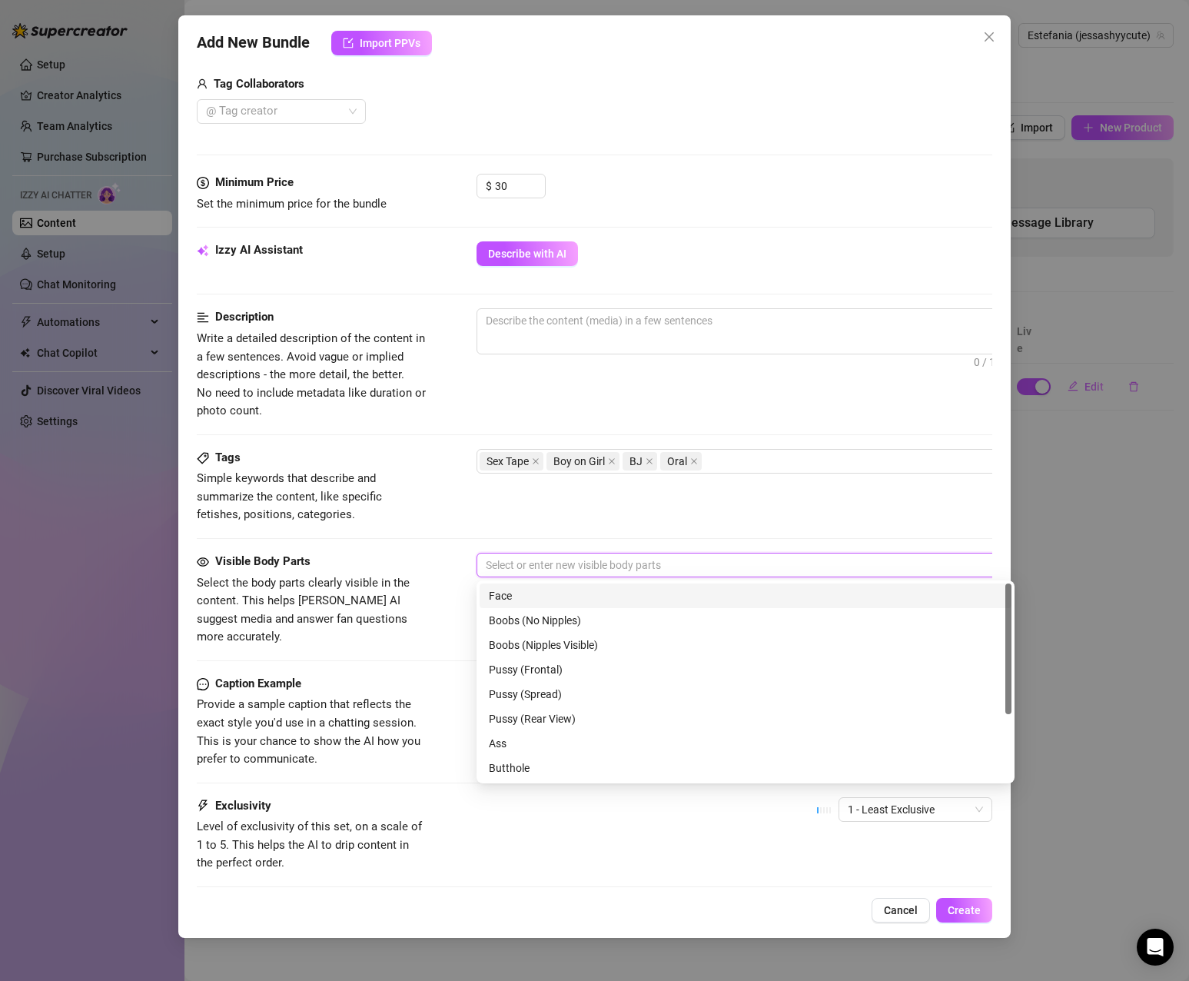
click at [650, 600] on div "Face" at bounding box center [746, 595] width 514 height 17
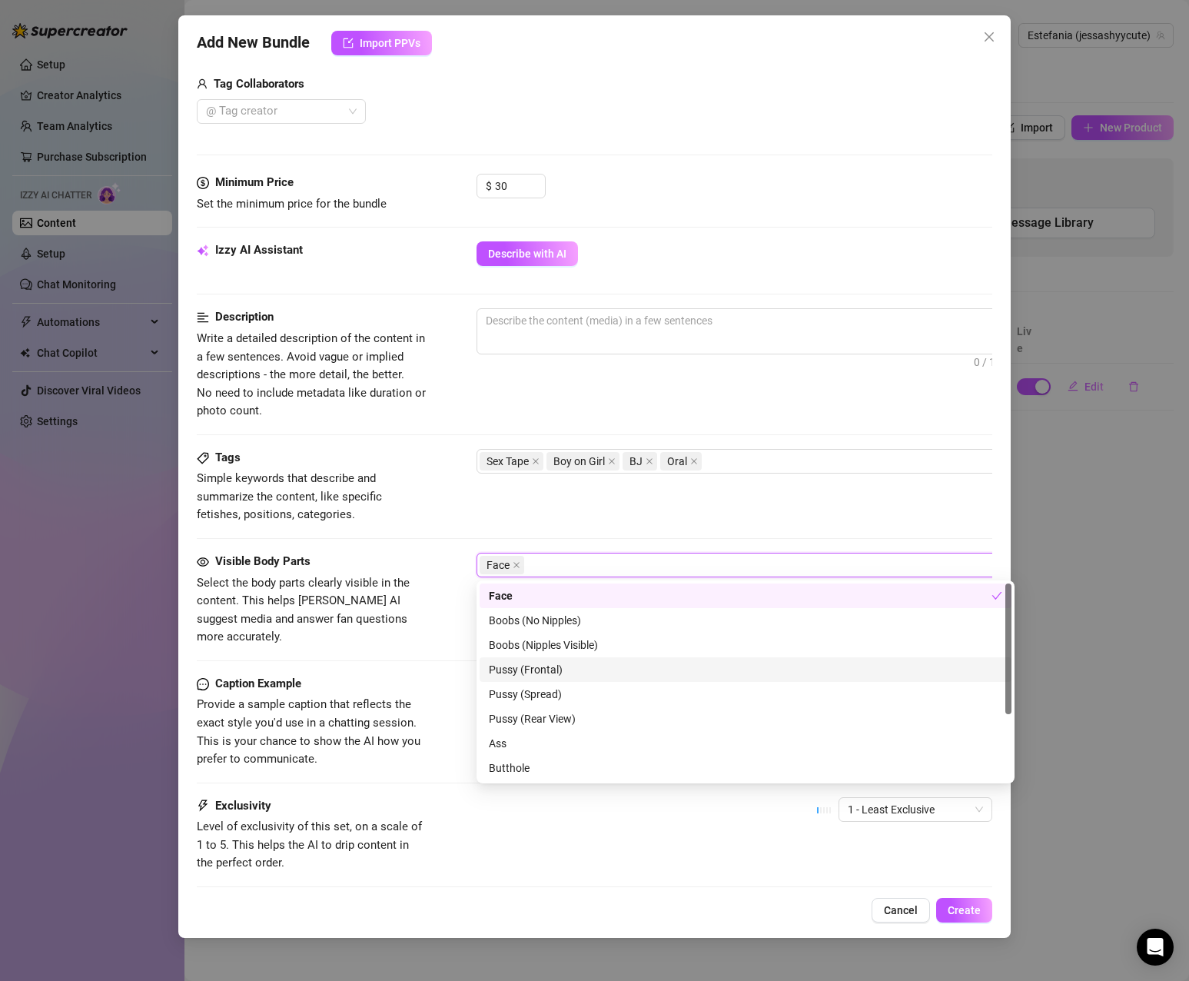
click at [656, 667] on div "Pussy (Frontal)" at bounding box center [746, 669] width 514 height 17
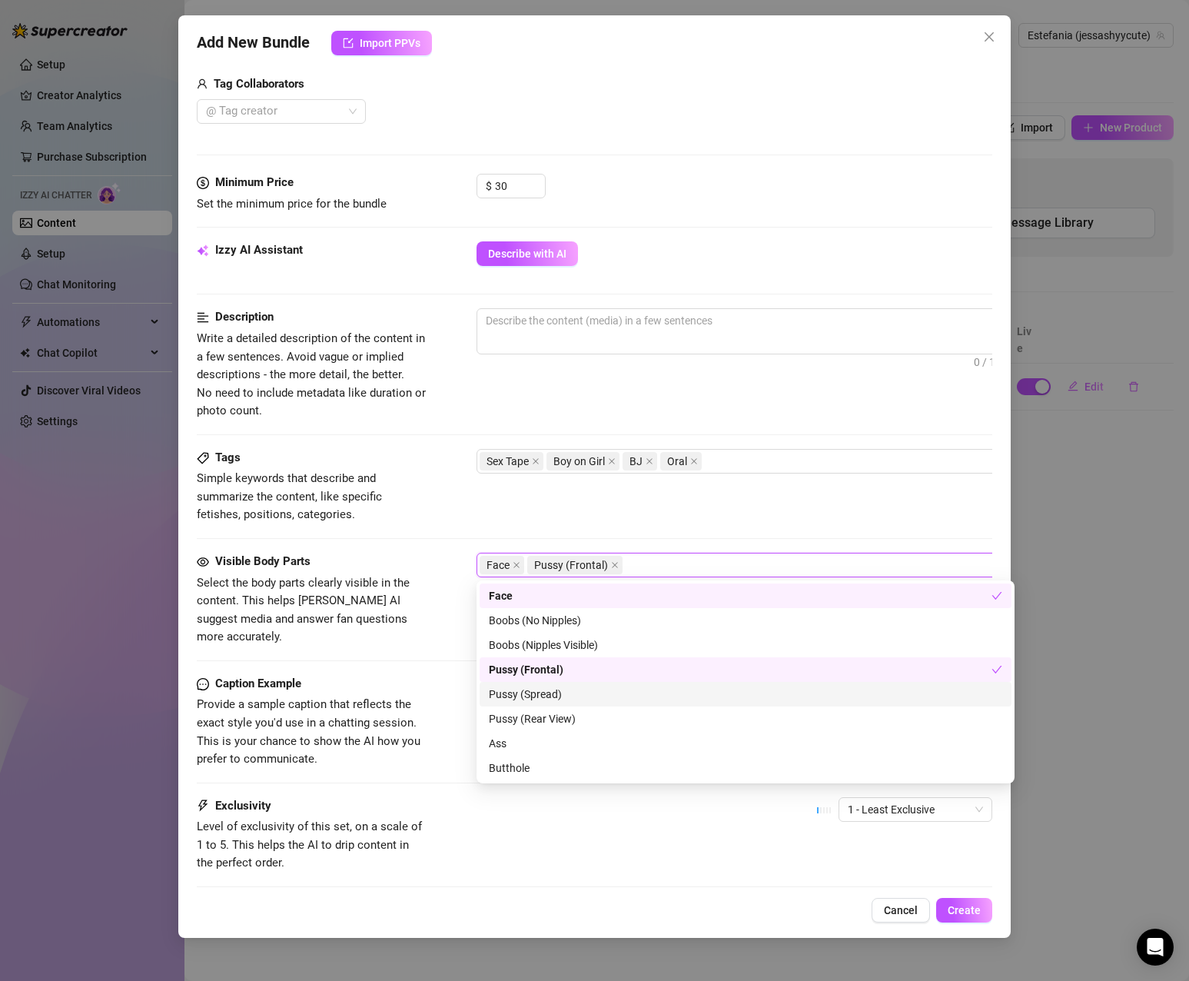
click at [644, 695] on div "Pussy (Spread)" at bounding box center [746, 694] width 514 height 17
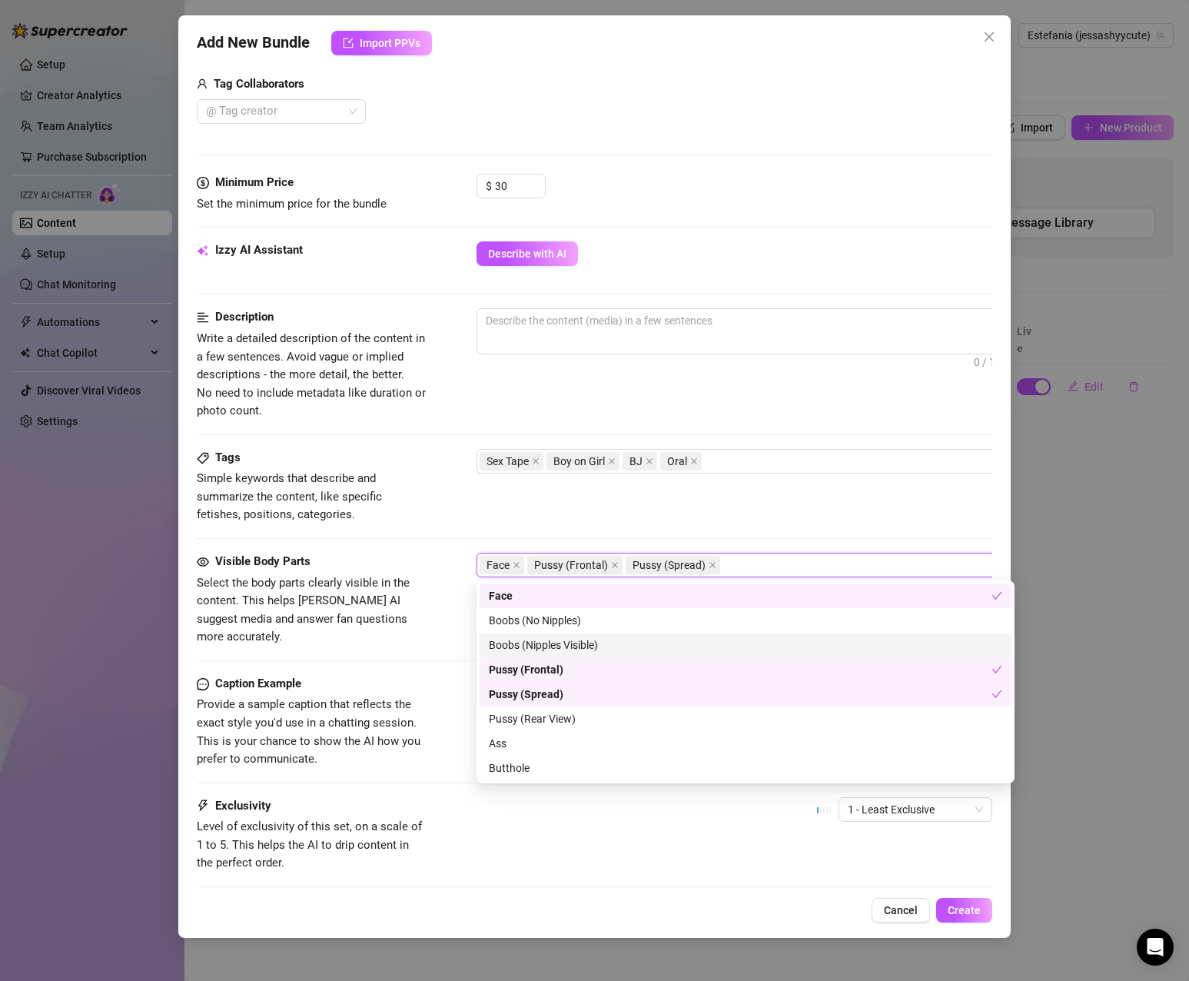
click at [664, 642] on div "Boobs (Nipples Visible)" at bounding box center [746, 645] width 514 height 17
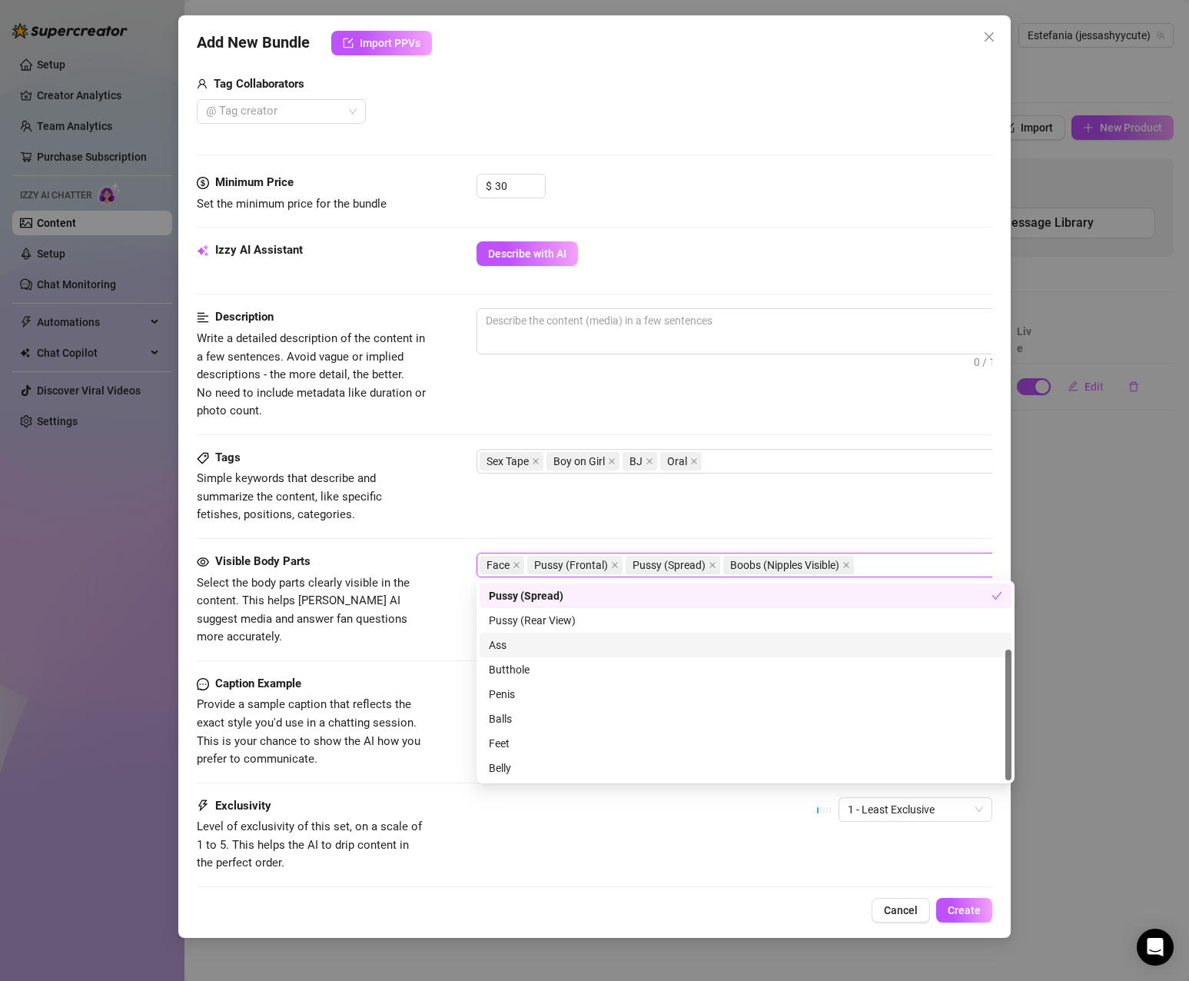
click at [621, 643] on div "Ass" at bounding box center [746, 645] width 514 height 17
click at [651, 691] on div "Penis" at bounding box center [746, 694] width 514 height 17
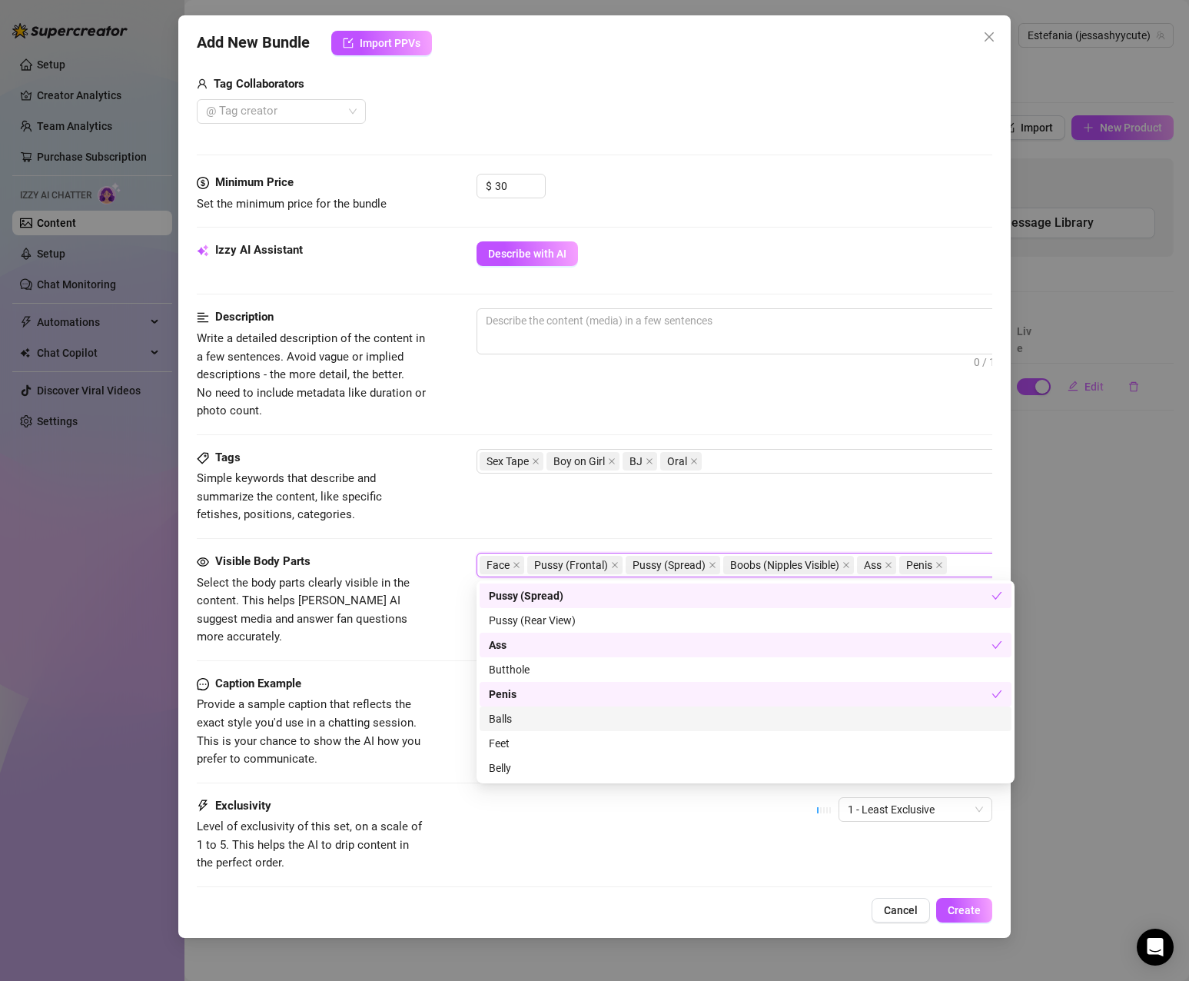
click at [642, 719] on div "Balls" at bounding box center [746, 718] width 514 height 17
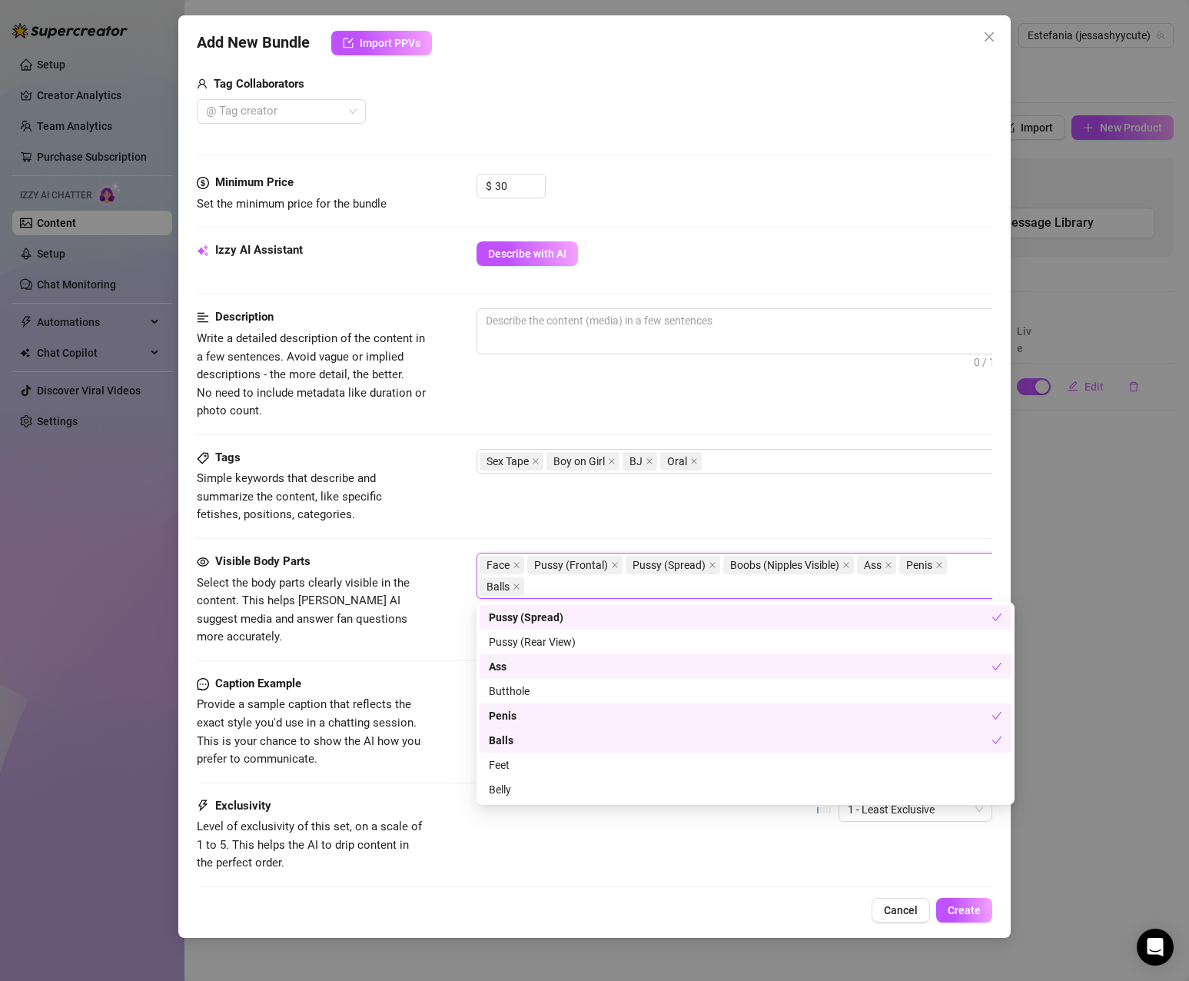
click at [755, 493] on div "Tags Simple keywords that describe and summarize the content, like specific fet…" at bounding box center [595, 486] width 796 height 75
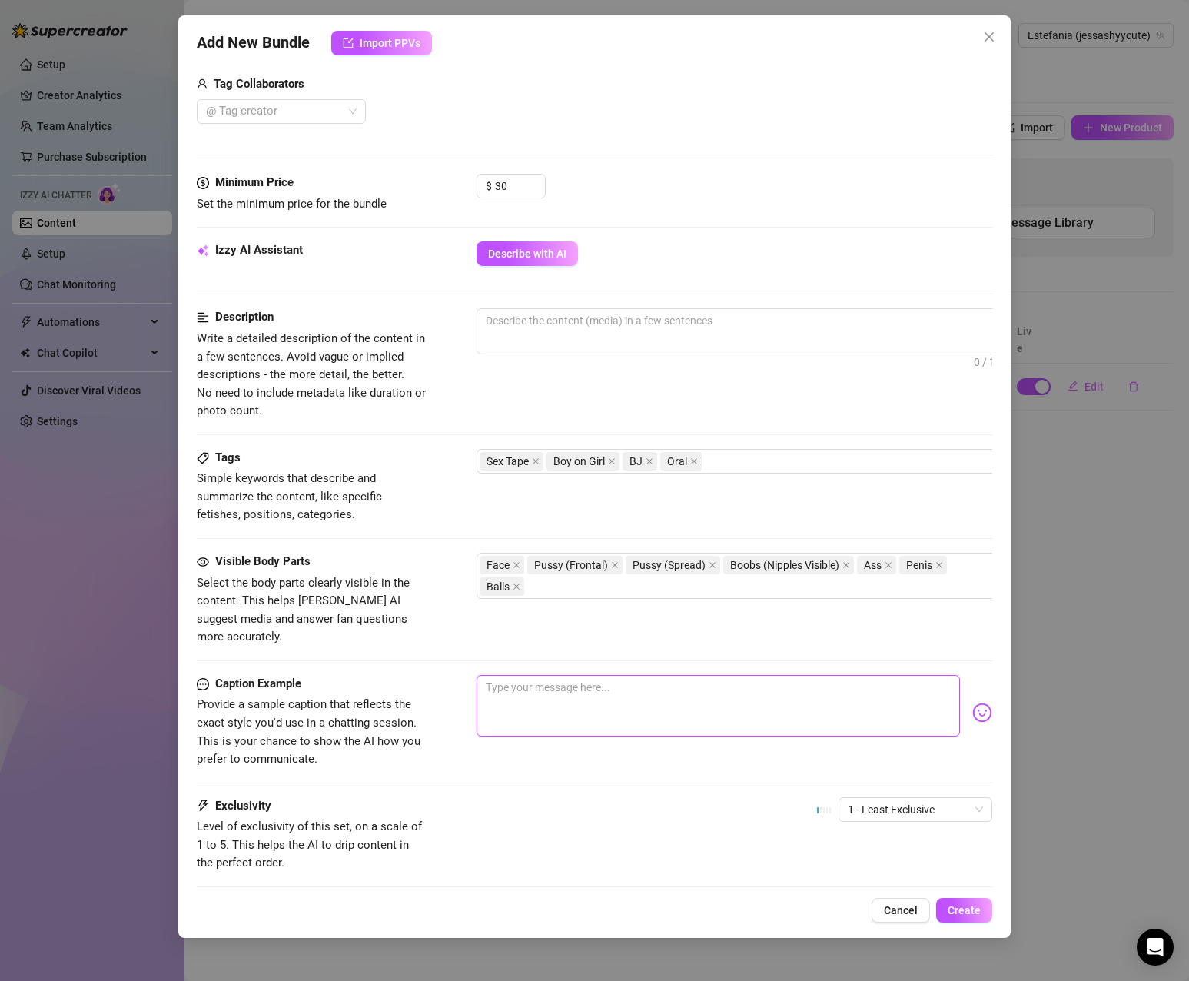
click at [729, 676] on textarea at bounding box center [719, 705] width 484 height 61
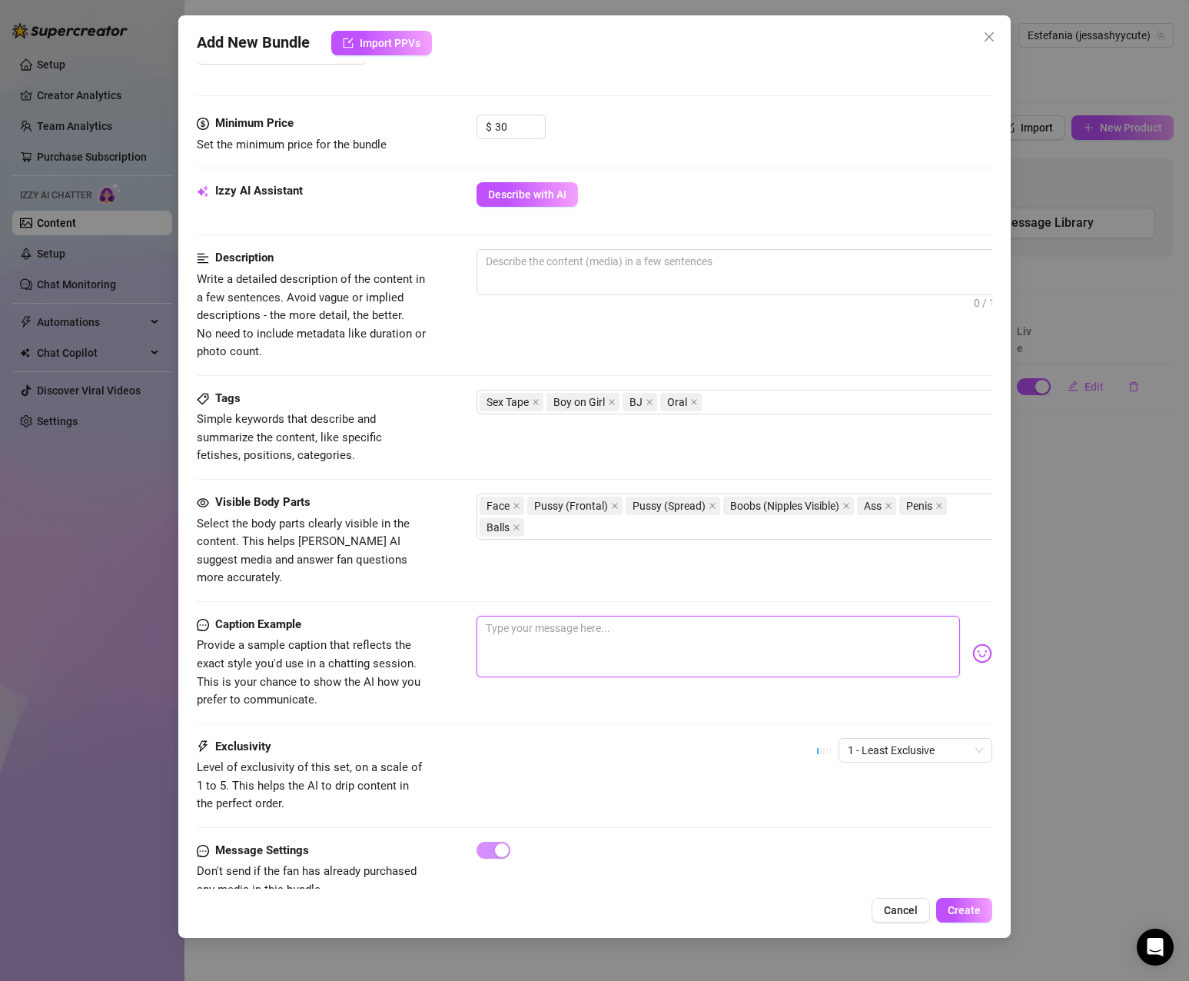
scroll to position [477, 0]
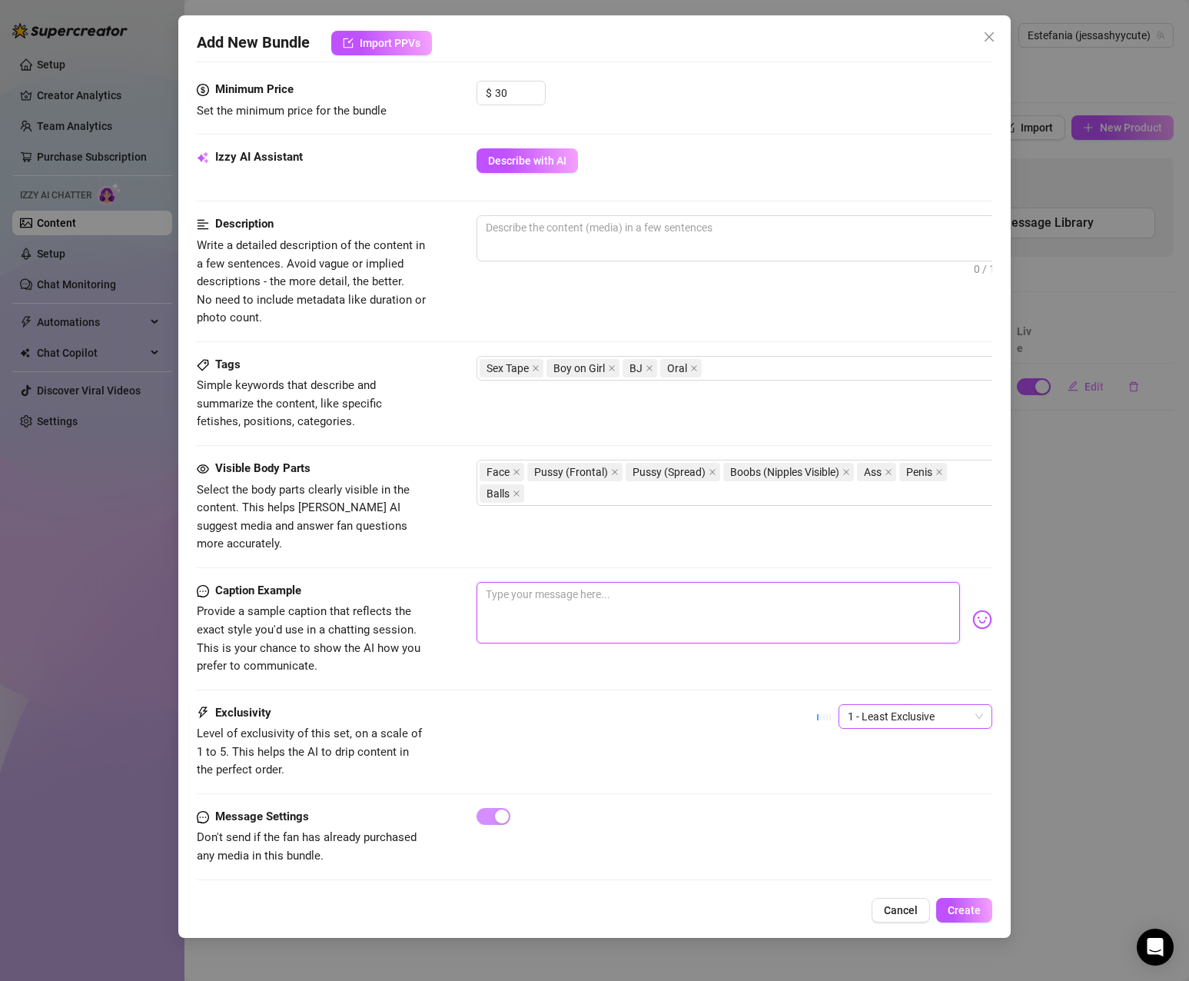
click at [866, 705] on span "1 - Least Exclusive" at bounding box center [915, 716] width 135 height 23
click at [865, 779] on div "3" at bounding box center [902, 777] width 129 height 17
click at [676, 704] on div "Exclusivity Level of exclusivity of this set, on a scale of 1 to 5. This helps …" at bounding box center [595, 741] width 796 height 75
click at [634, 729] on div "Exclusivity Level of exclusivity of this set, on a scale of 1 to 5. This helps …" at bounding box center [595, 741] width 796 height 75
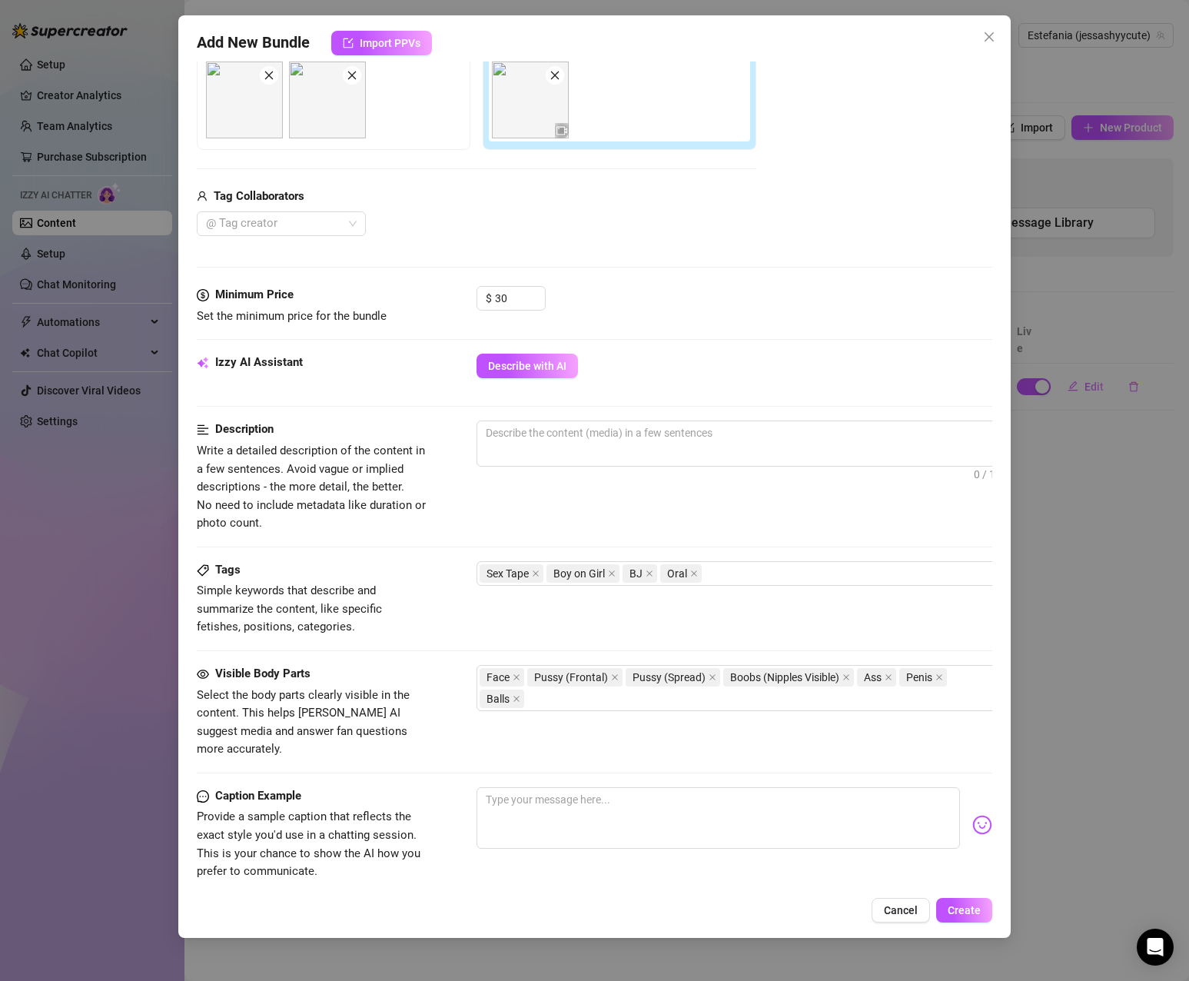
scroll to position [247, 0]
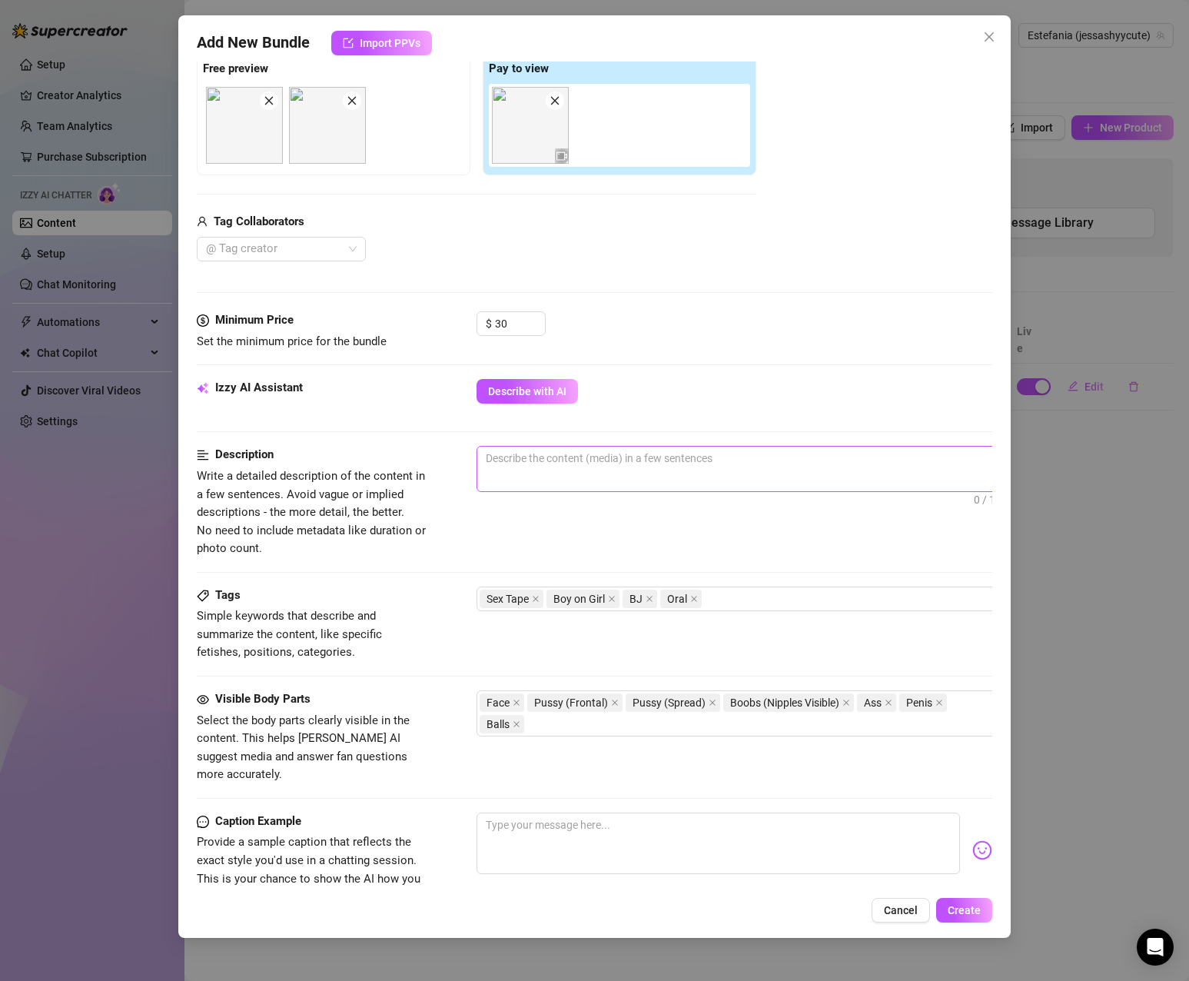
click at [593, 470] on span "0 / 1000" at bounding box center [746, 469] width 538 height 46
click at [595, 452] on textarea at bounding box center [745, 458] width 537 height 23
click at [690, 467] on textarea at bounding box center [745, 458] width 537 height 23
paste textarea "Your perfect morning fantasy… 🌅💦"
type textarea "Your perfect morning fantasy… 🌅💦"
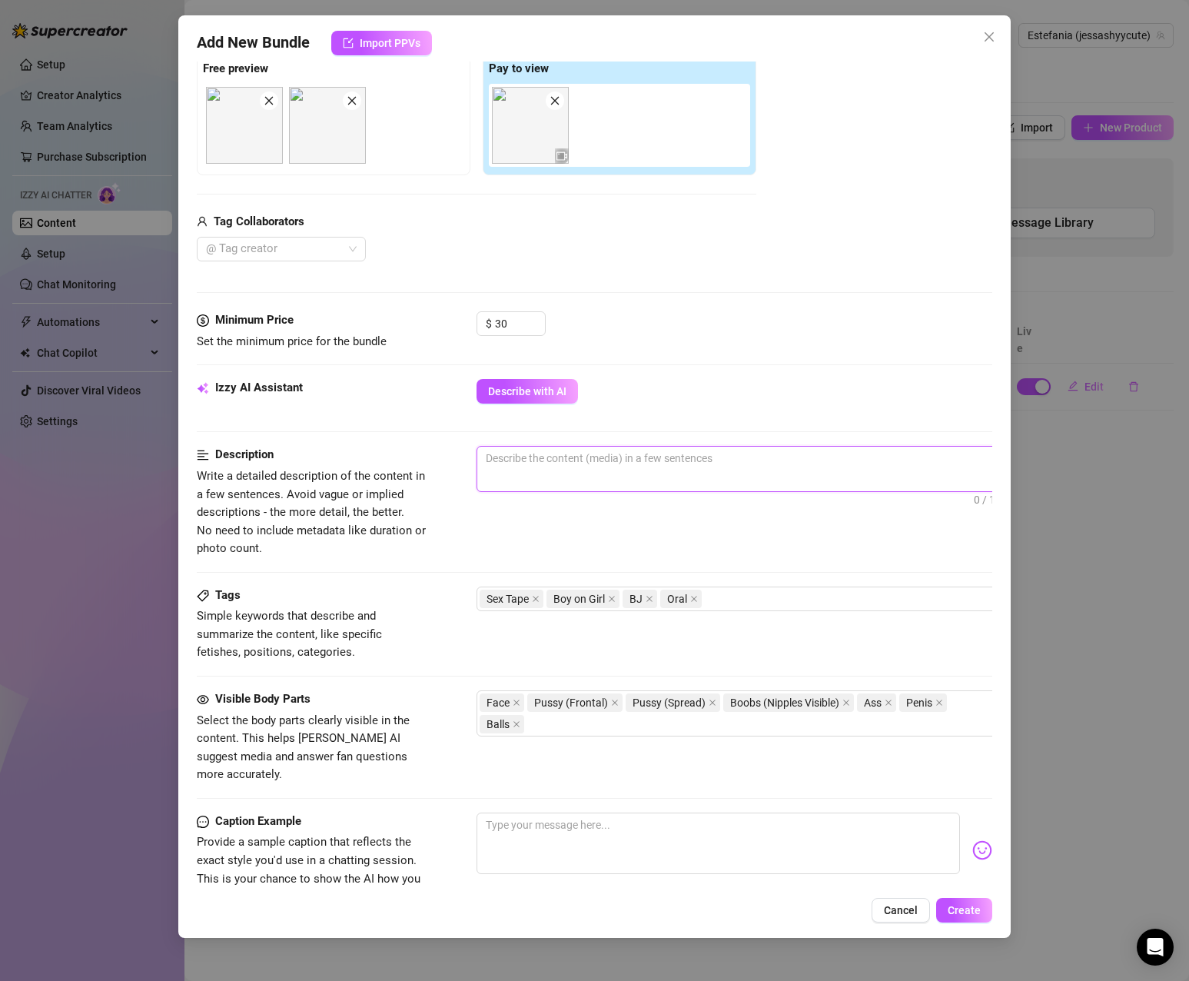
type textarea "Your perfect morning fantasy… 🌅💦"
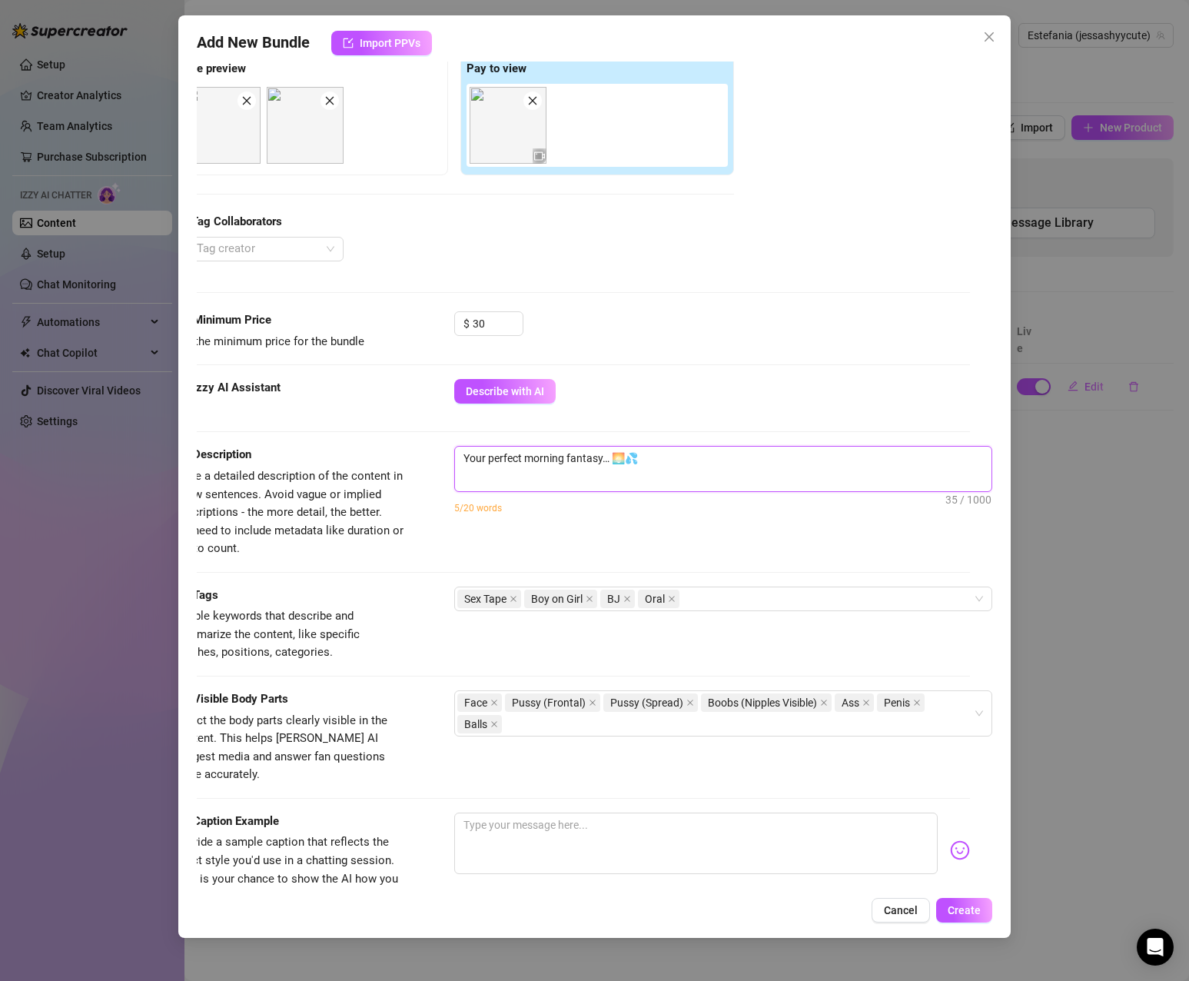
click at [681, 461] on textarea "Your perfect morning fantasy… 🌅💦" at bounding box center [723, 467] width 537 height 40
type textarea "Your perfect morning fantasy… 🌅💦"
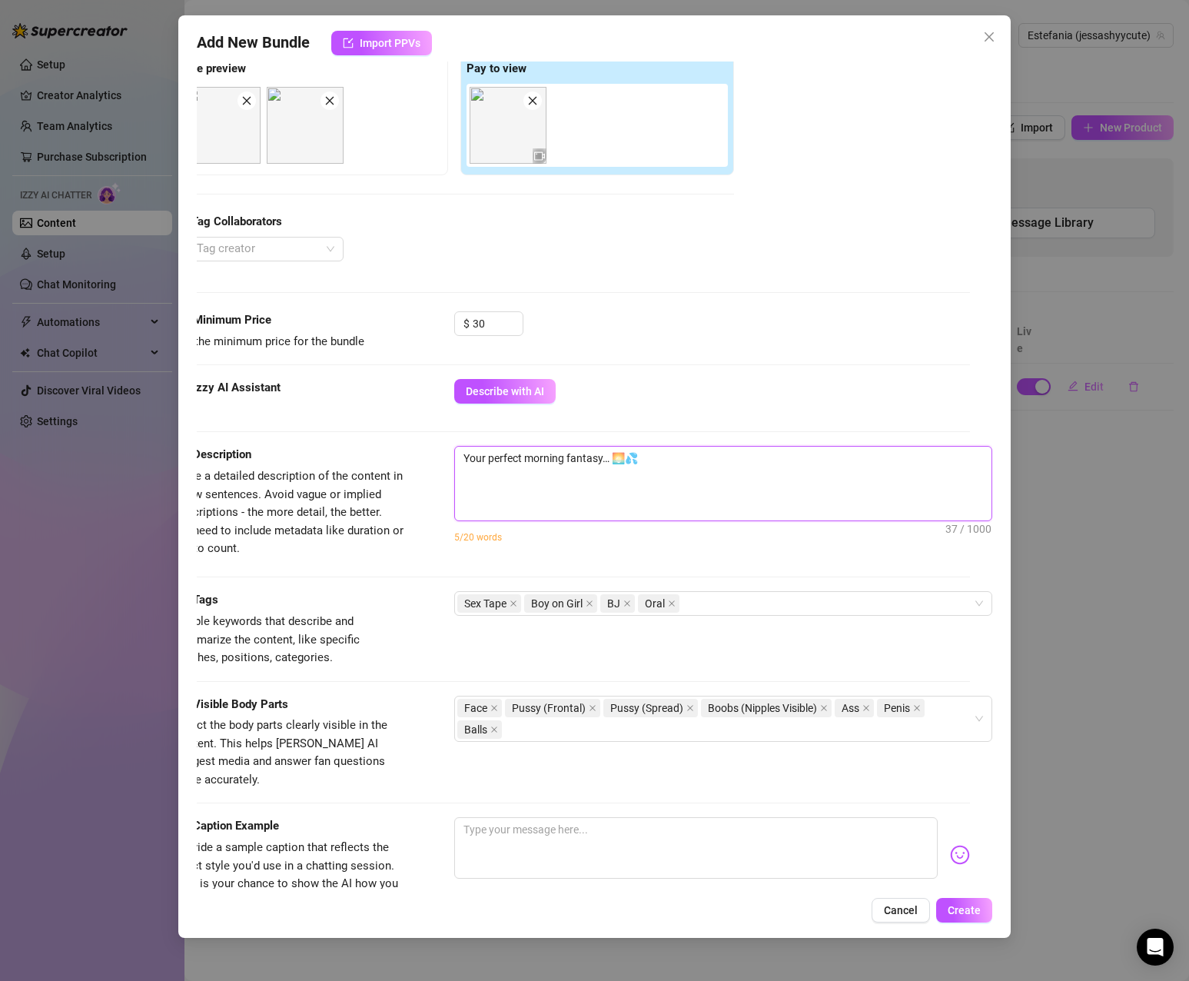
paste textarea "7 minutes of me moaning under him in deep, slow [DEMOGRAPHIC_DATA]… riding him …"
type textarea "Your perfect morning fantasy… 🌅💦 7 minutes of me moaning under him in deep, slo…"
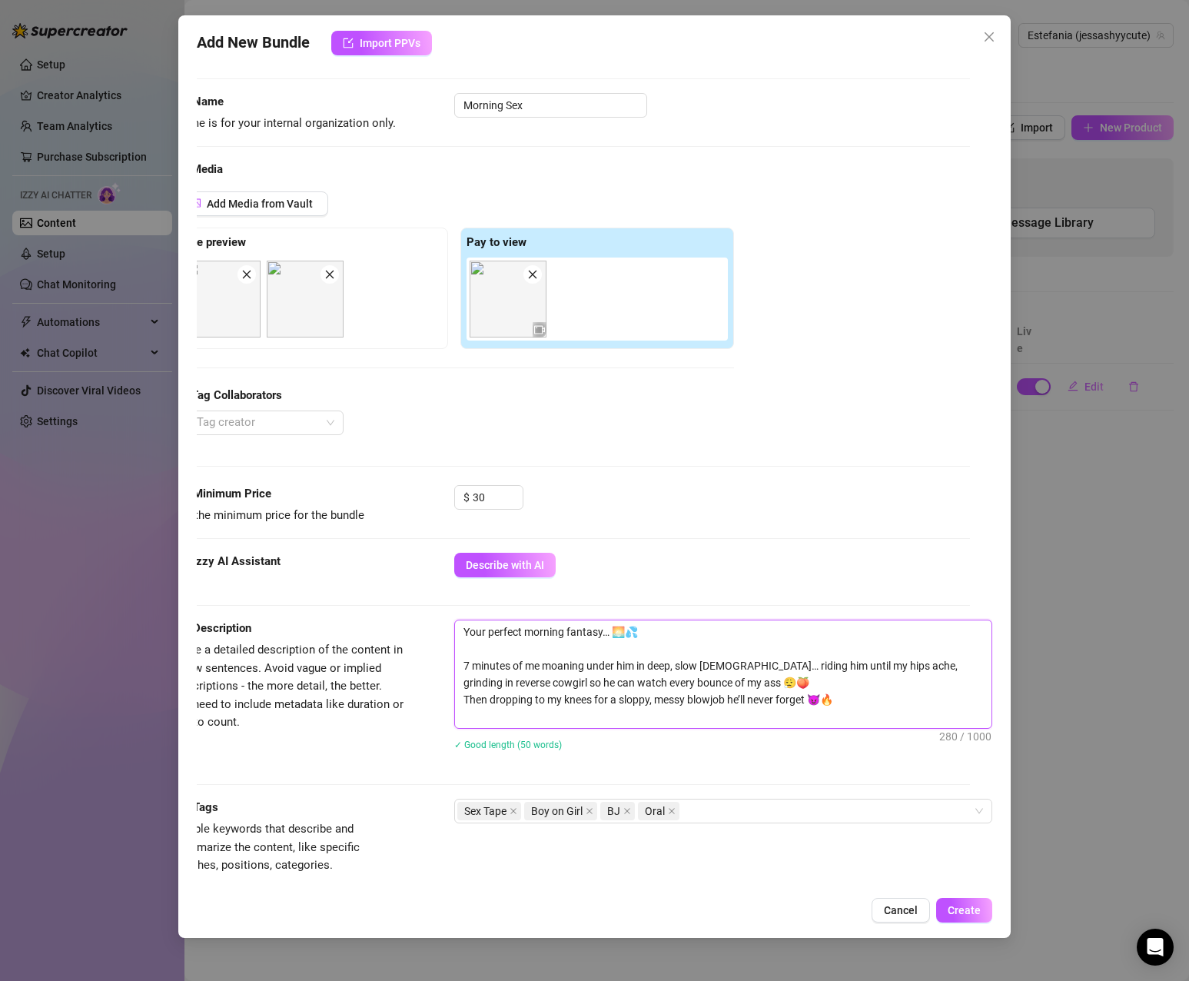
scroll to position [170, 35]
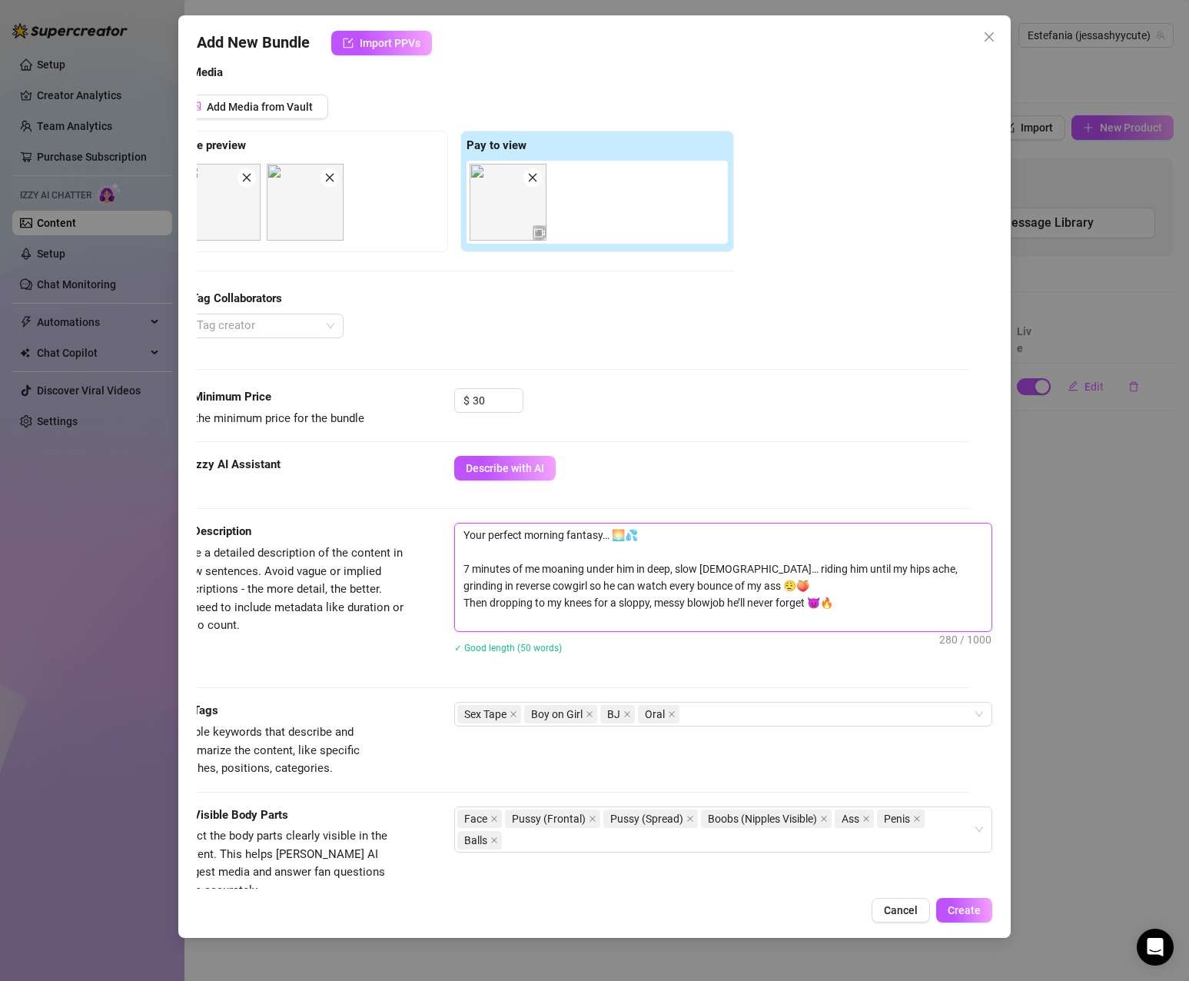
drag, startPoint x: 450, startPoint y: 565, endPoint x: 442, endPoint y: 530, distance: 35.4
click at [455, 530] on textarea "Your perfect morning fantasy… 🌅💦 7 minutes of me moaning under him in deep, slo…" at bounding box center [723, 578] width 537 height 108
type textarea "7 minutes of me moaning under him in deep, slow [DEMOGRAPHIC_DATA]… riding him …"
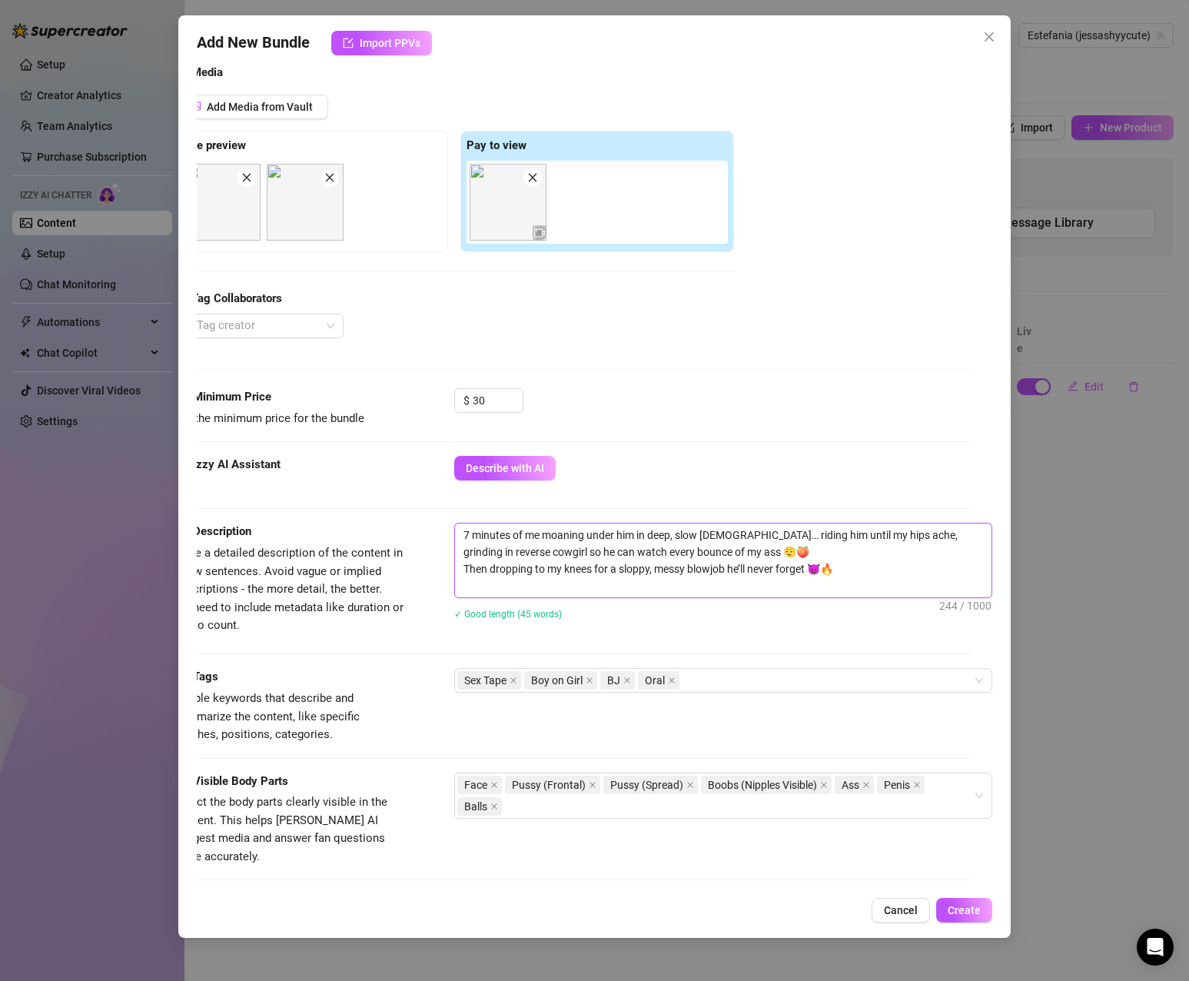
type textarea "7 minutes of me moaning under him in deep, slow [DEMOGRAPHIC_DATA]… riding him …"
click at [833, 567] on textarea "7 minutes of me moaning under him in deep, slow [DEMOGRAPHIC_DATA]… riding him …" at bounding box center [723, 561] width 537 height 74
drag, startPoint x: 836, startPoint y: 568, endPoint x: 388, endPoint y: 517, distance: 450.3
click at [388, 517] on form "Account Estefania (@jessashyycute) Name Name is for your internal organization …" at bounding box center [573, 558] width 796 height 1296
paste textarea "being fucked slow and deep in missionary, bouncing on his cock until my legs sh…"
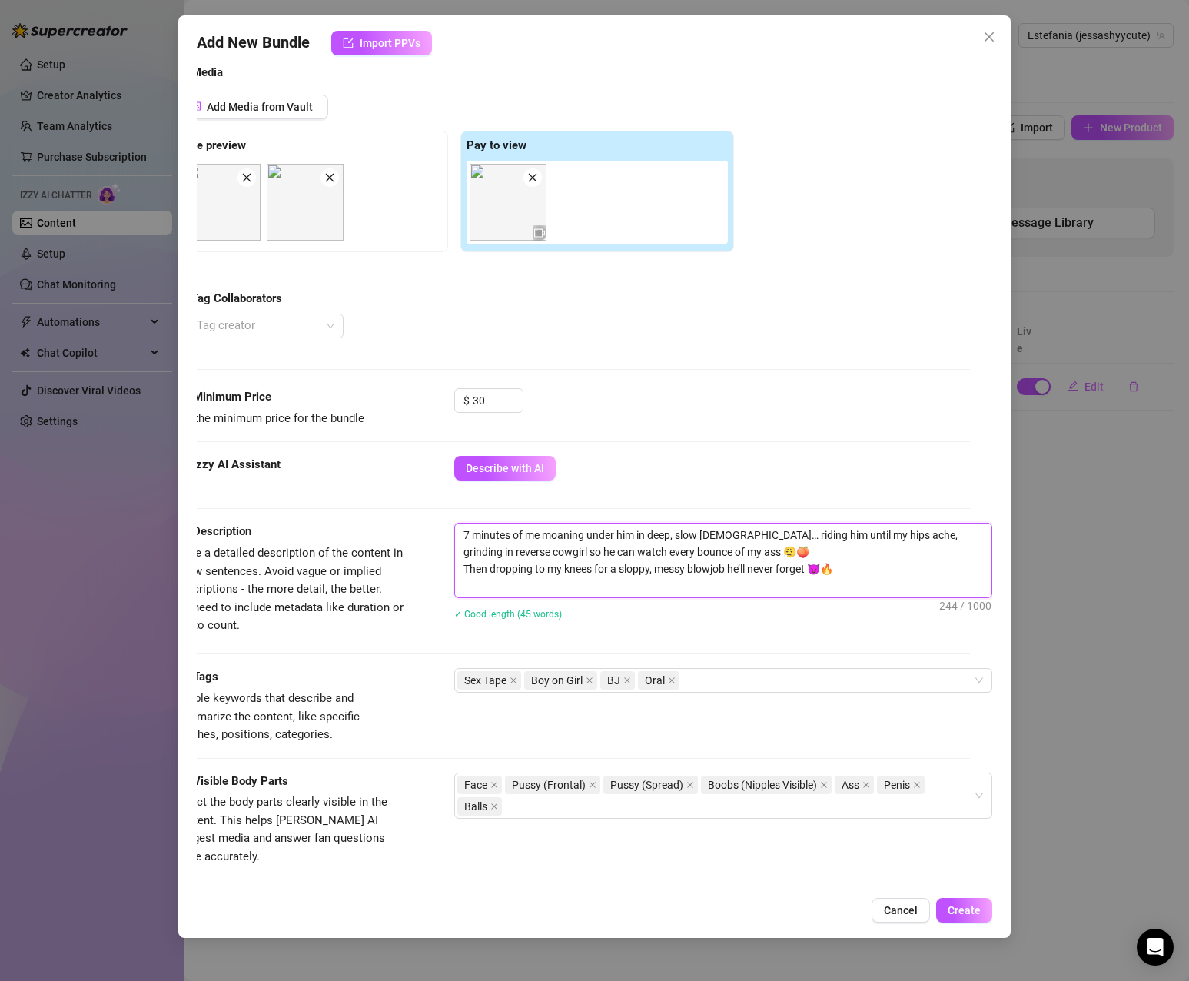
type textarea "7 minutes of me being fucked slow and deep in missionary, bouncing on his cock …"
click at [764, 553] on textarea "7 minutes of me being fucked slow and deep in missionary, bouncing on his cock …" at bounding box center [723, 561] width 537 height 74
type textarea "7 minutes of me being fucked slow and deep in missionary, bouncing on his cock …"
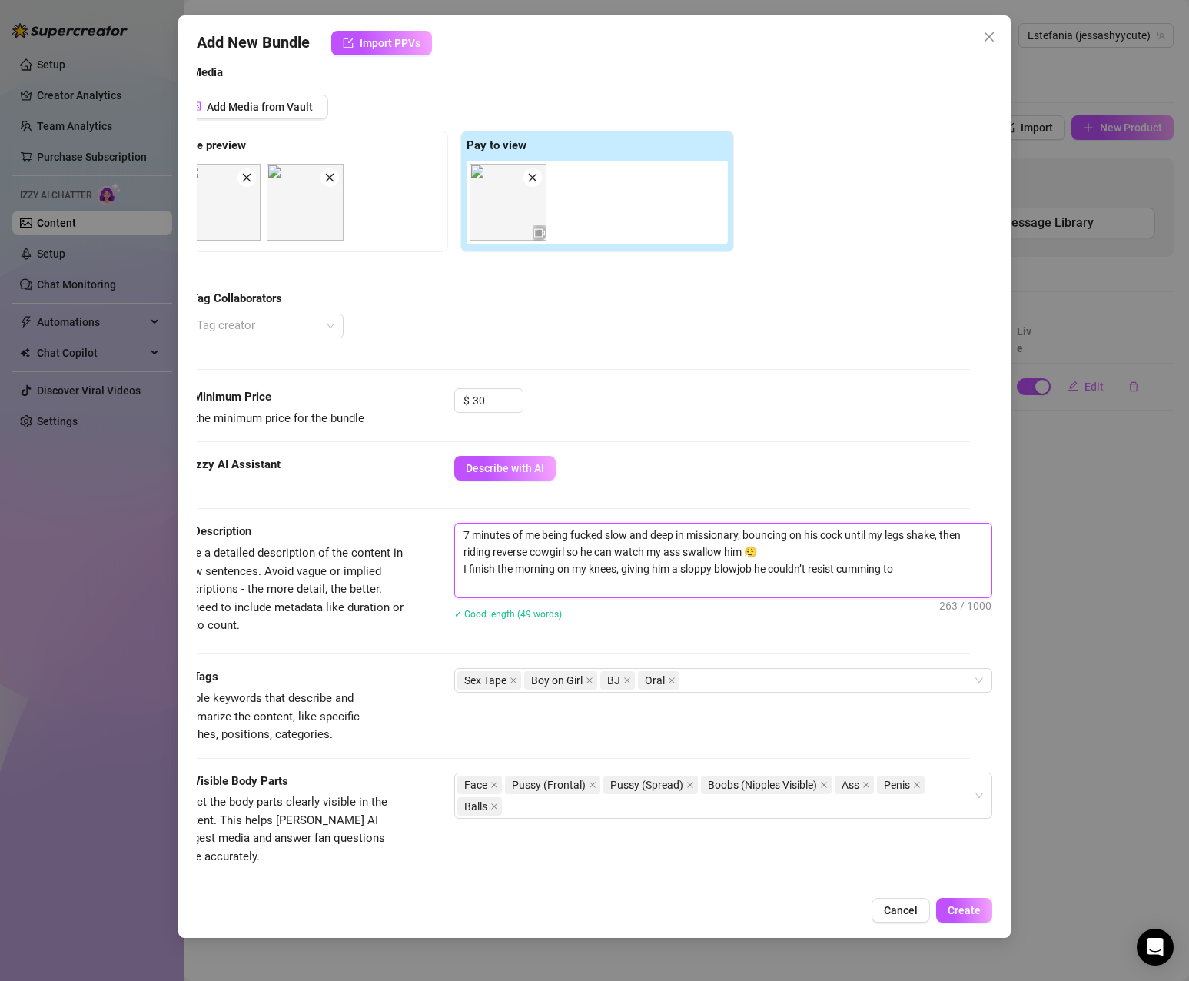
type textarea "7 minutes of me being fucked slow and deep in missionary, bouncing on his cock …"
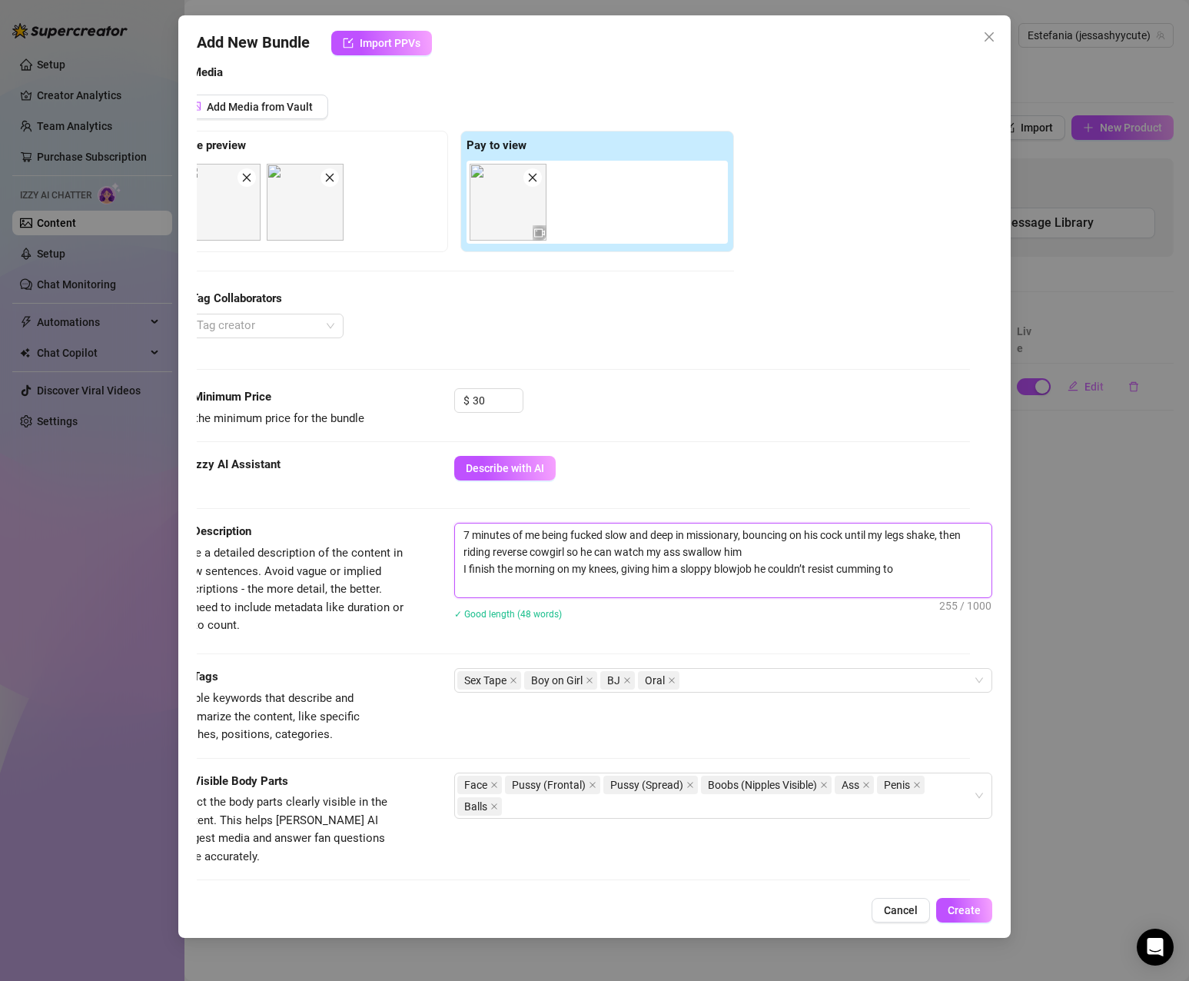
type textarea "7 minutes of me being fucked slow and deep in missionary, bouncing on his cock …"
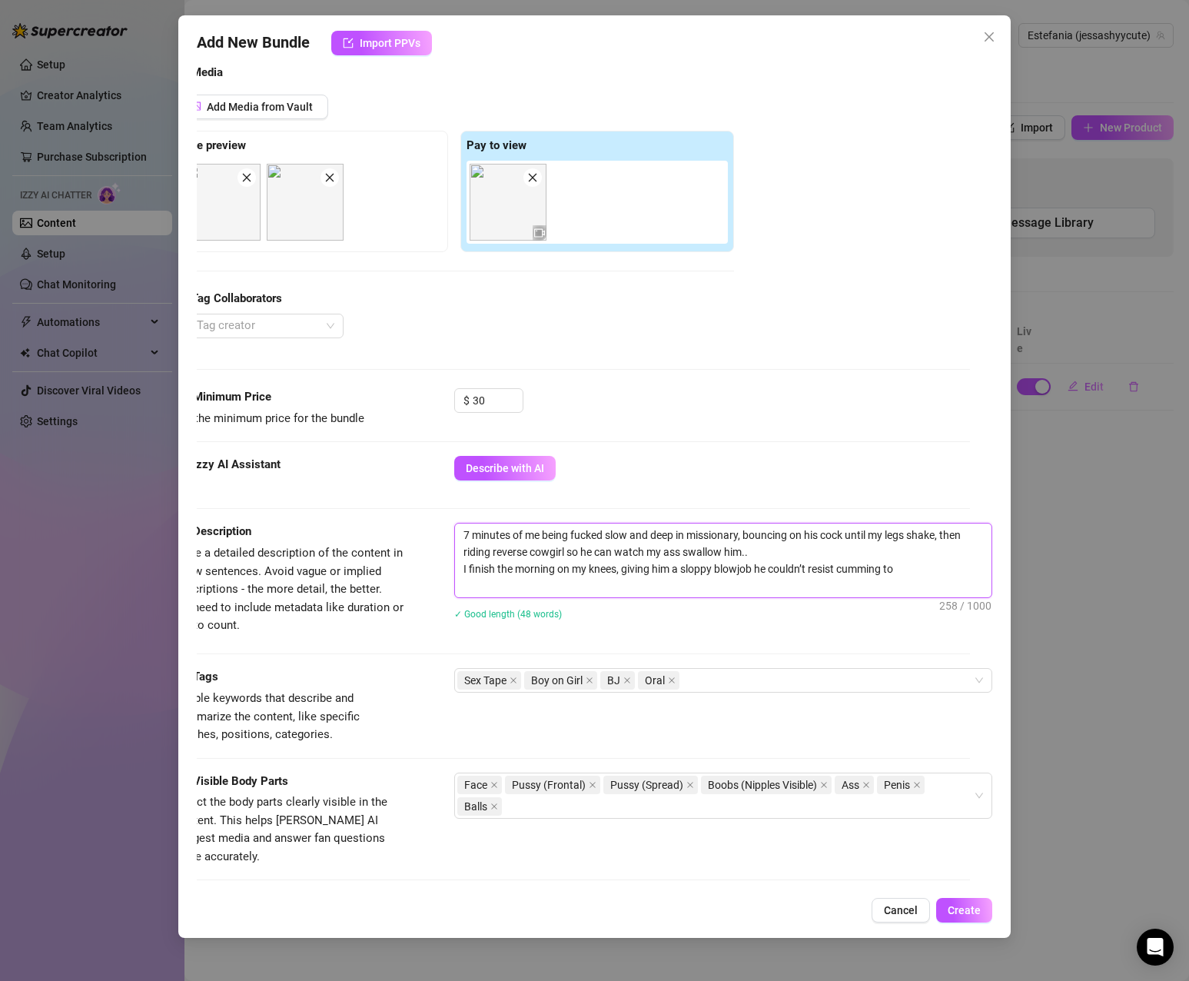
click at [455, 567] on textarea "7 minutes of me being fucked slow and deep in missionary, bouncing on his cock …" at bounding box center [723, 561] width 537 height 74
type textarea "7 minutes of me being fucked slow and deep in missionary, bouncing on his cock …"
click at [690, 577] on textarea "7 minutes of me being fucked slow and deep in missionary, bouncing on his cock …" at bounding box center [723, 561] width 537 height 74
click at [669, 567] on textarea "7 minutes of me being fucked slow and deep in missionary, bouncing on his cock …" at bounding box center [723, 561] width 537 height 74
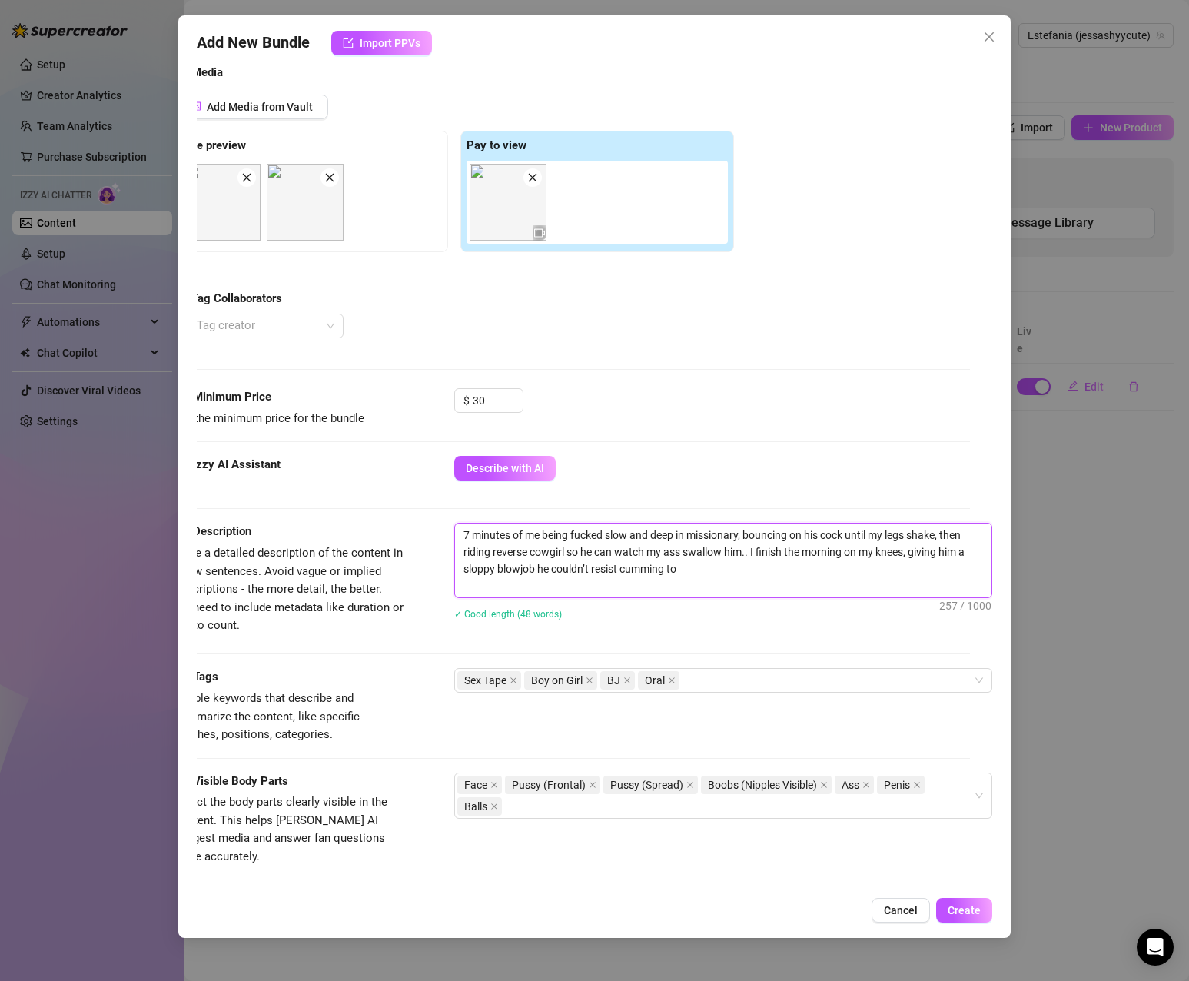
type textarea "7 minutes of me being fucked slow and deep in missionary, bouncing on his cock …"
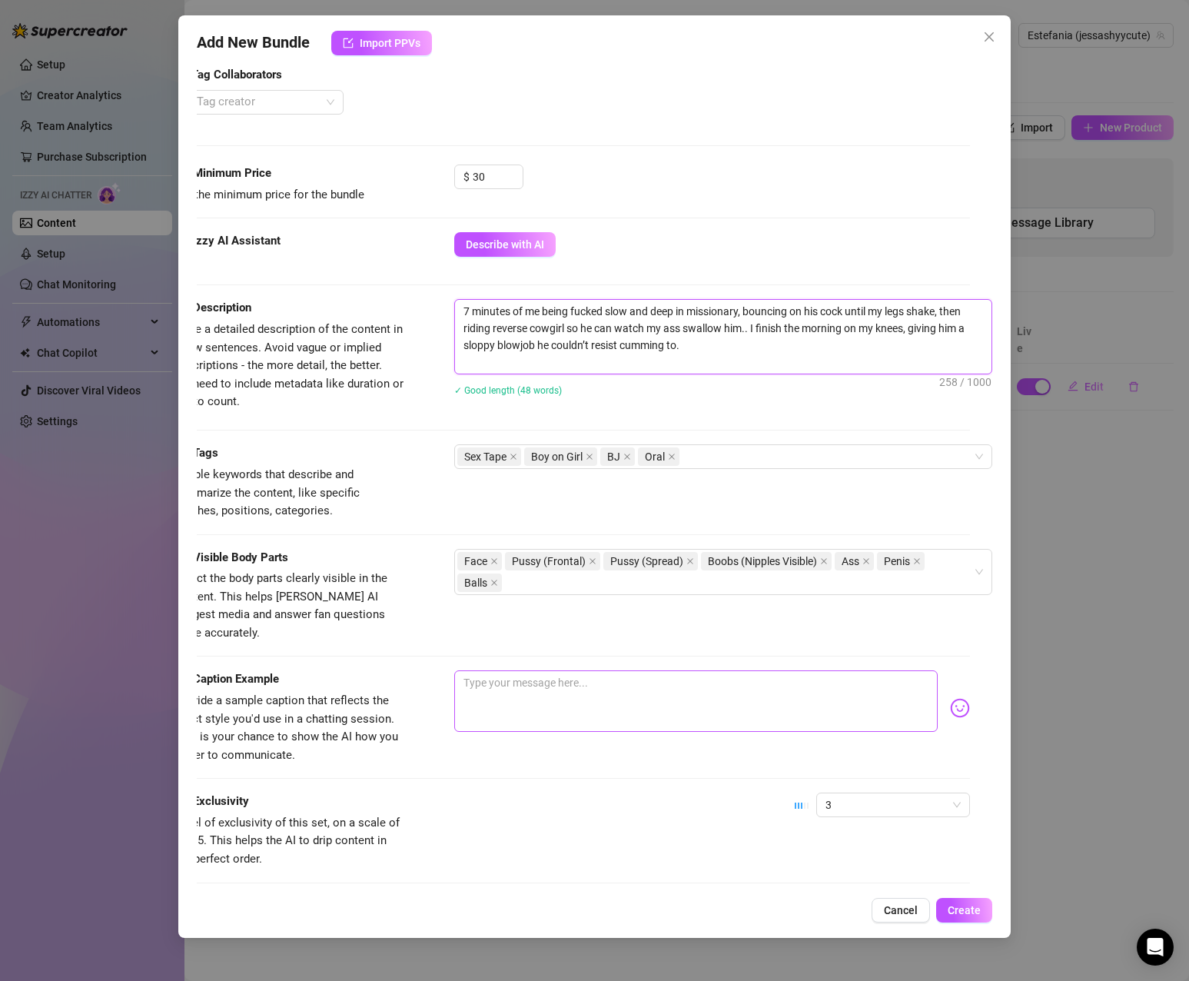
scroll to position [401, 35]
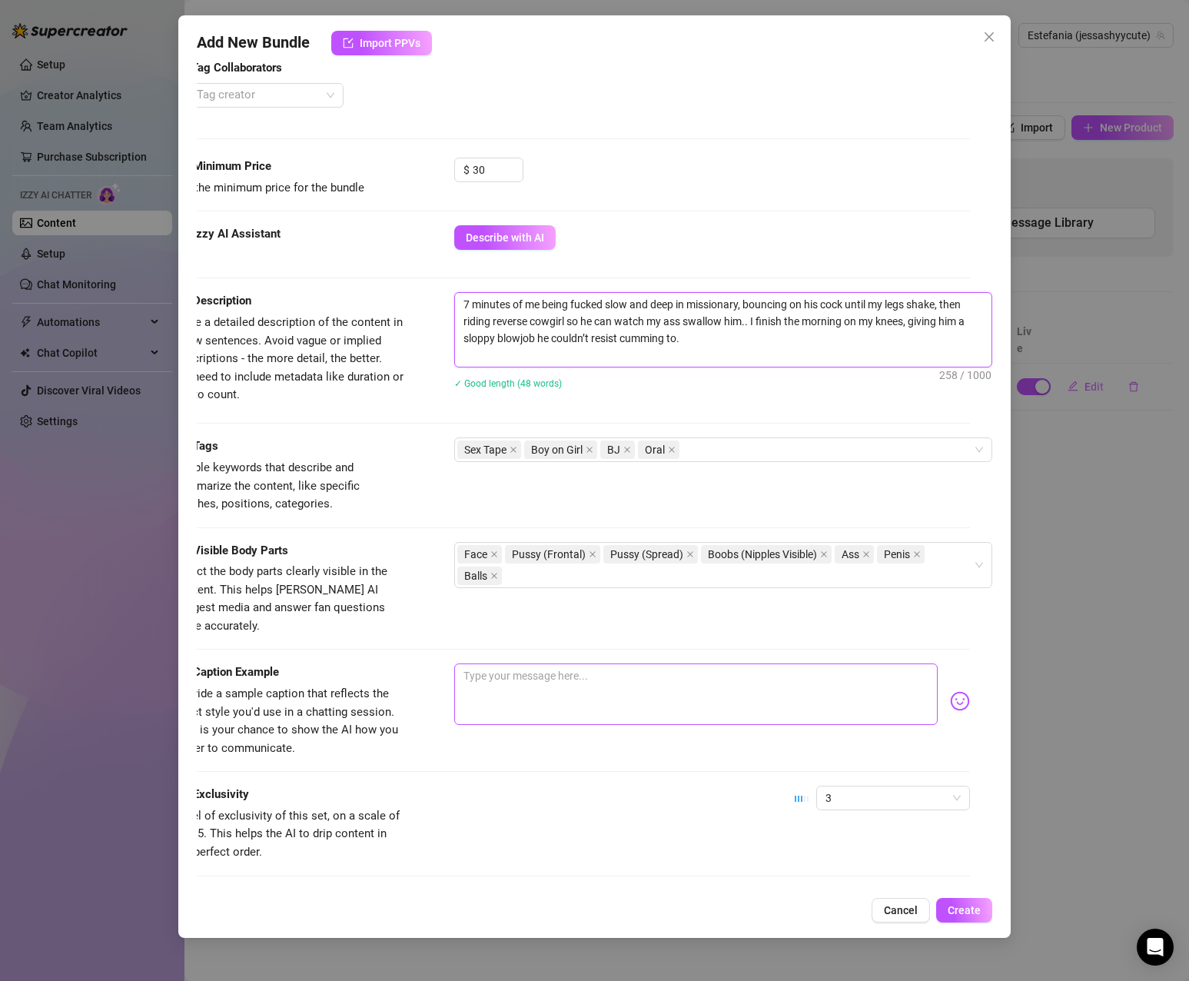
type textarea "7 minutes of me being fucked slow and deep in missionary, bouncing on his cock …"
click at [750, 663] on textarea at bounding box center [696, 693] width 484 height 61
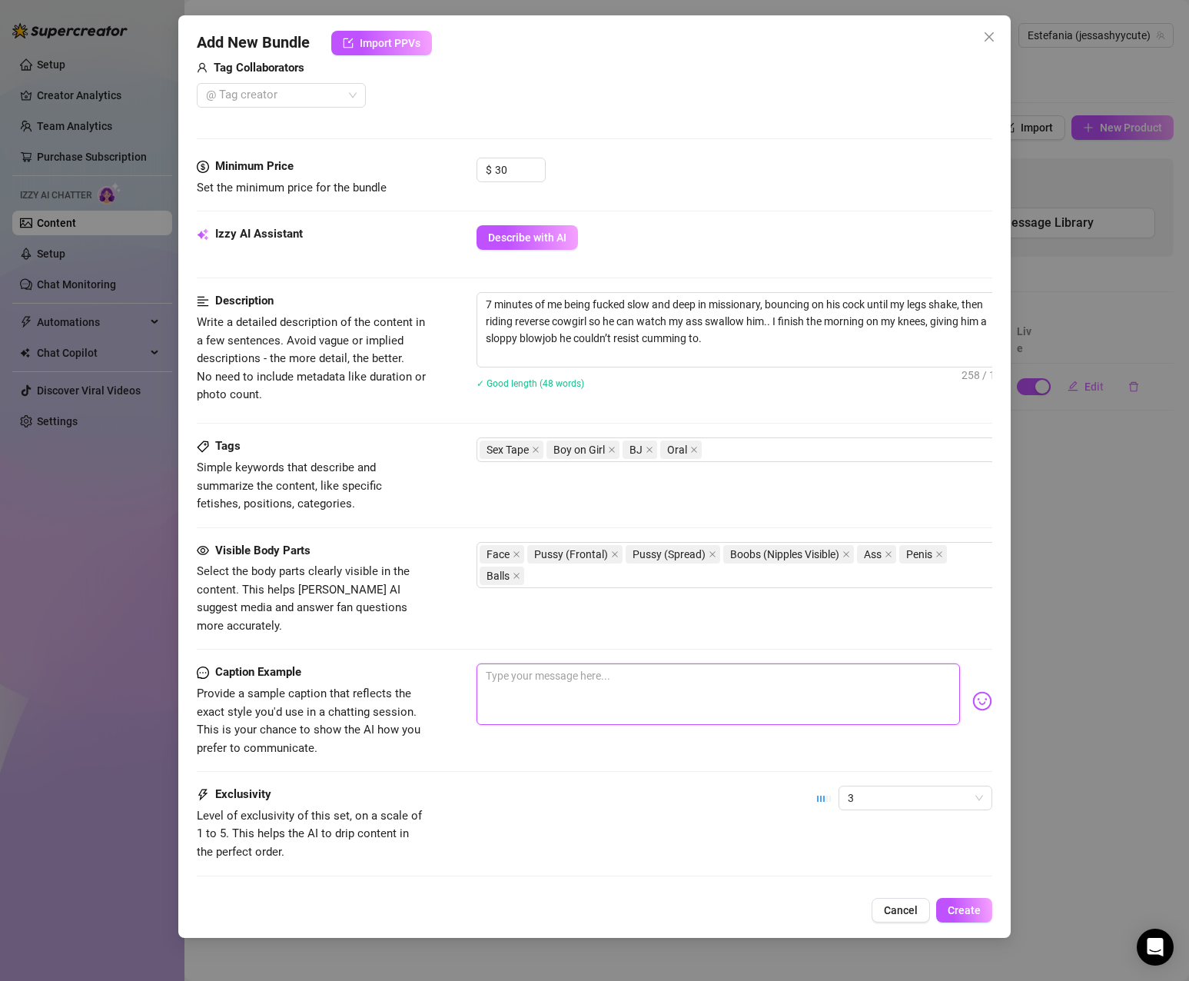
click at [726, 669] on textarea at bounding box center [719, 693] width 484 height 61
paste textarea "I woke up dripping for you… 🌅💦"
type textarea "I woke up dripping for you… 🌅💦"
type textarea "I woke up dripping for you… 💦"
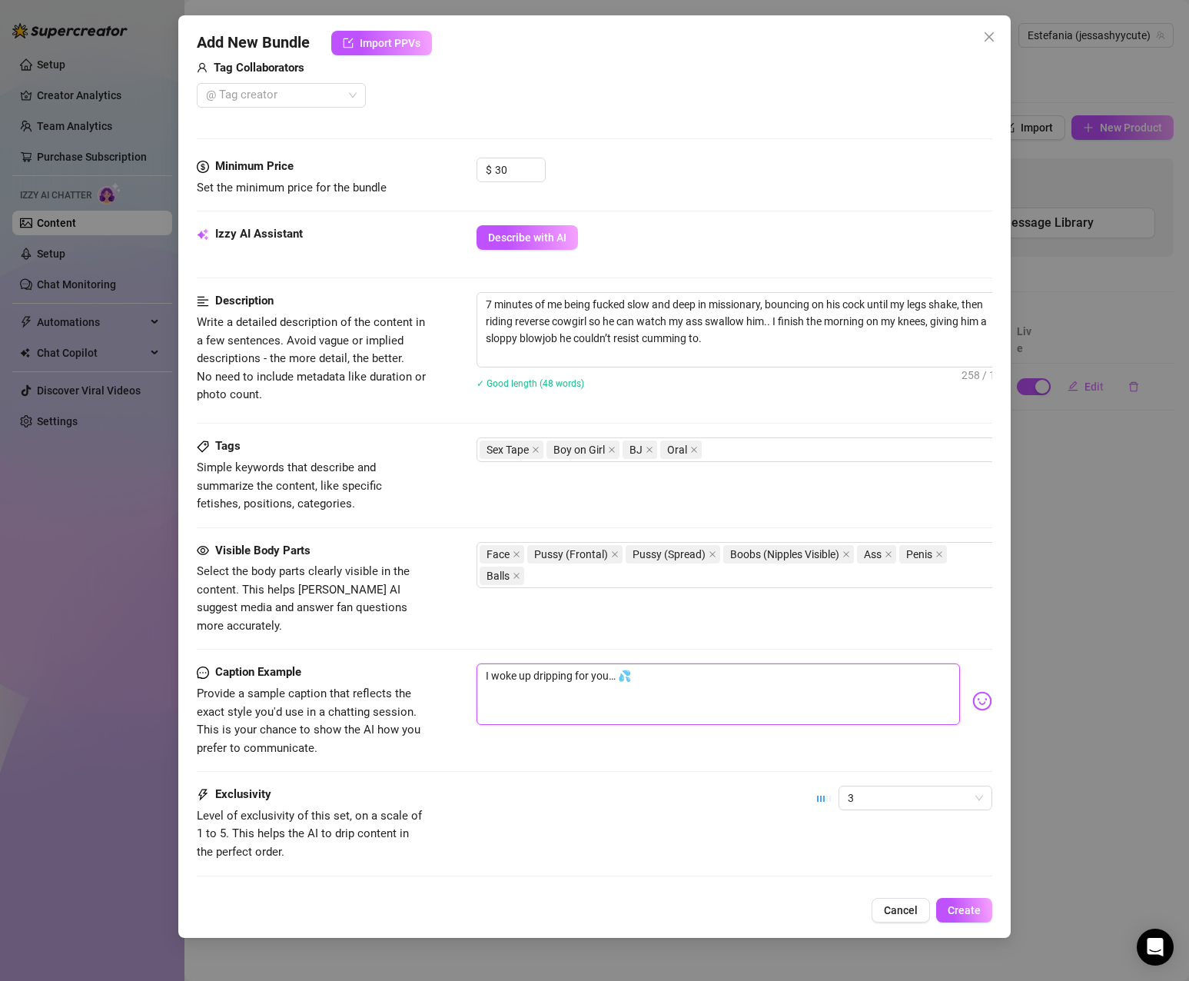
type textarea "I woke up dripping for you… 💦"
click at [738, 338] on textarea "7 minutes of me being fucked slow and deep in missionary, bouncing on his cock …" at bounding box center [745, 330] width 537 height 74
drag, startPoint x: 724, startPoint y: 341, endPoint x: 444, endPoint y: 307, distance: 281.9
click at [444, 307] on div "Description Write a detailed description of the content in a few sentences. Avo…" at bounding box center [595, 350] width 796 height 117
click at [680, 663] on textarea "I woke up dripping for you… 💦" at bounding box center [719, 693] width 484 height 61
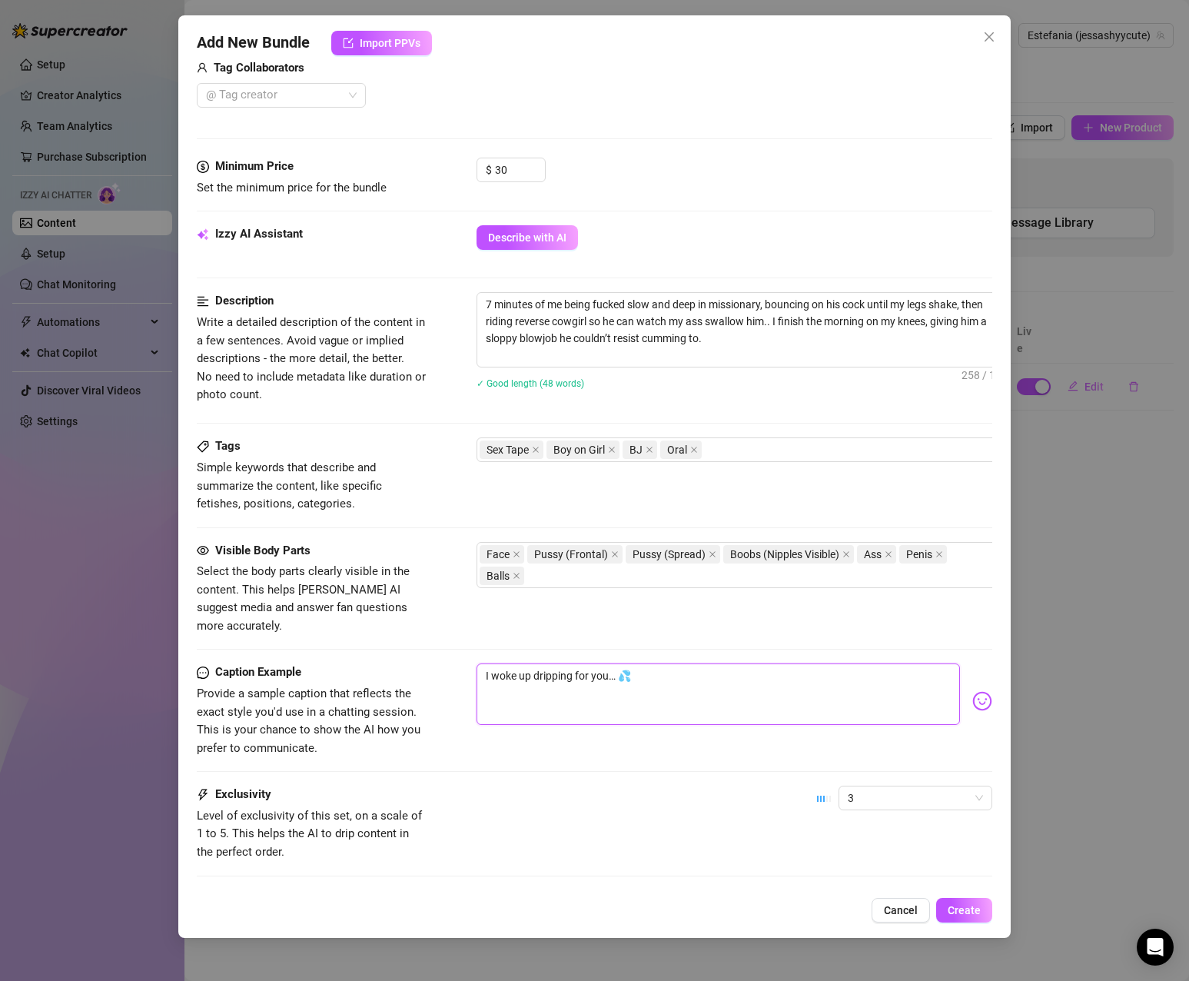
type textarea "I woke up dripping for you… 💦"
paste textarea "7 minutes of me being fucked slow and deep in missionary, bouncing on his cock …"
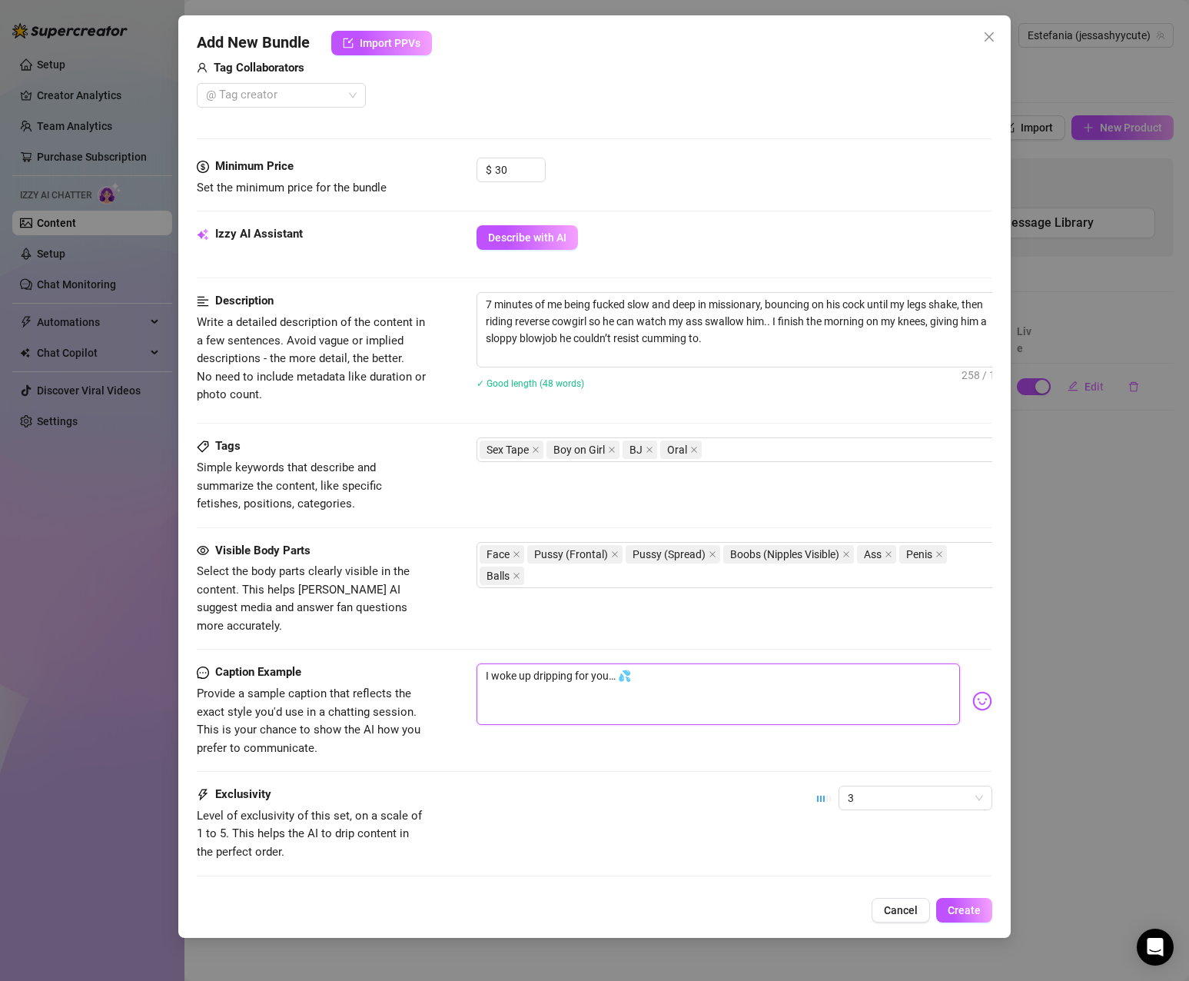
type textarea "I woke up dripping for you… 💦 7 minutes of me being fucked slow and deep in mis…"
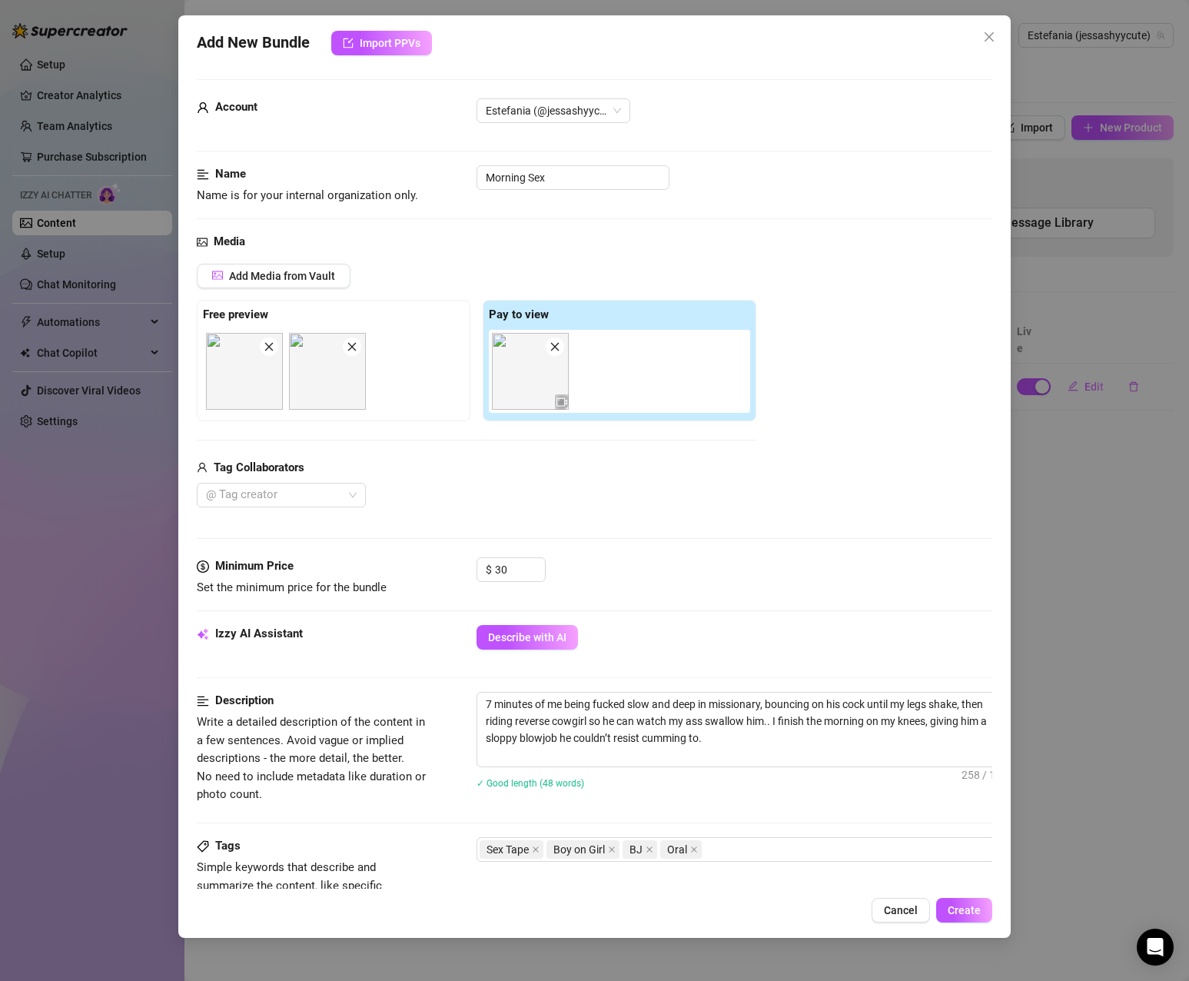
scroll to position [0, 0]
type textarea "I woke up dripping for you… 💦 7 minutes of me being fucked slow and deep in mis…"
click at [979, 909] on span "Create" at bounding box center [964, 910] width 33 height 12
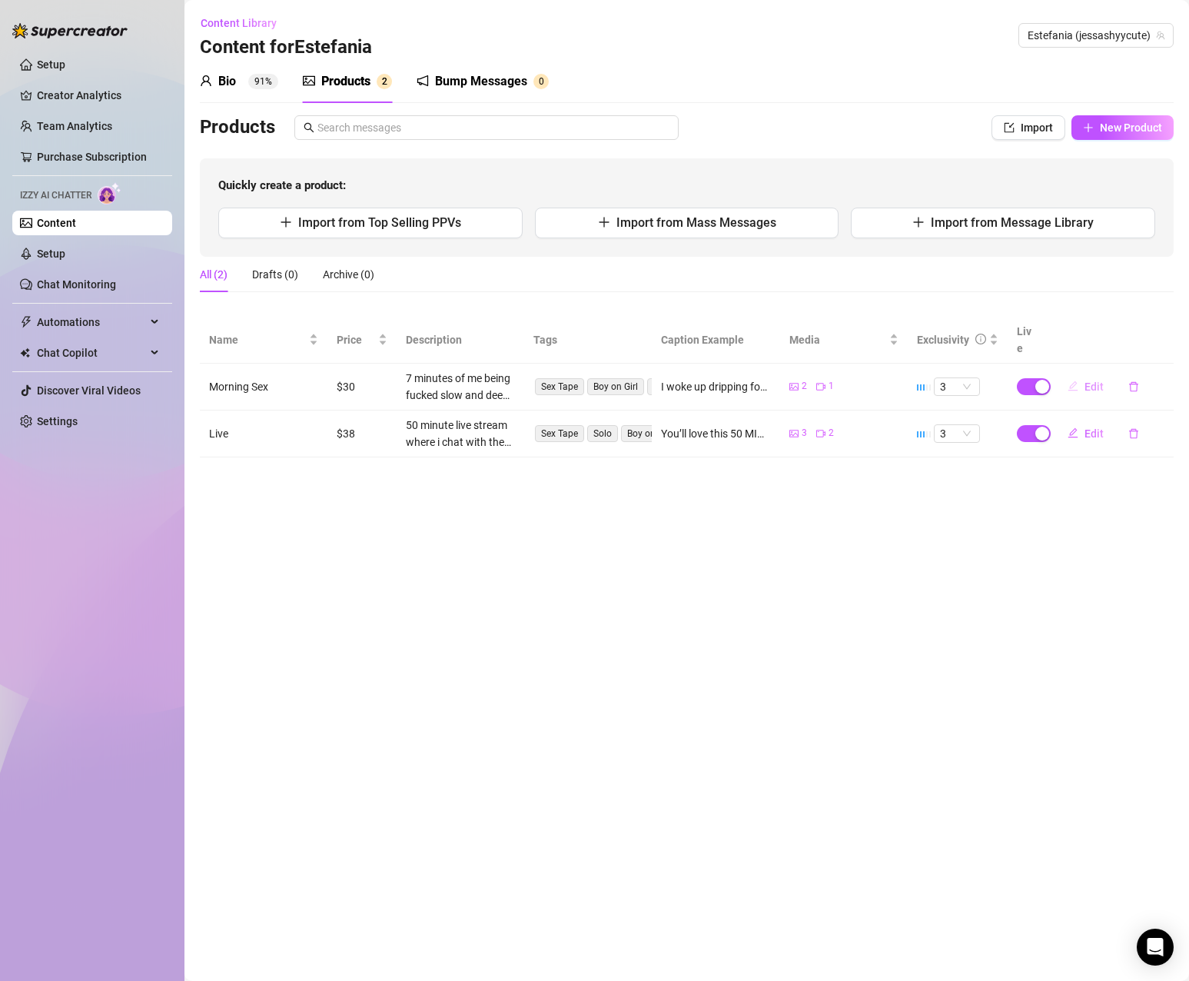
click at [1094, 381] on span "Edit" at bounding box center [1094, 387] width 19 height 12
type textarea "I woke up dripping for you… 💦 7 minutes of me being fucked slow and deep in mis…"
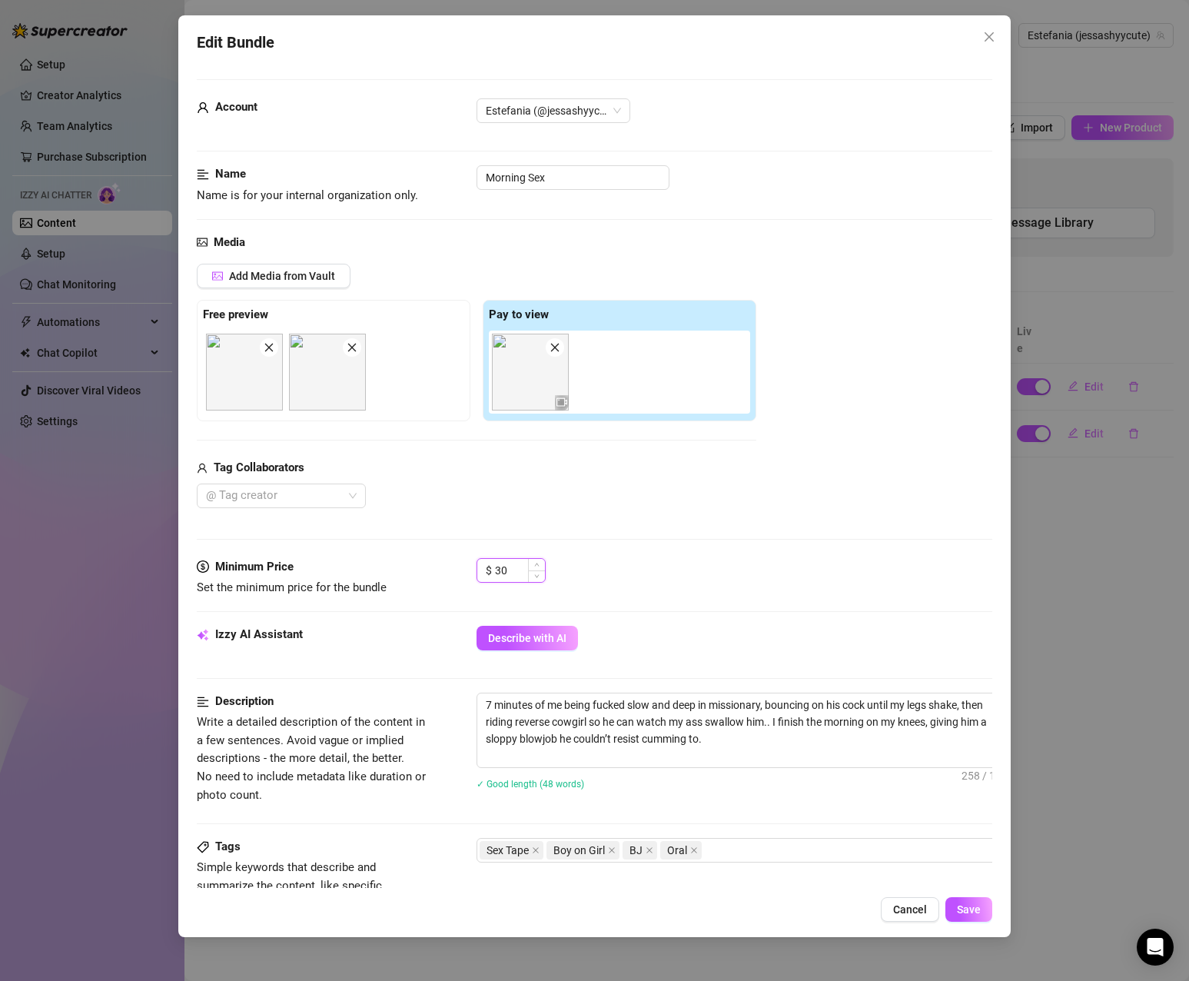
drag, startPoint x: 508, startPoint y: 575, endPoint x: 485, endPoint y: 574, distance: 23.1
click at [485, 574] on div "$ 30" at bounding box center [511, 570] width 69 height 25
type input "35"
click at [979, 909] on span "Save" at bounding box center [969, 909] width 24 height 12
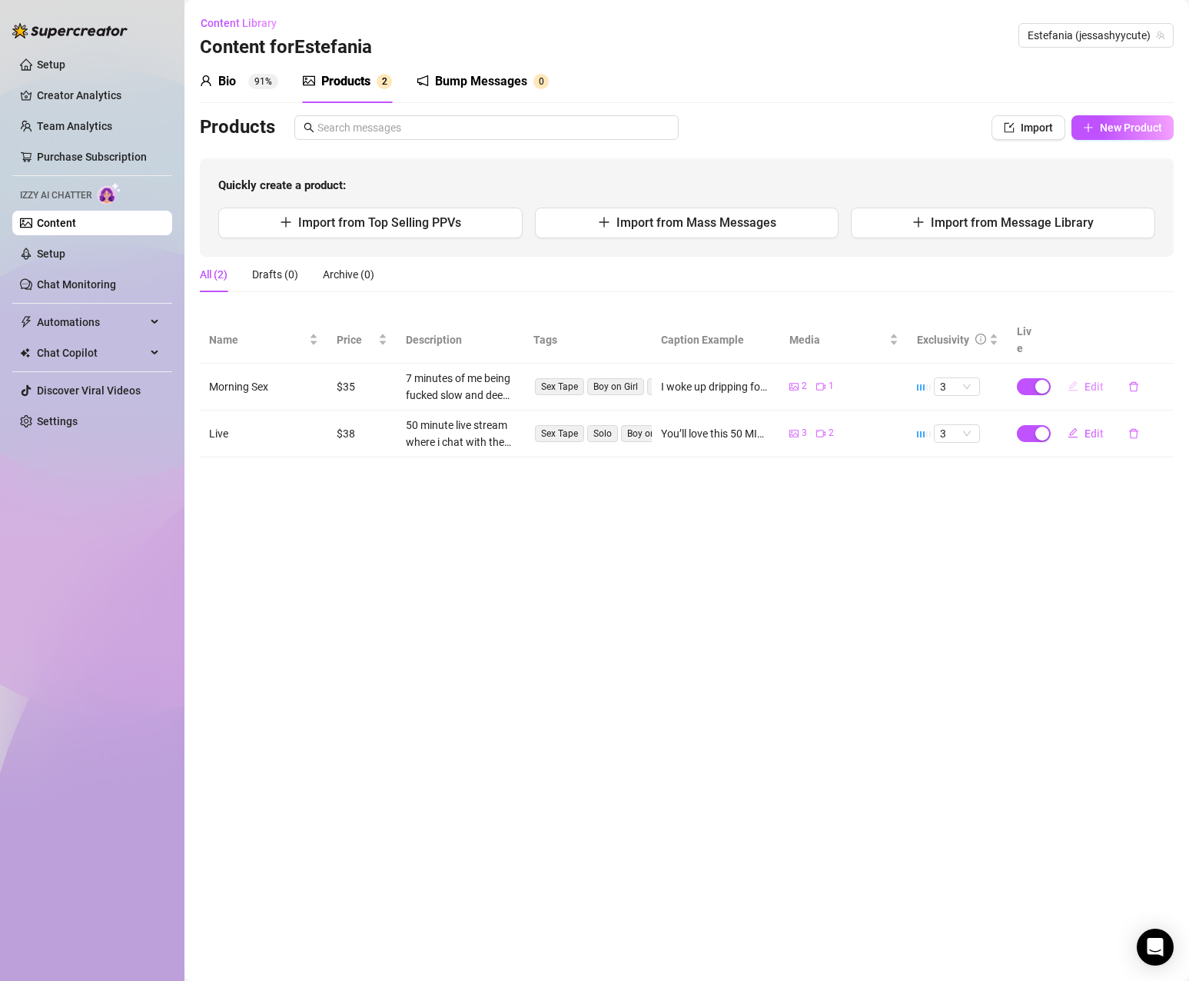
click at [1100, 381] on span "Edit" at bounding box center [1094, 387] width 19 height 12
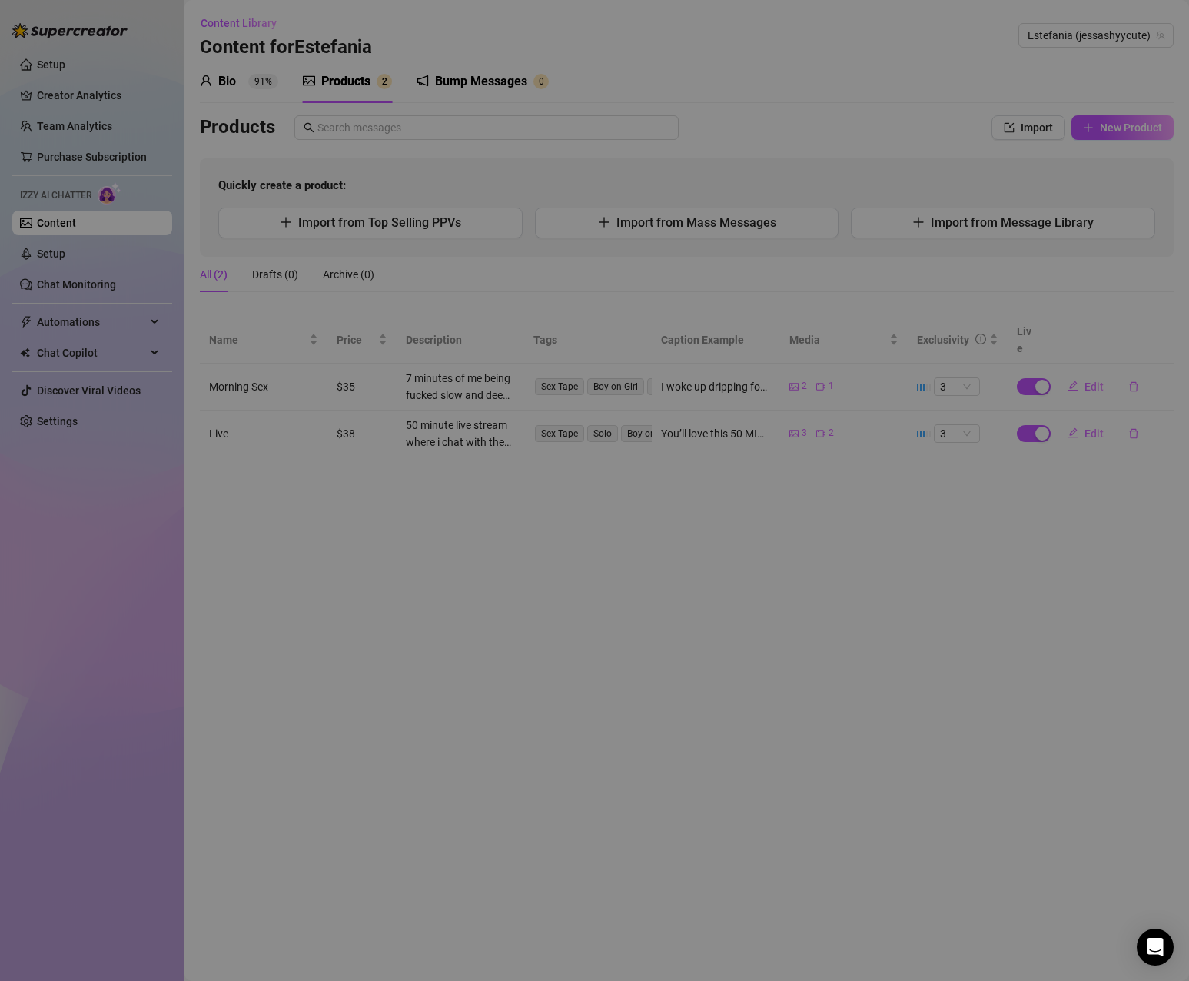
type textarea "I woke up dripping for you… 💦 7 minutes of me being fucked slow and deep in mis…"
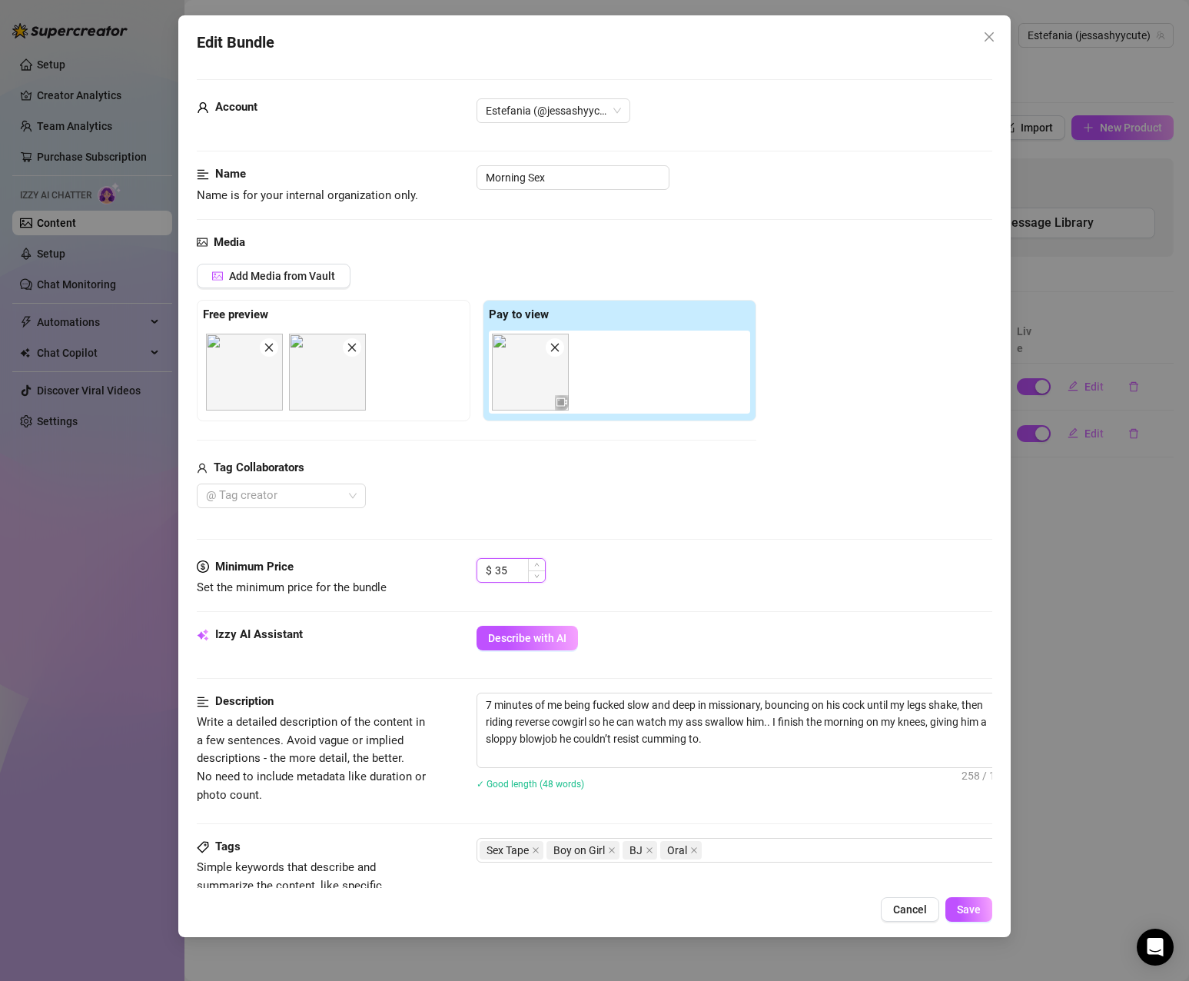
drag, startPoint x: 513, startPoint y: 562, endPoint x: 482, endPoint y: 563, distance: 30.8
click at [482, 563] on div "$ 35" at bounding box center [511, 570] width 69 height 25
type input "34.99"
click at [972, 909] on span "Save" at bounding box center [969, 909] width 24 height 12
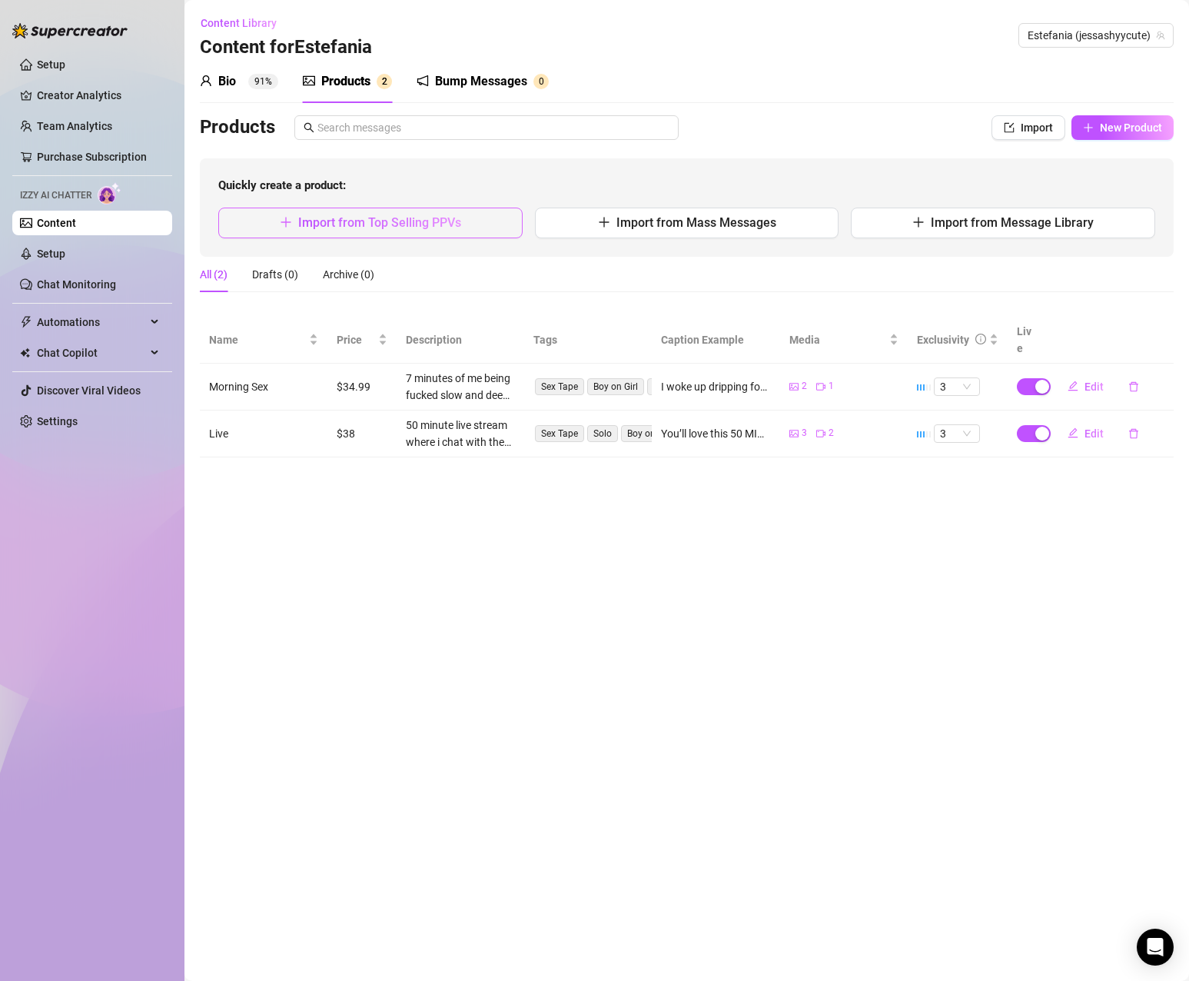
click at [454, 230] on span "Import from Top Selling PPVs" at bounding box center [379, 222] width 163 height 15
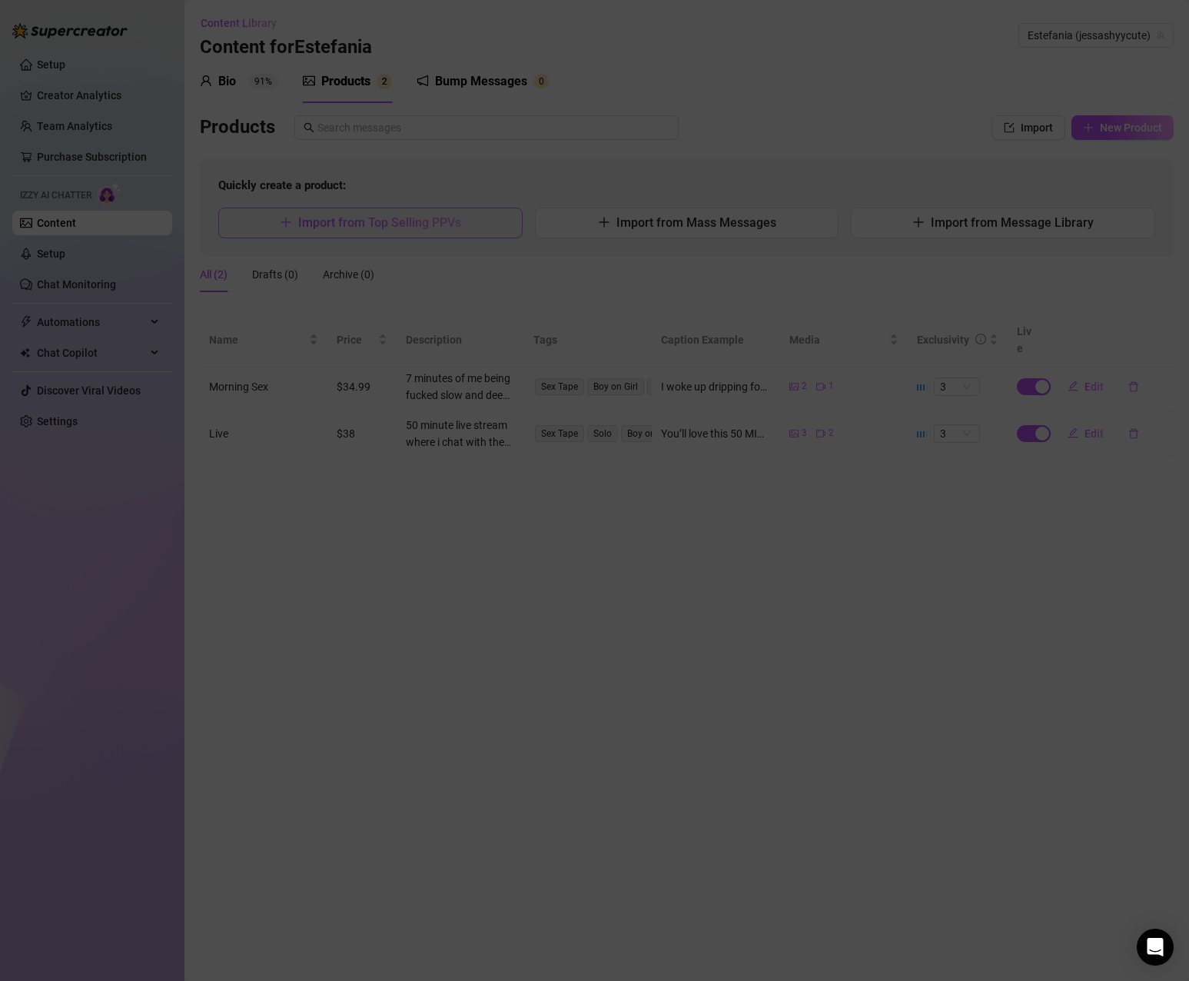
type textarea "Type your message here..."
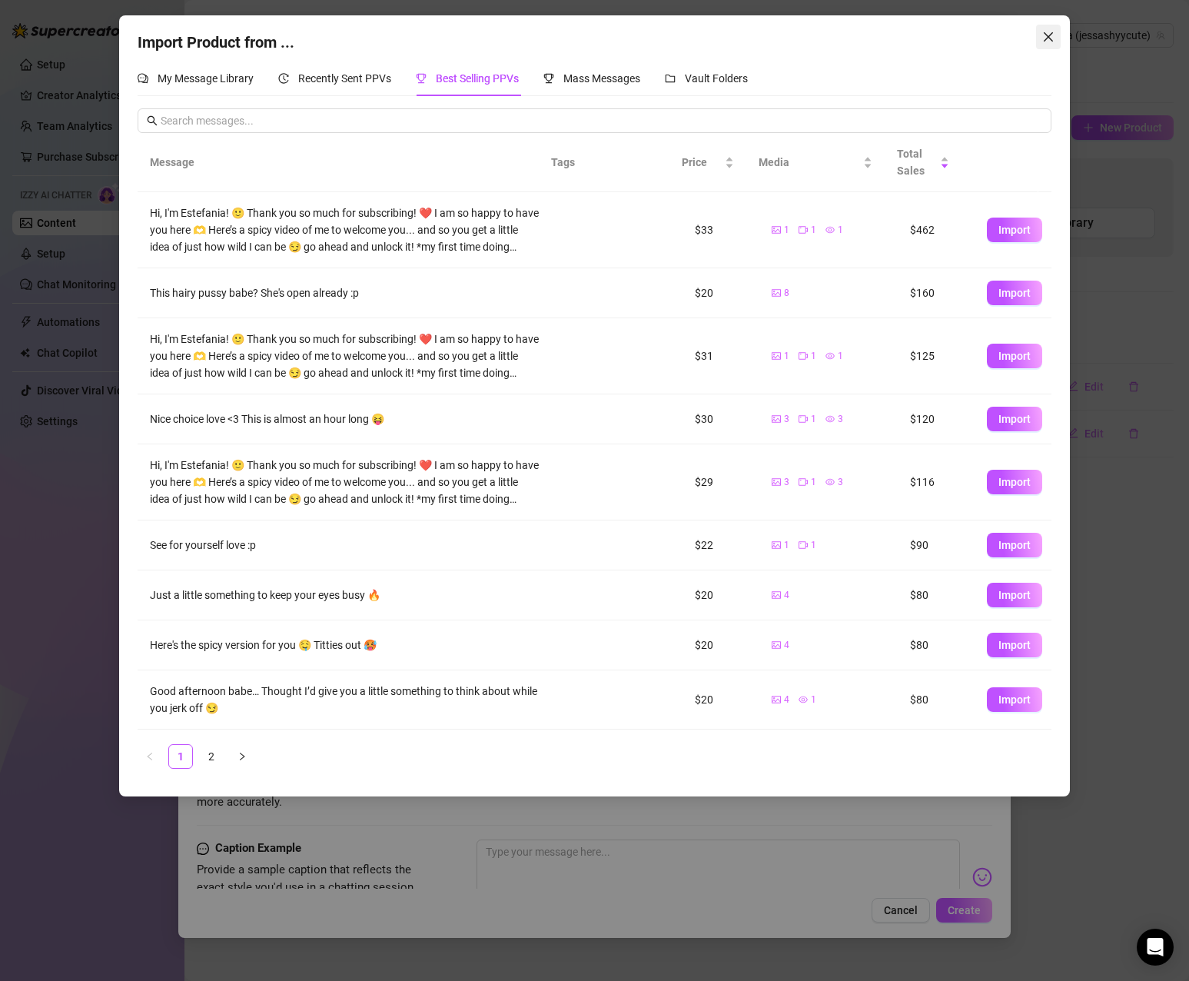
click at [1046, 36] on icon "close" at bounding box center [1048, 37] width 12 height 12
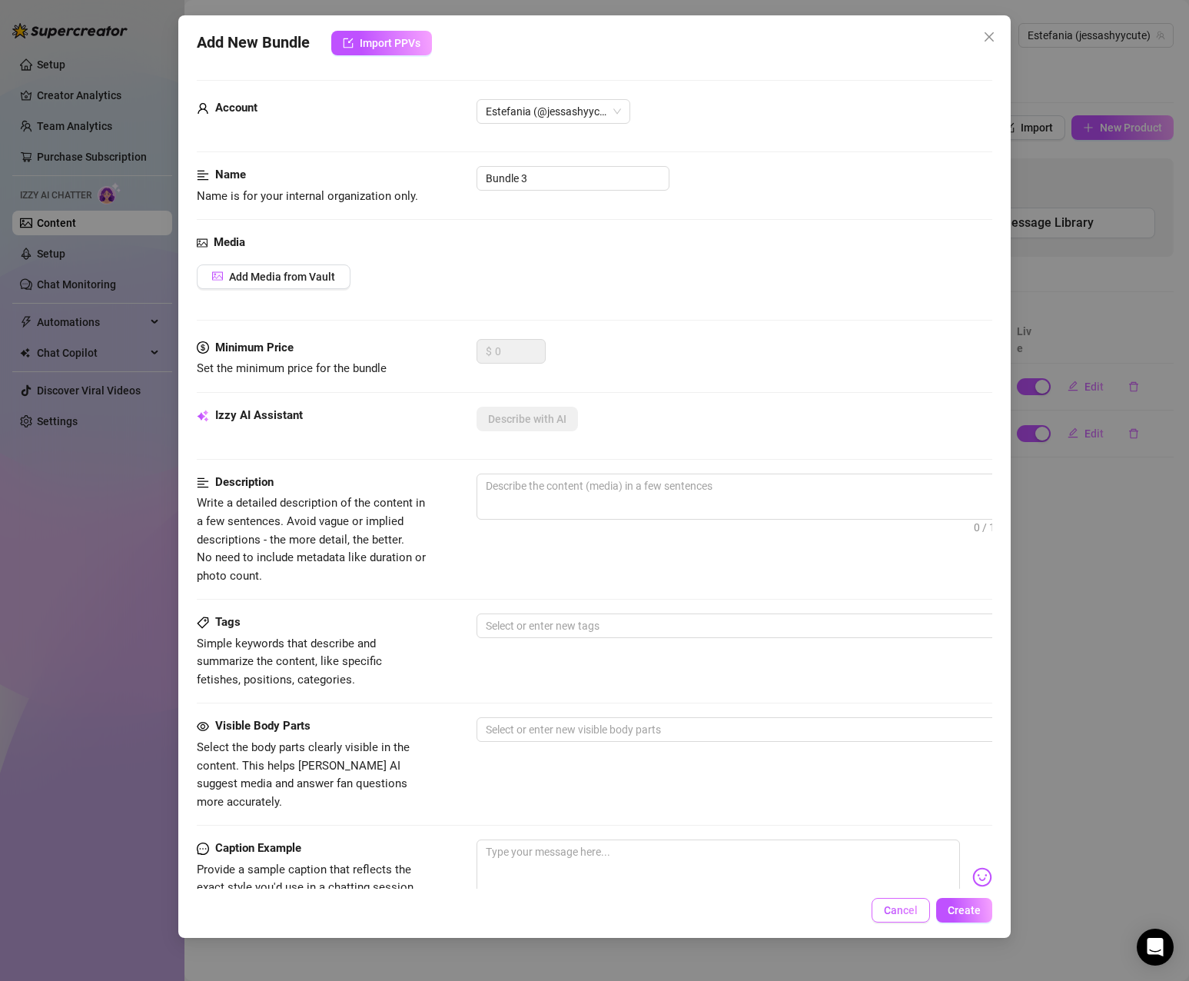
click at [896, 913] on span "Cancel" at bounding box center [901, 910] width 34 height 12
